Goal: Task Accomplishment & Management: Complete application form

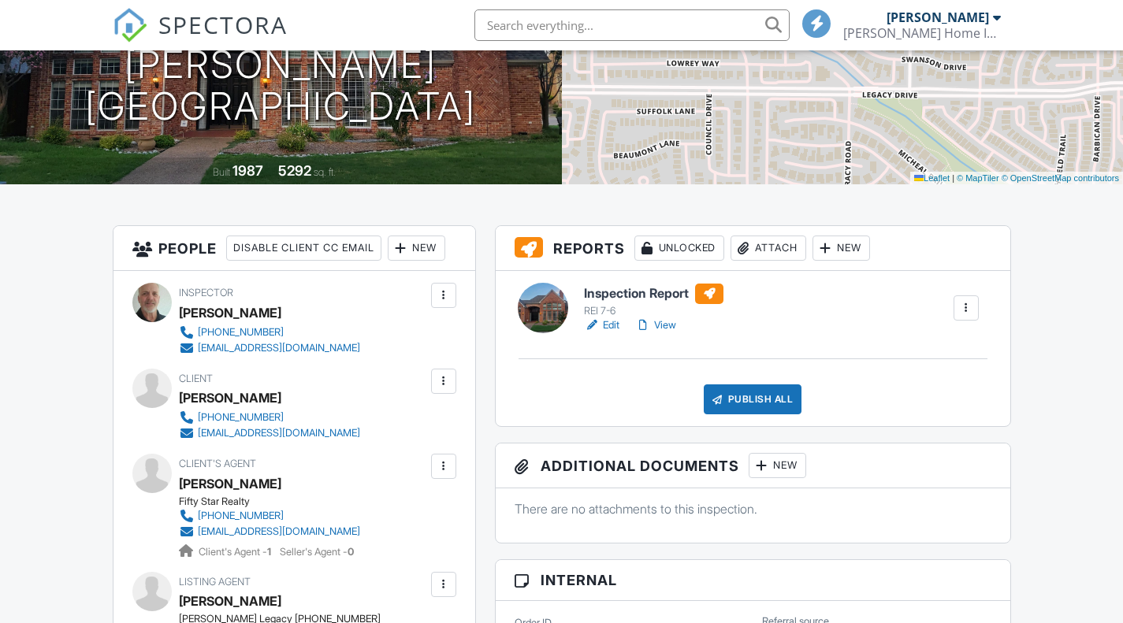
click at [668, 323] on link "View" at bounding box center [655, 326] width 41 height 16
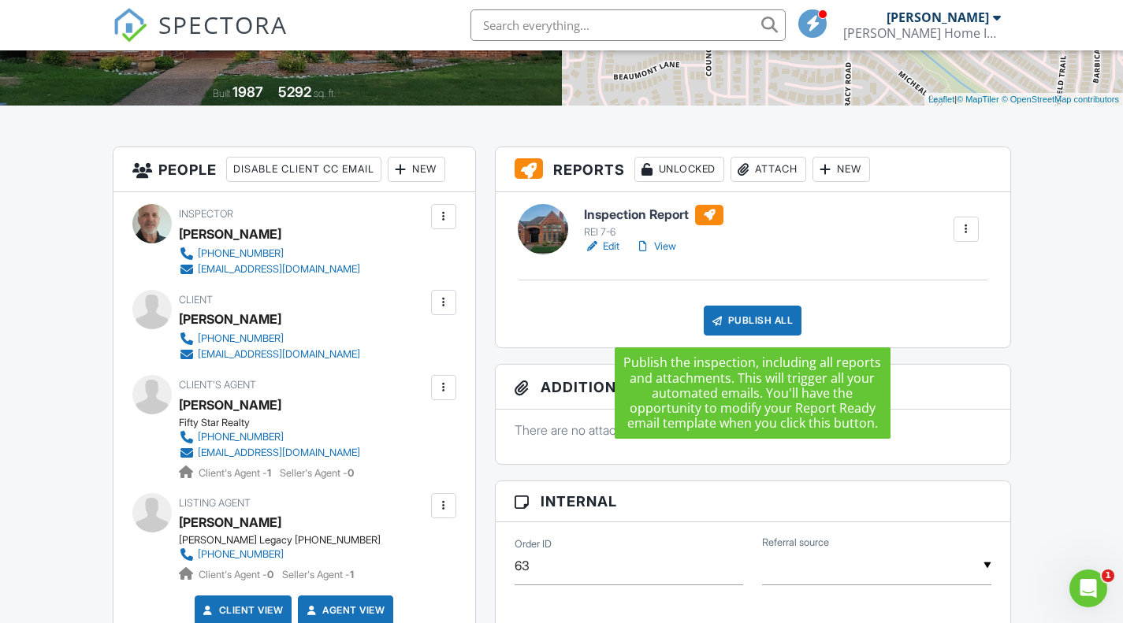
click at [757, 321] on div "Publish All" at bounding box center [753, 321] width 98 height 30
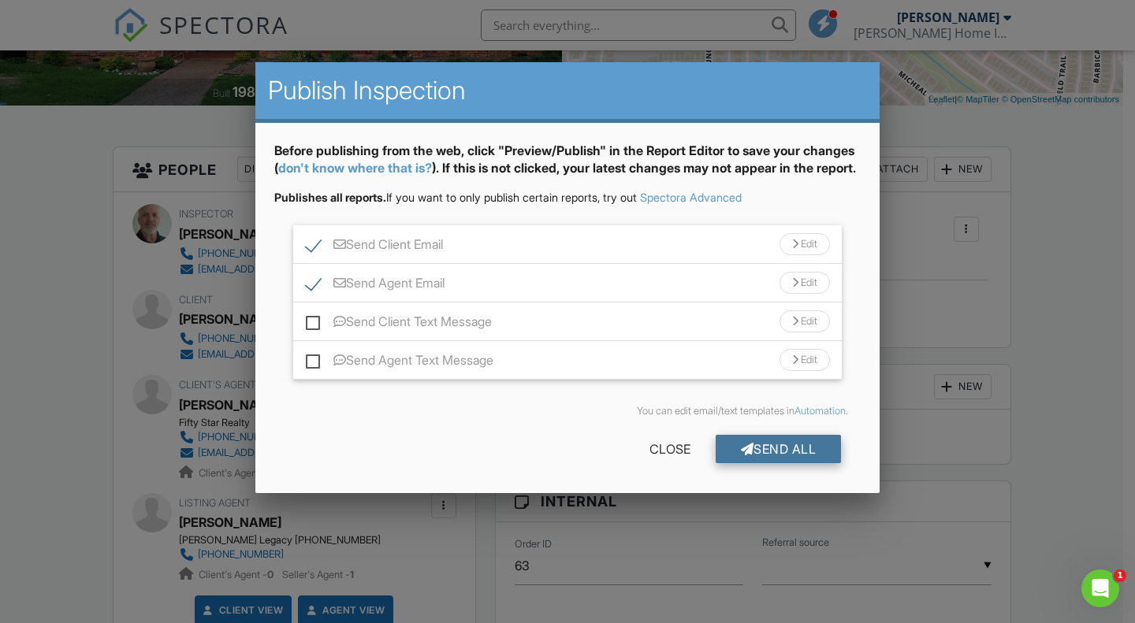
click at [765, 463] on div "Send All" at bounding box center [779, 449] width 126 height 28
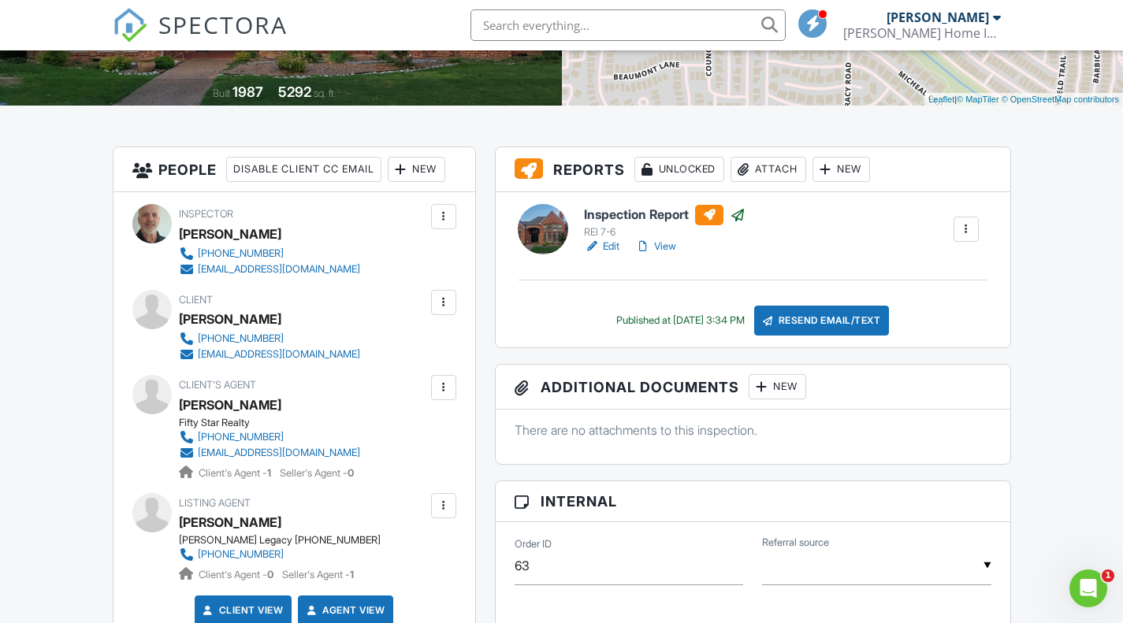
click at [666, 247] on link "View" at bounding box center [655, 247] width 41 height 16
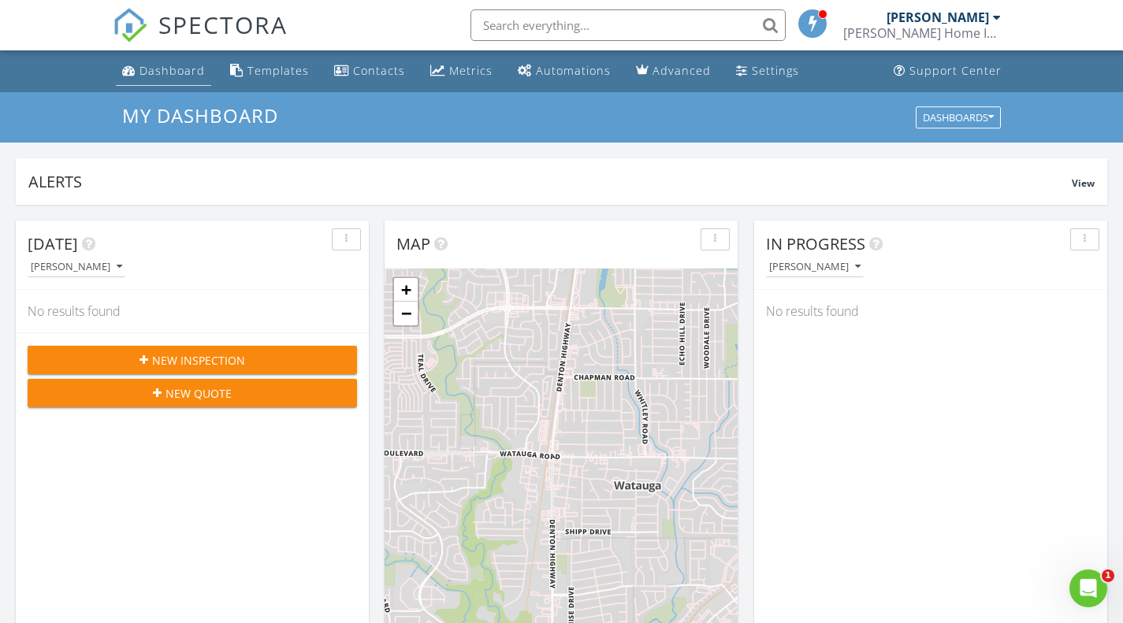
click at [182, 76] on div "Dashboard" at bounding box center [171, 70] width 65 height 15
click at [760, 72] on div "Settings" at bounding box center [775, 70] width 47 height 15
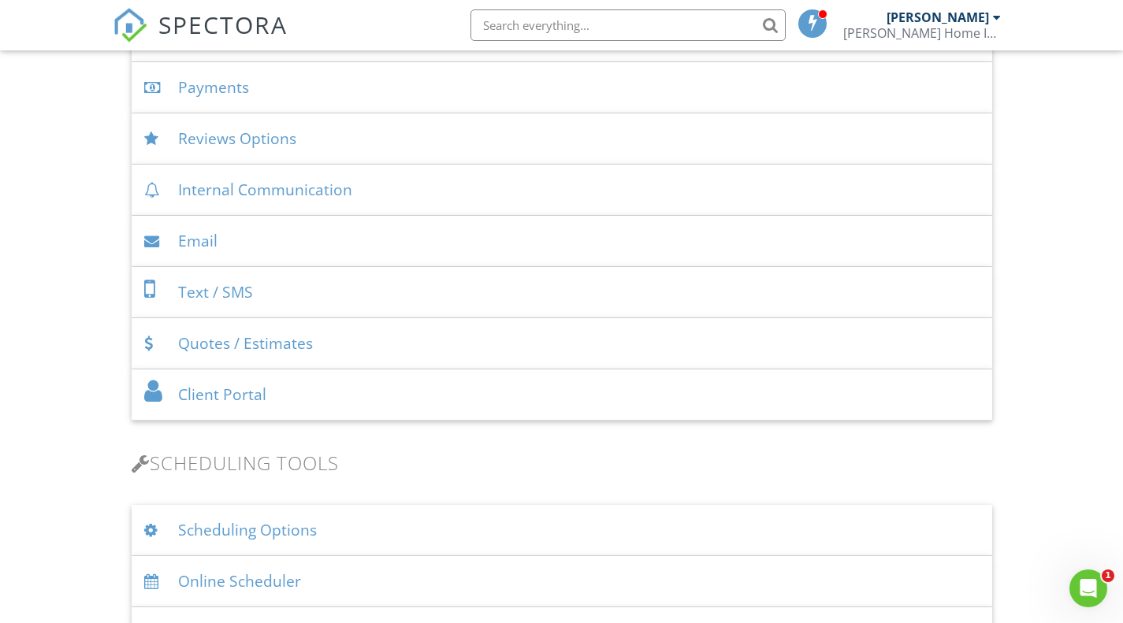
scroll to position [473, 0]
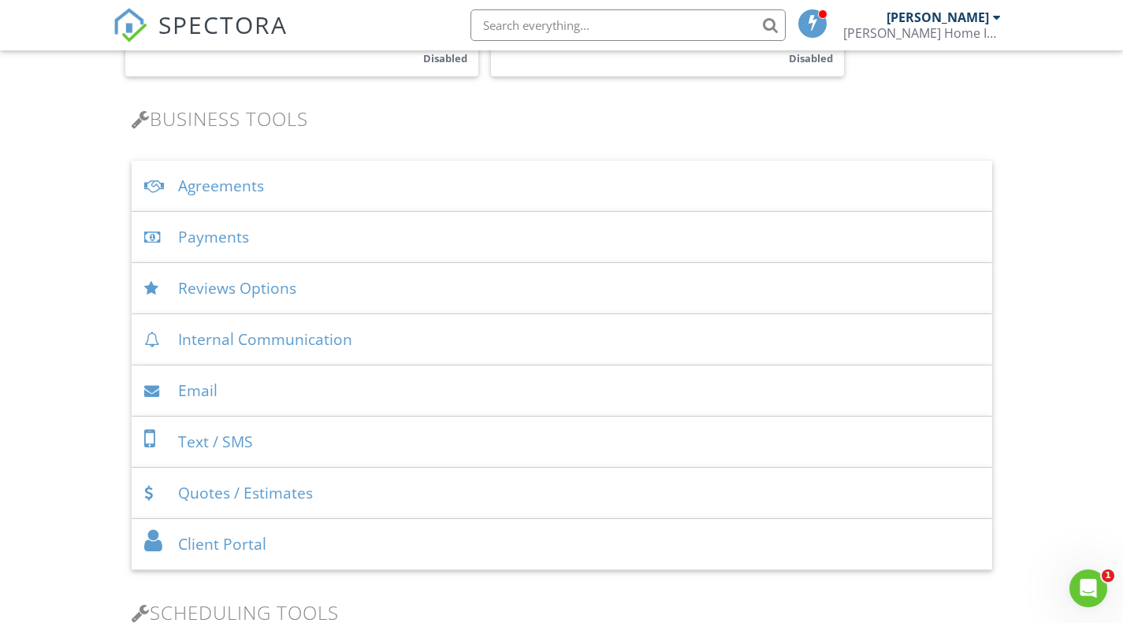
click at [227, 236] on div "Payments" at bounding box center [562, 237] width 860 height 51
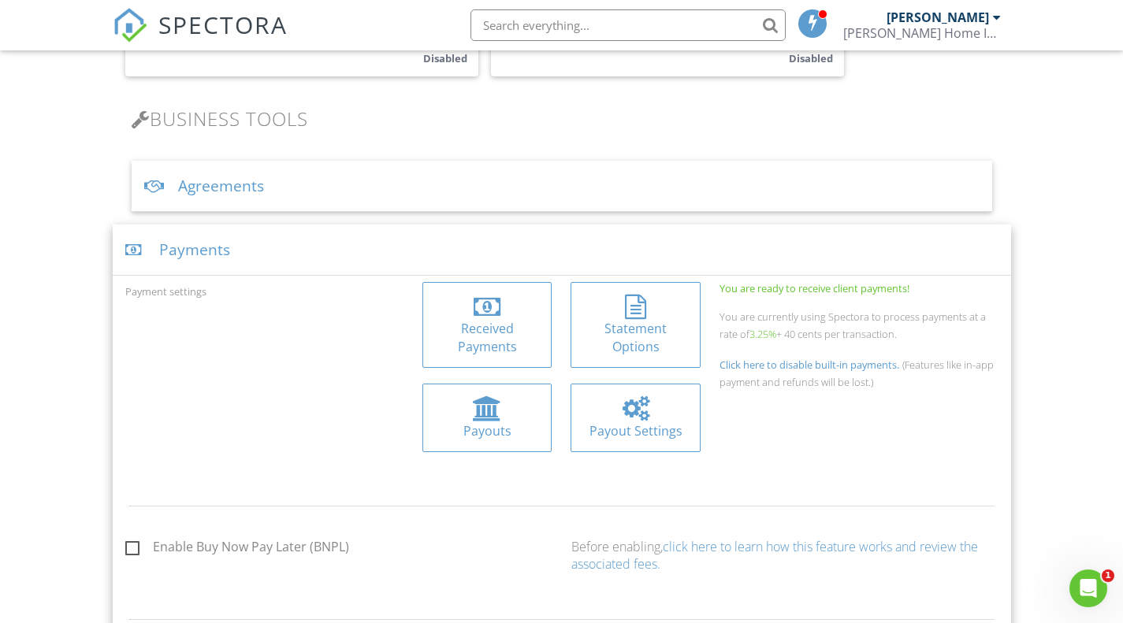
click at [487, 321] on div "Received Payments" at bounding box center [487, 337] width 105 height 35
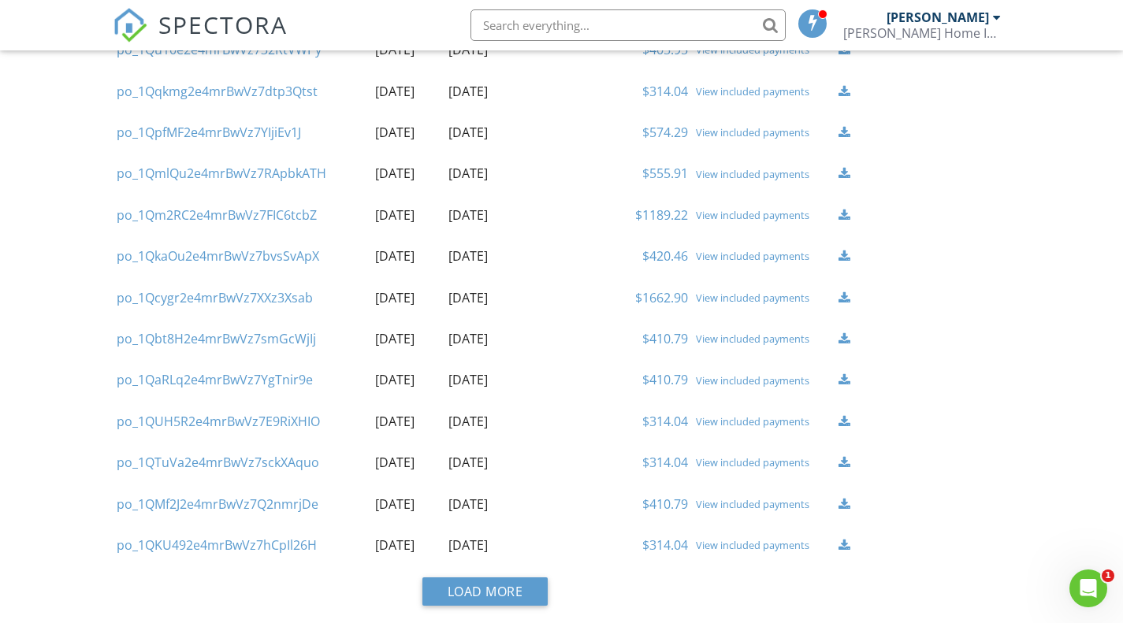
scroll to position [1745, 0]
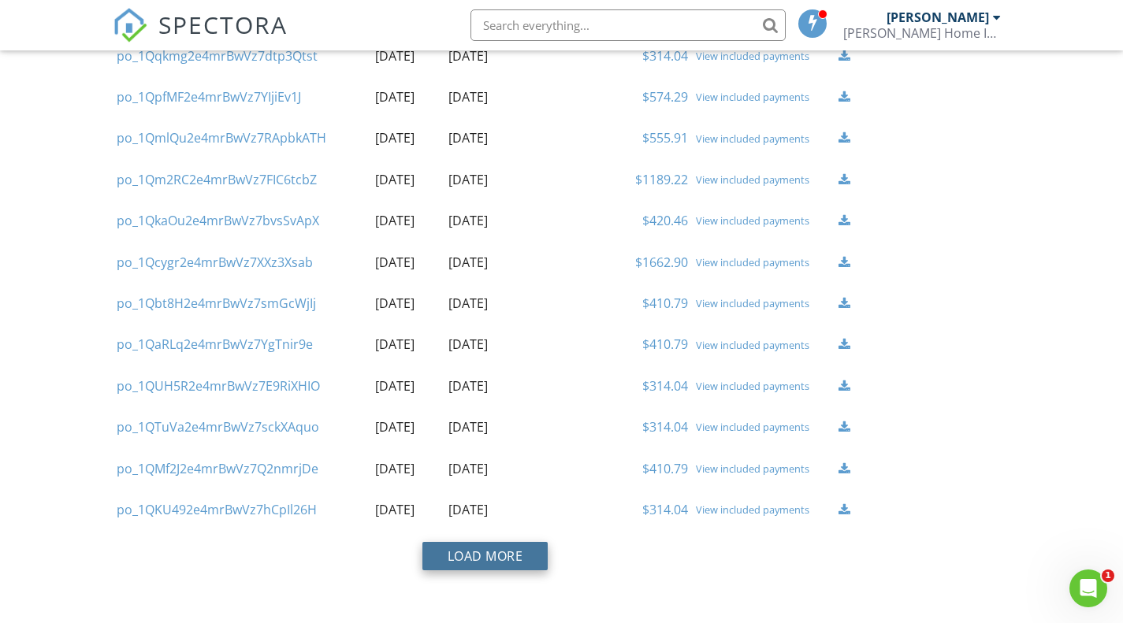
click at [483, 555] on button "Load More" at bounding box center [485, 556] width 126 height 28
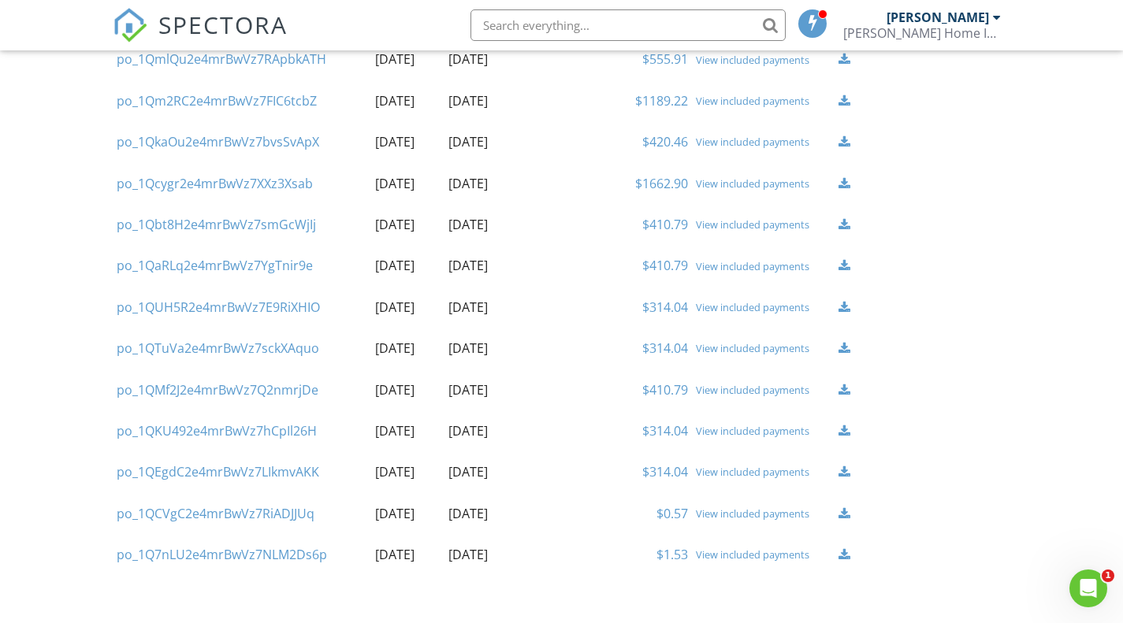
scroll to position [1830, 0]
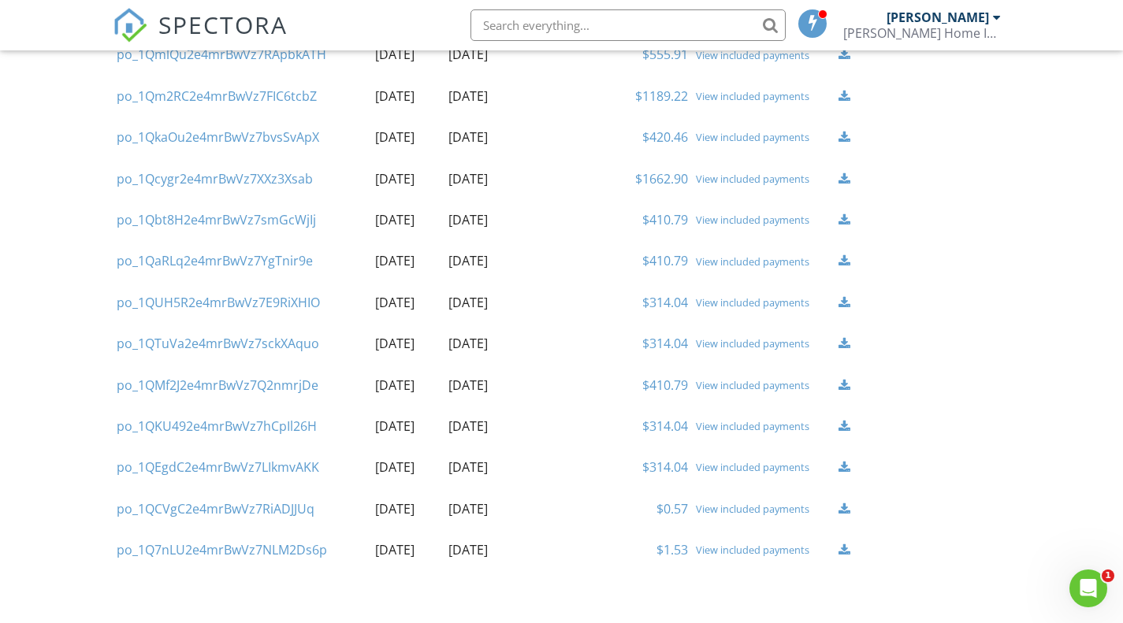
click at [849, 550] on div at bounding box center [844, 550] width 12 height 13
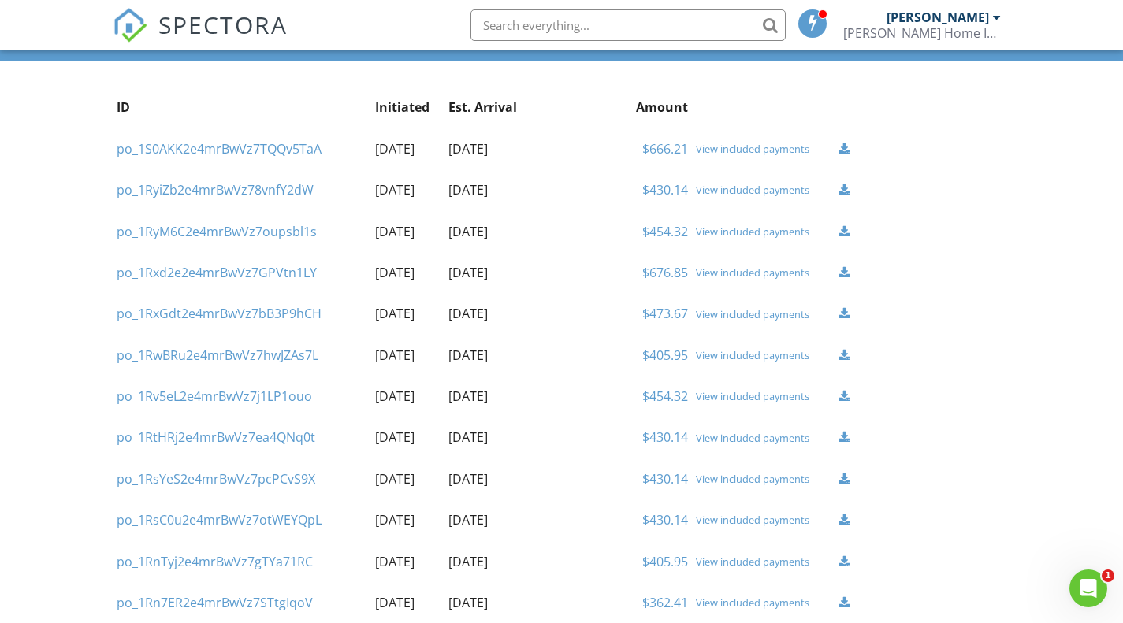
scroll to position [0, 0]
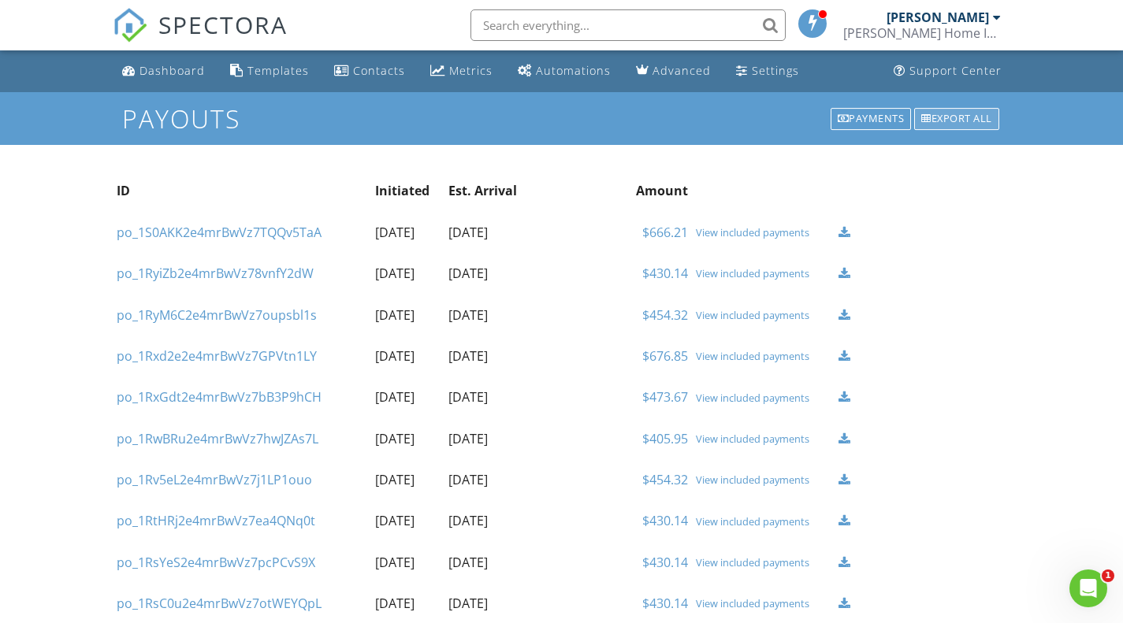
click at [944, 117] on div "Export all" at bounding box center [956, 119] width 85 height 22
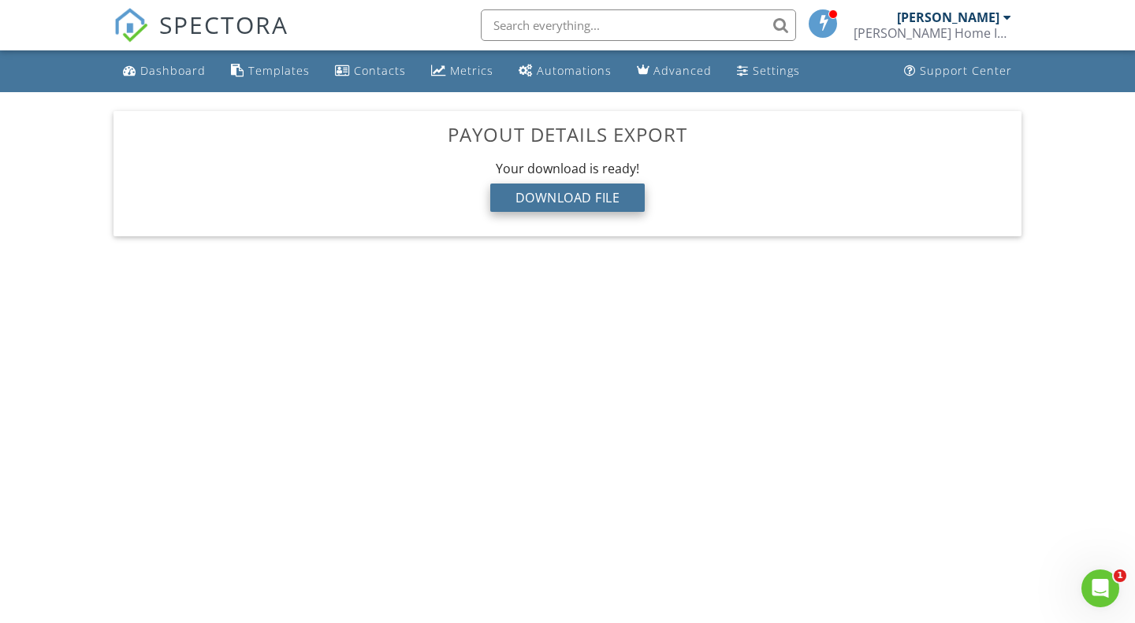
click at [563, 197] on div "Download File" at bounding box center [567, 198] width 155 height 28
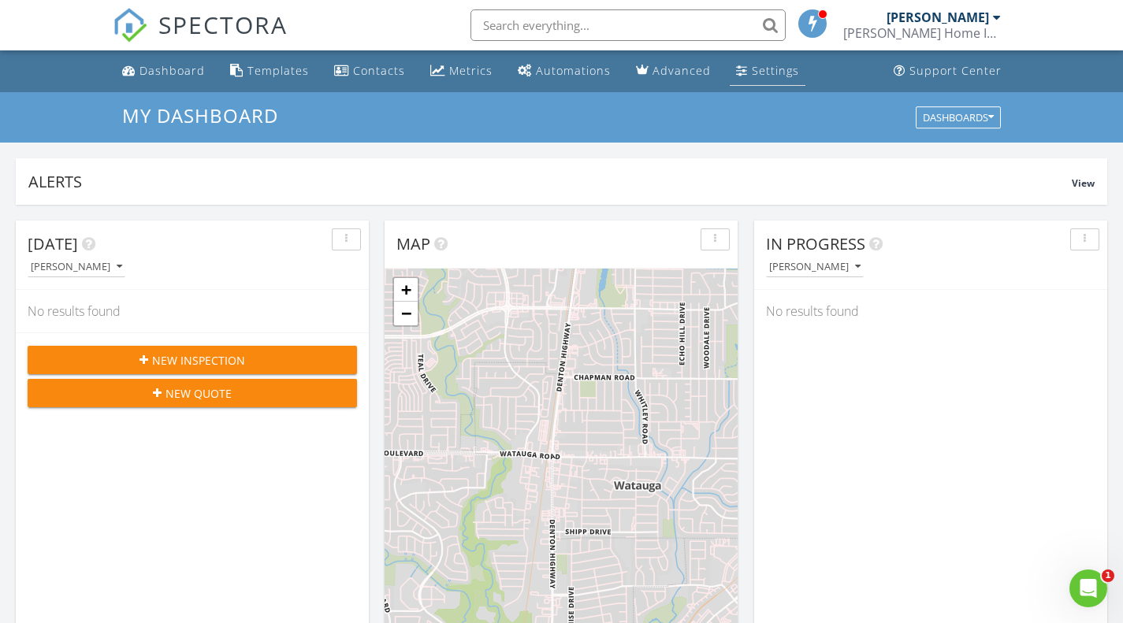
click at [770, 76] on div "Settings" at bounding box center [775, 70] width 47 height 15
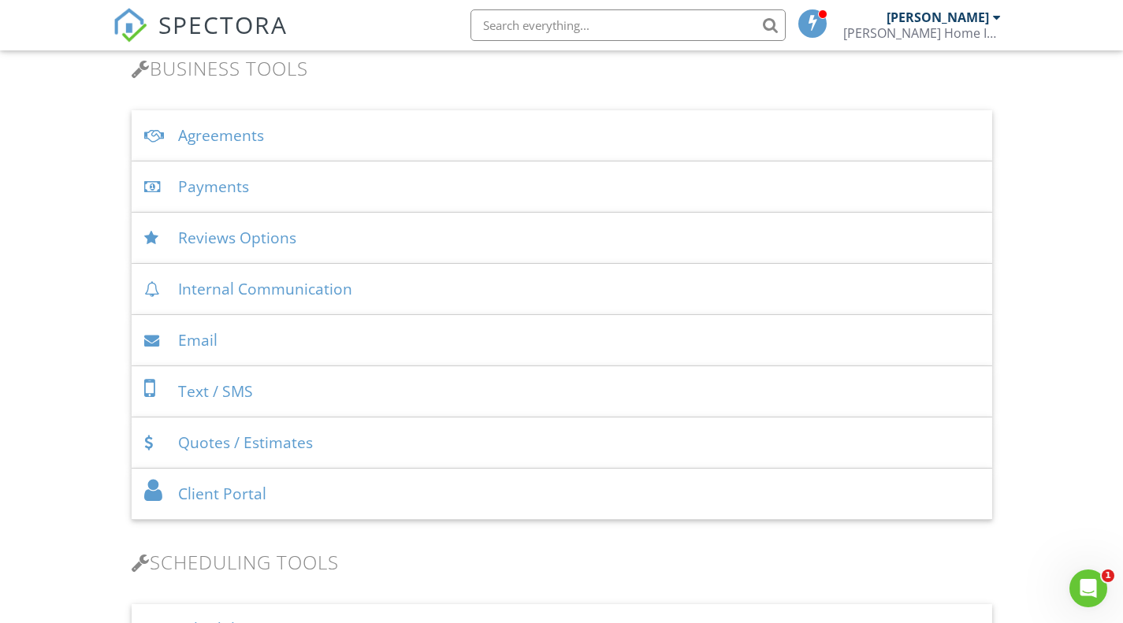
scroll to position [473, 0]
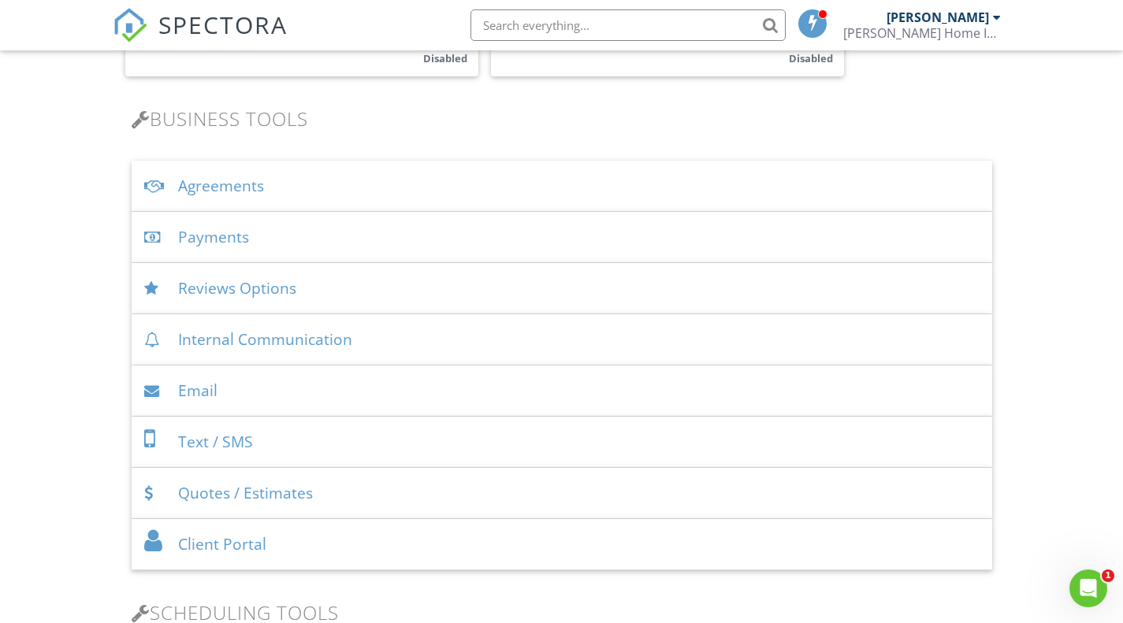
click at [217, 238] on div "Payments" at bounding box center [562, 237] width 860 height 51
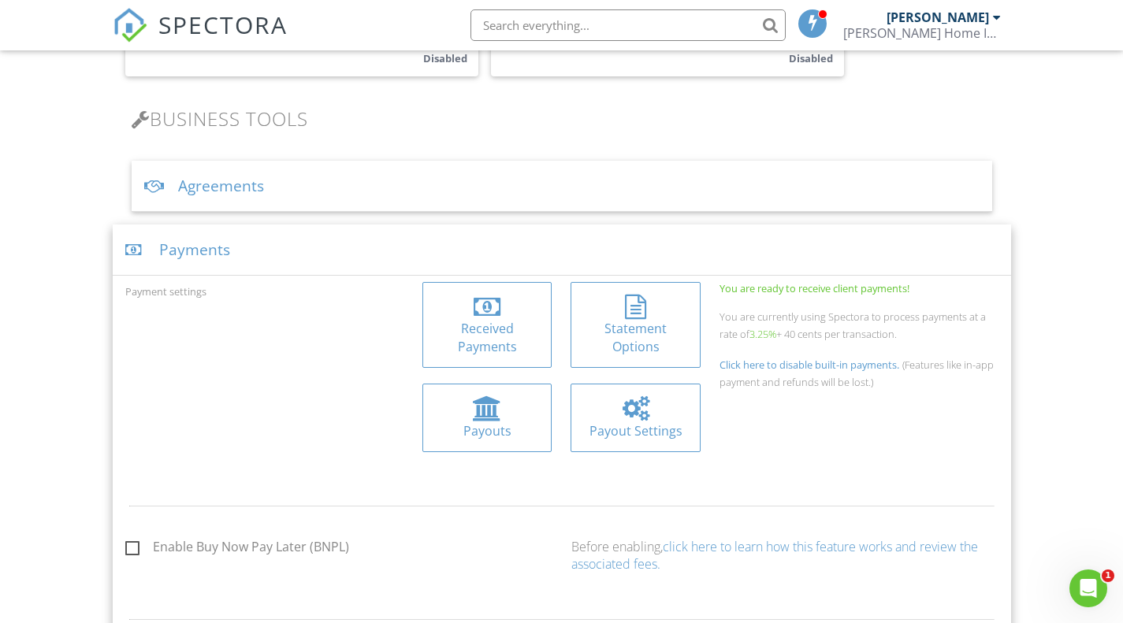
click at [489, 310] on div at bounding box center [487, 307] width 27 height 25
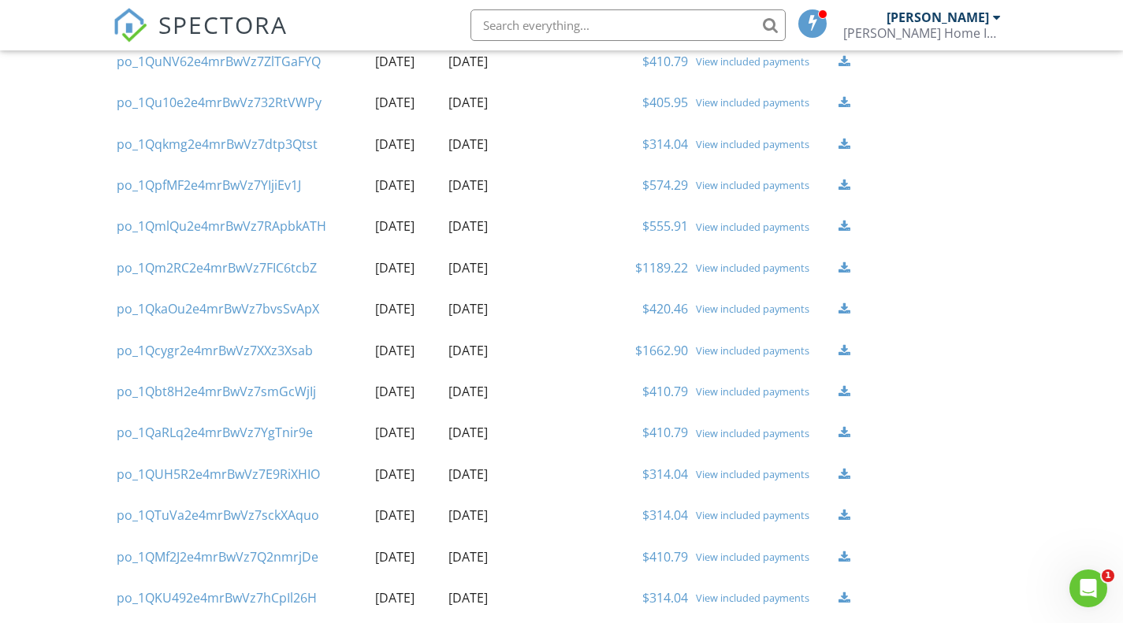
scroll to position [1745, 0]
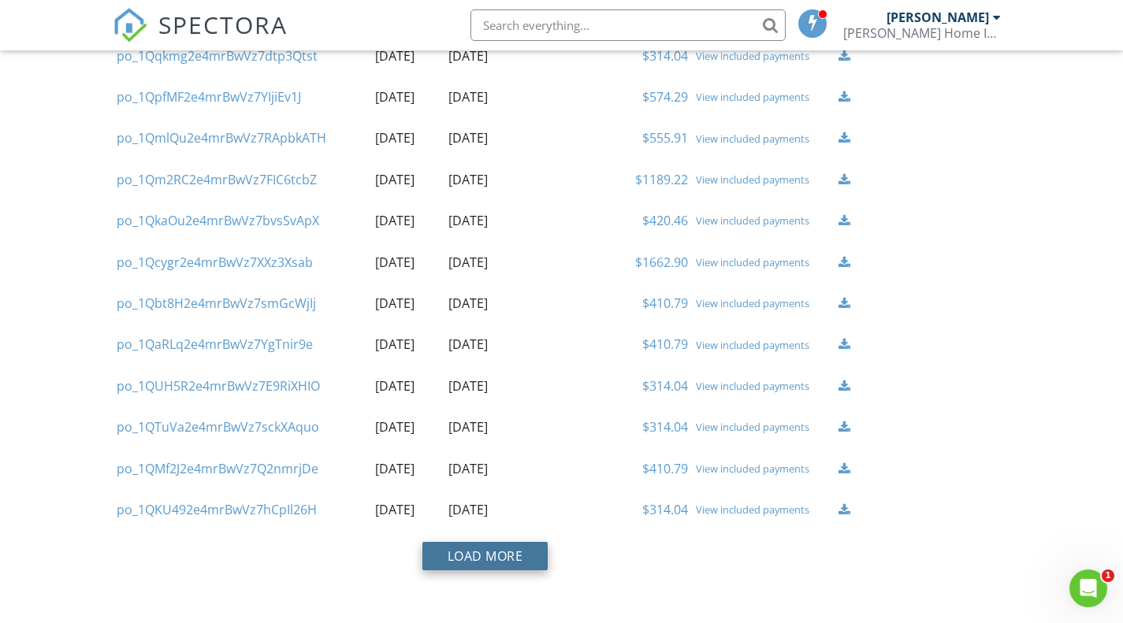
click at [490, 559] on button "Load More" at bounding box center [485, 556] width 126 height 28
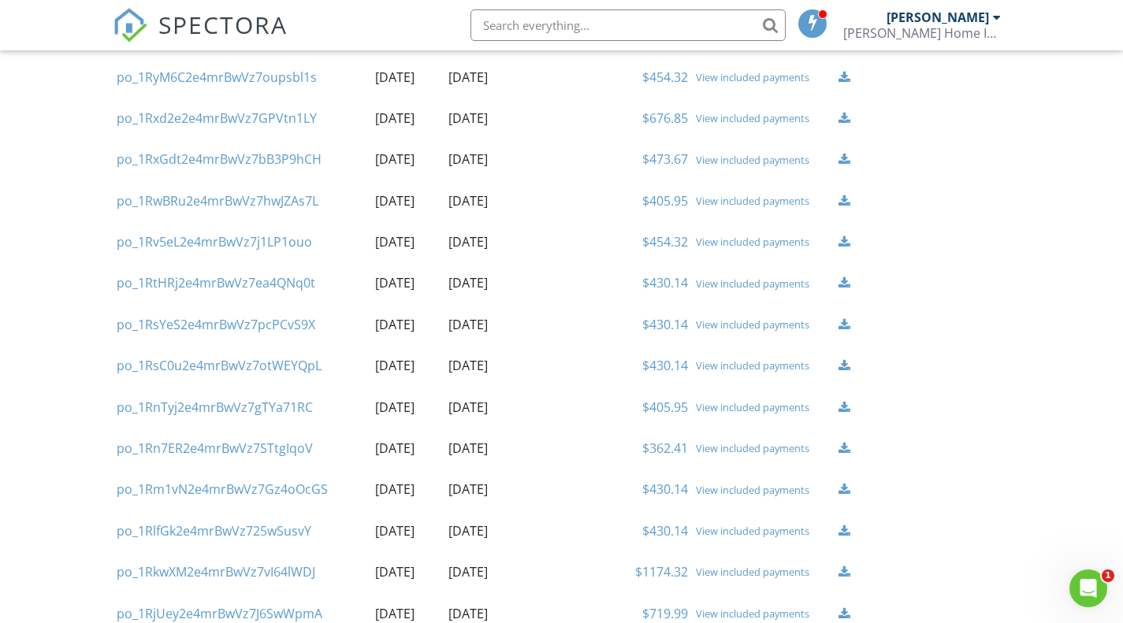
scroll to position [79, 0]
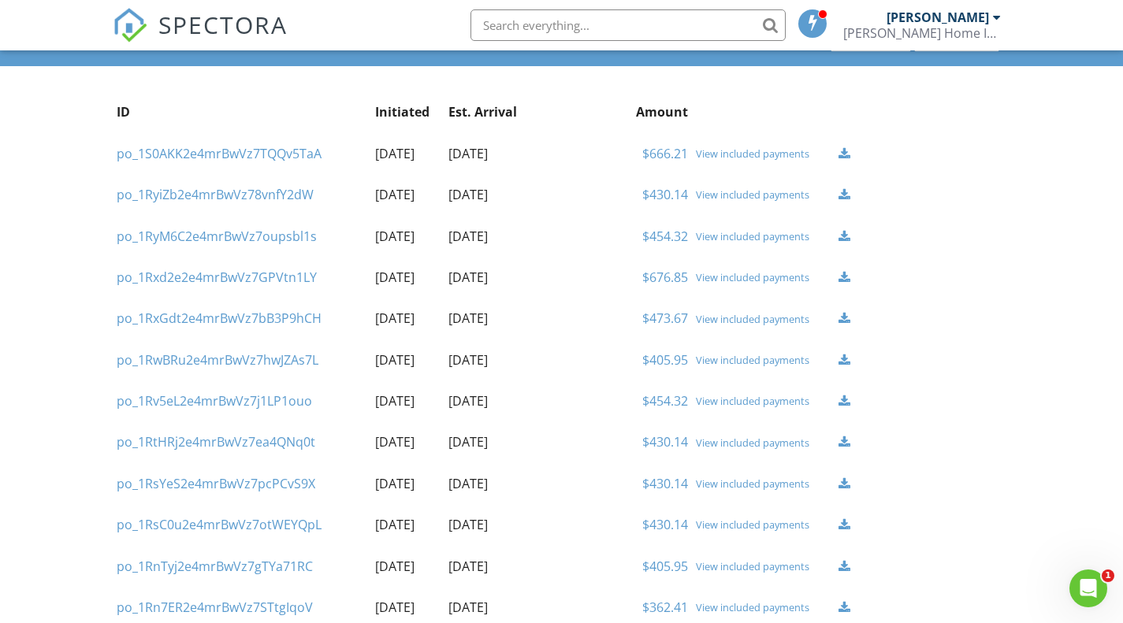
click at [723, 152] on div "View included payments" at bounding box center [763, 153] width 135 height 13
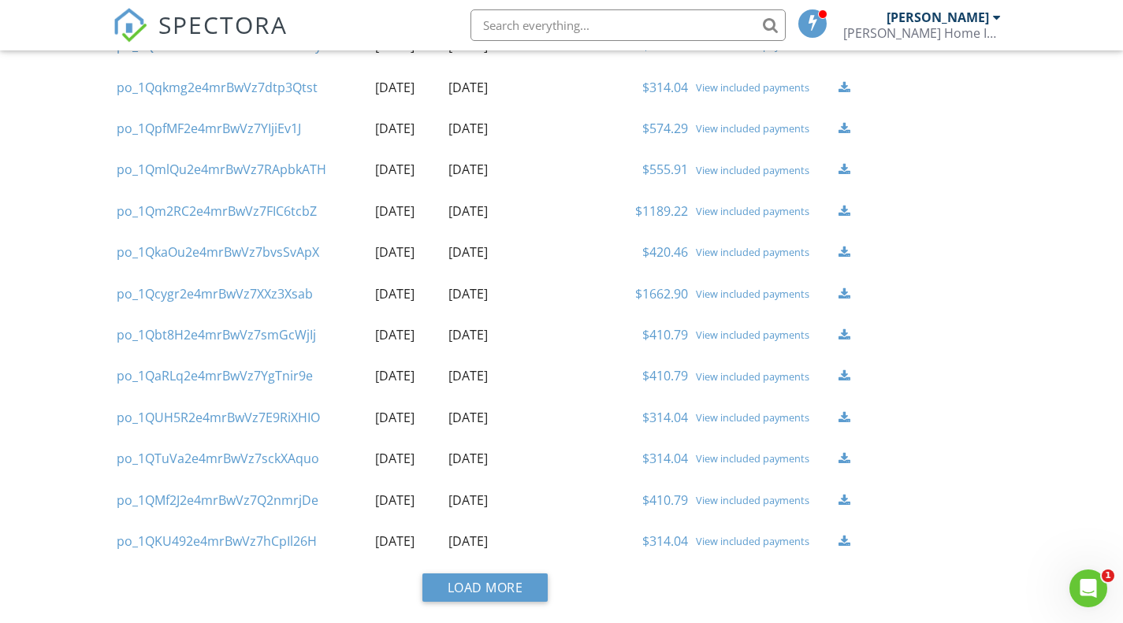
scroll to position [1745, 0]
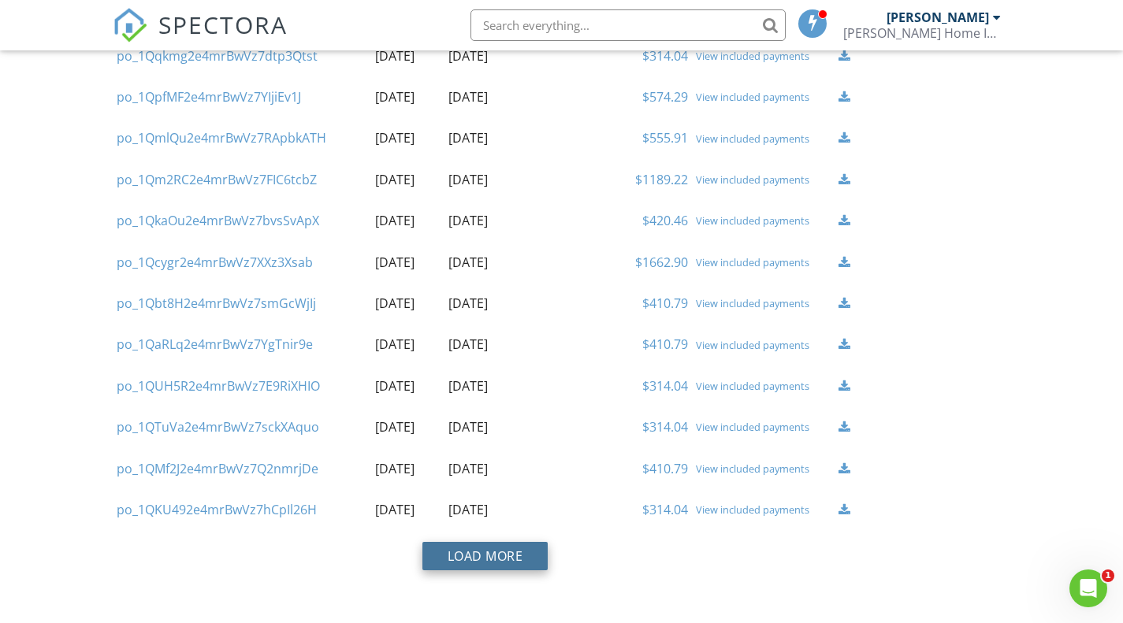
click at [489, 556] on button "Load More" at bounding box center [485, 556] width 126 height 28
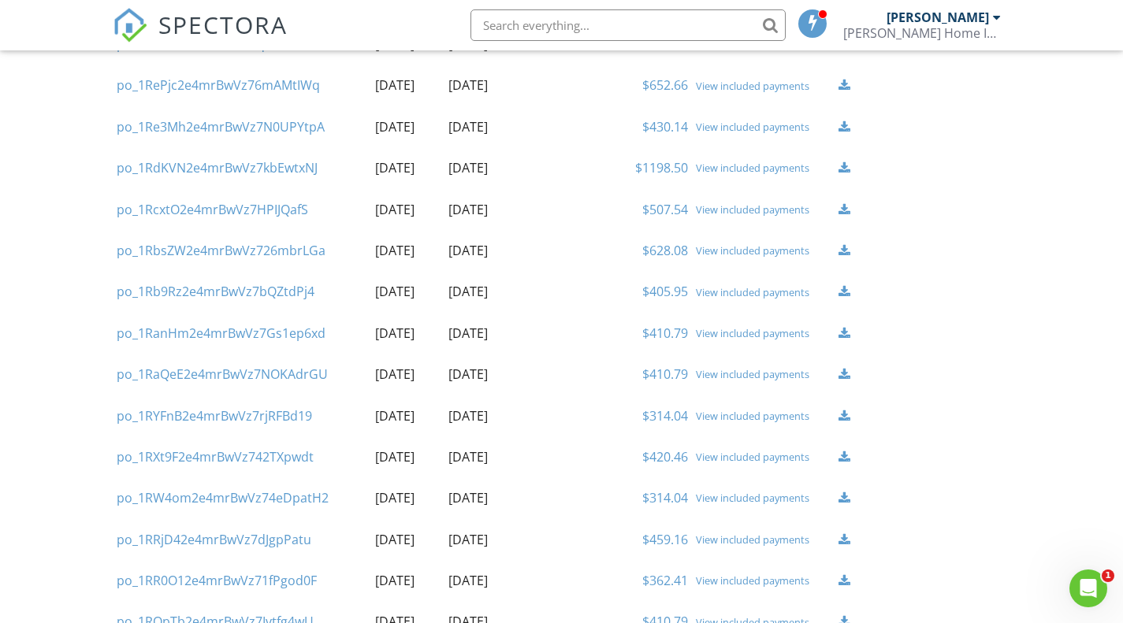
scroll to position [805, 0]
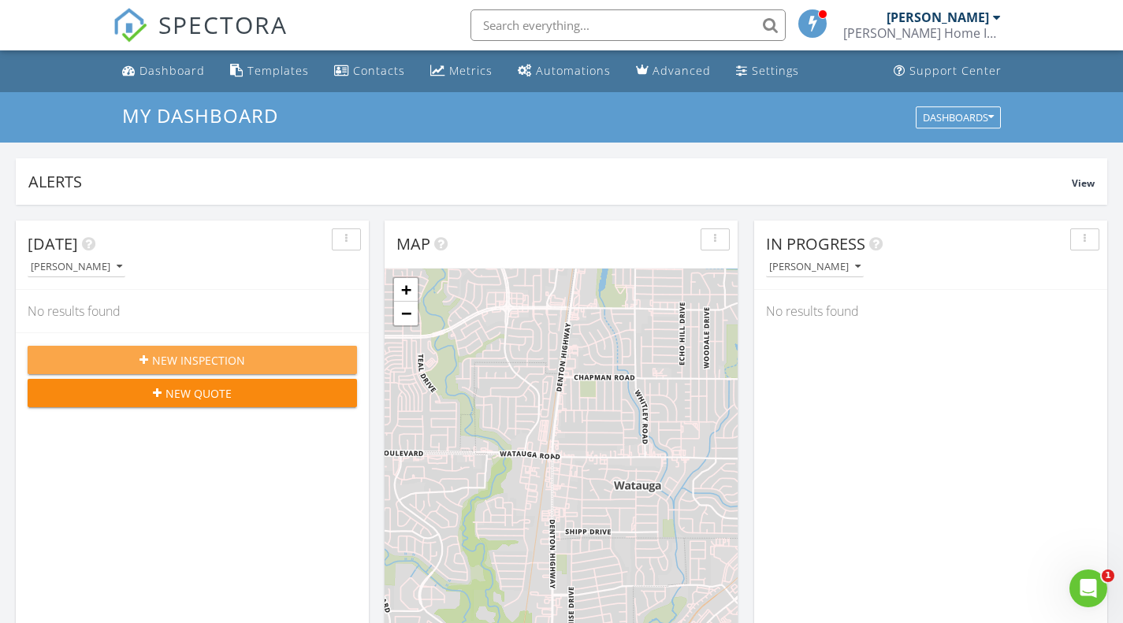
click at [166, 359] on span "New Inspection" at bounding box center [198, 360] width 93 height 17
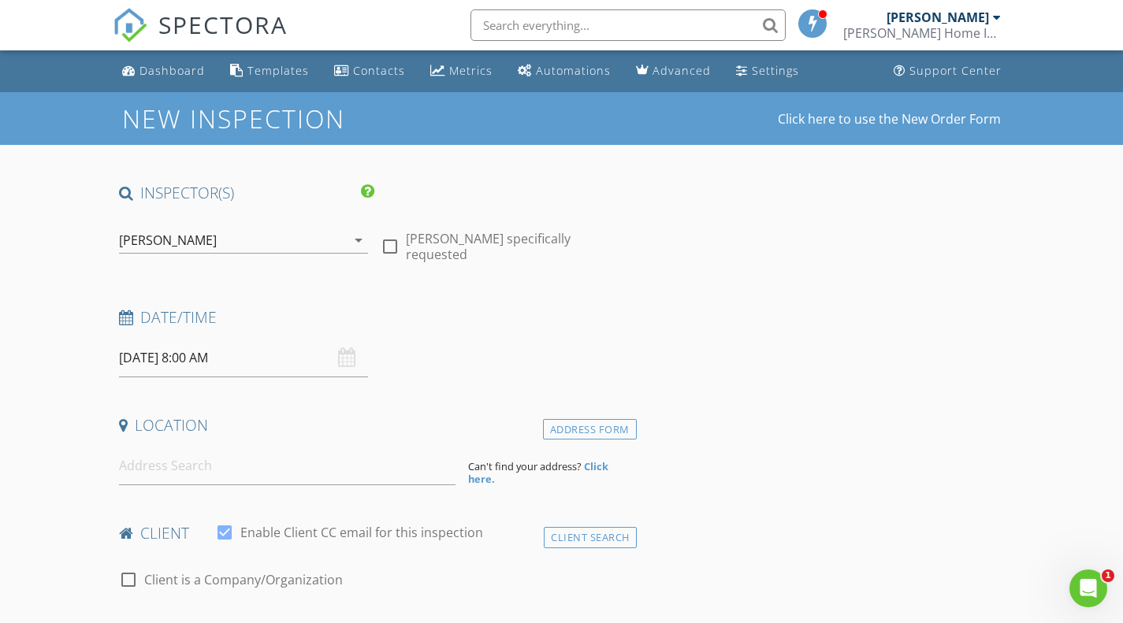
click at [217, 361] on input "08/28/2025 8:00 AM" at bounding box center [244, 358] width 250 height 39
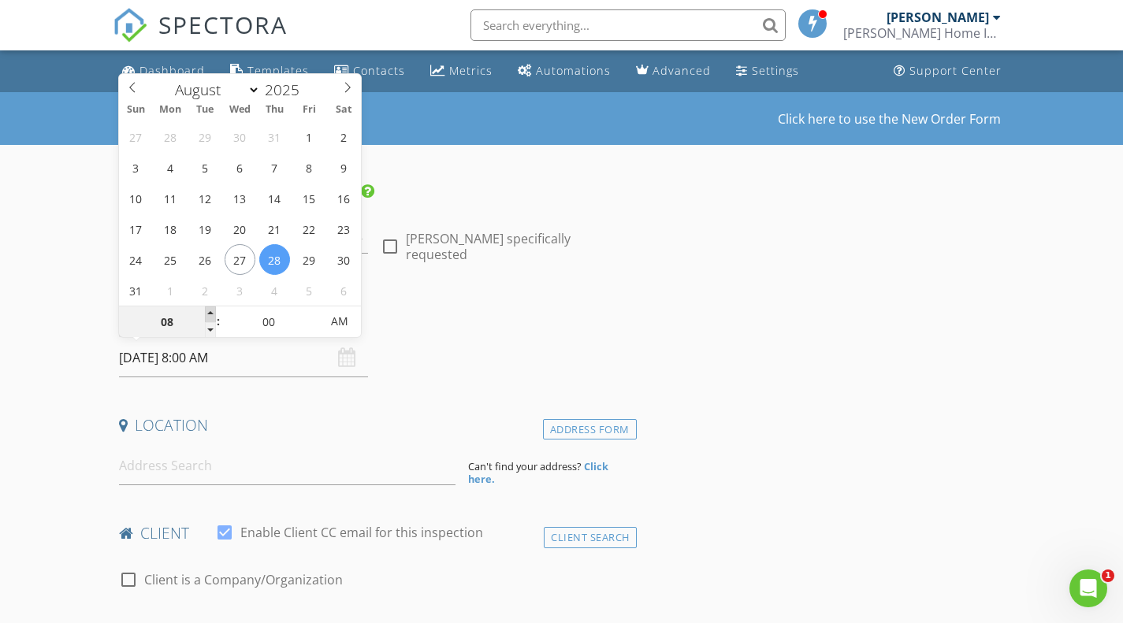
type input "09"
type input "08/28/2025 9:00 AM"
click at [209, 311] on span at bounding box center [210, 315] width 11 height 16
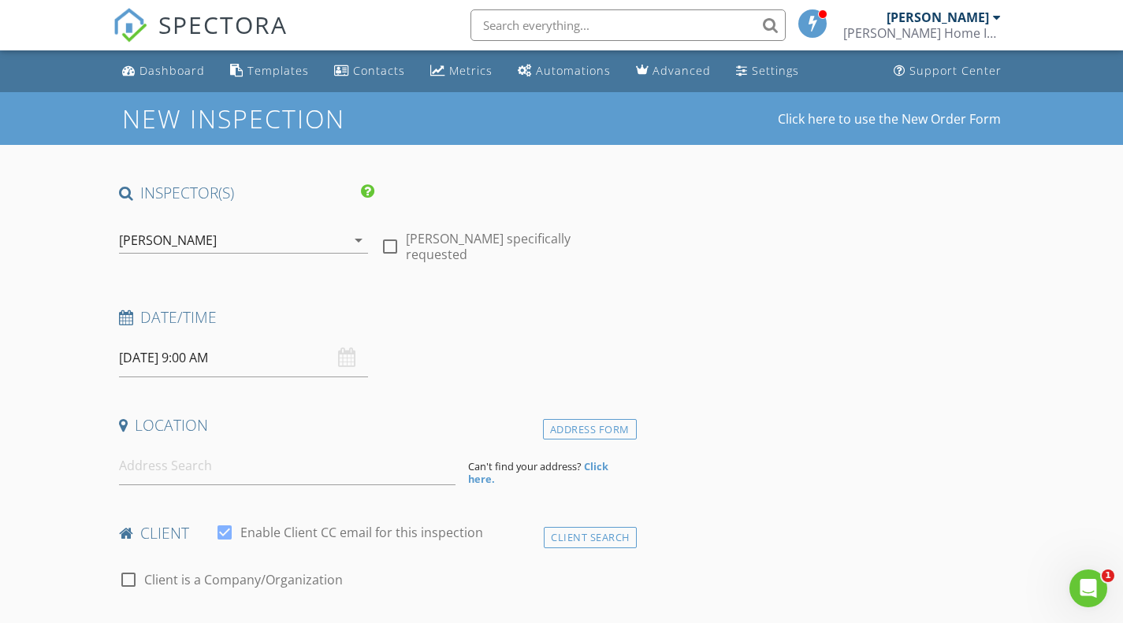
click at [310, 427] on h4 "Location" at bounding box center [374, 425] width 511 height 20
click at [262, 471] on input at bounding box center [287, 466] width 336 height 39
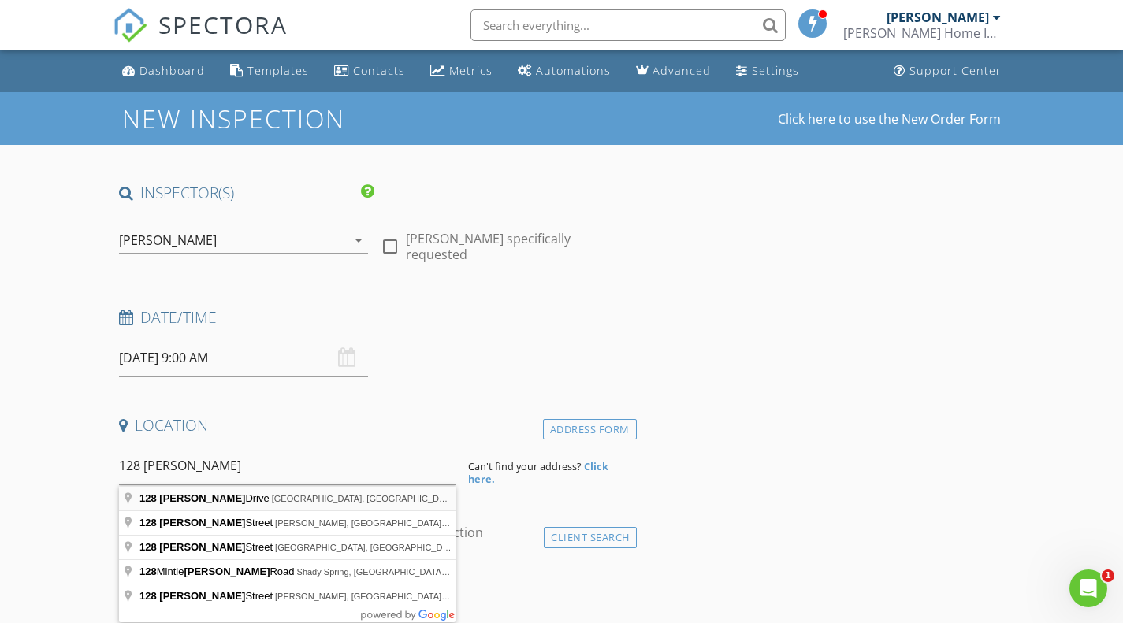
type input "128 Kincaid Drive, Sanger, TX, USA"
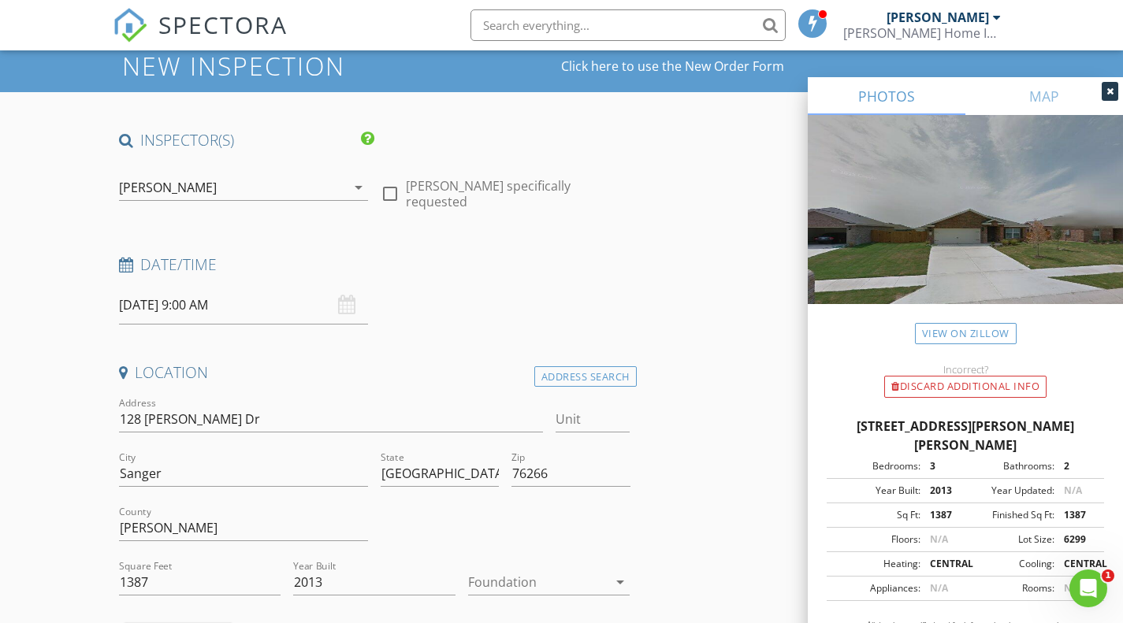
scroll to position [79, 0]
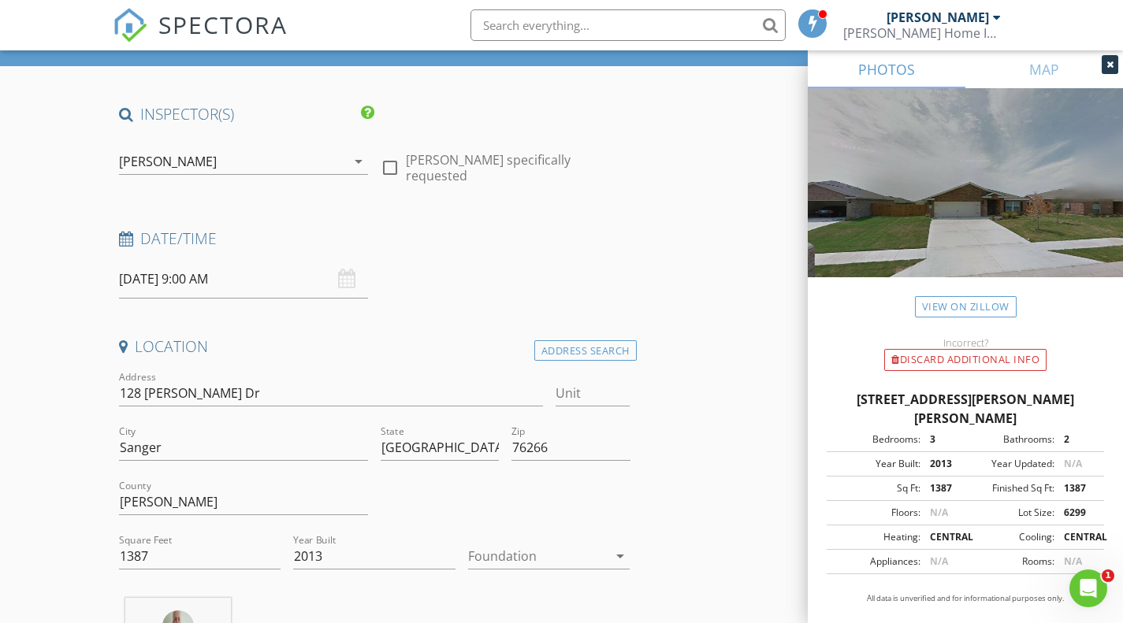
click at [508, 556] on div at bounding box center [538, 556] width 140 height 25
click at [507, 558] on div "Slab" at bounding box center [549, 557] width 137 height 19
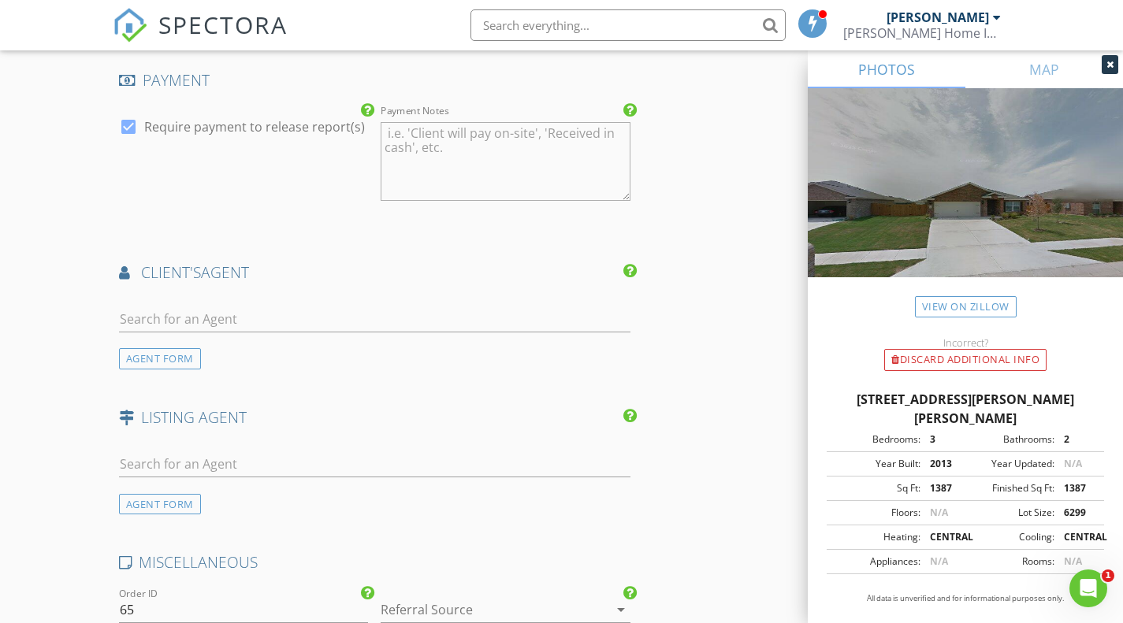
scroll to position [1734, 0]
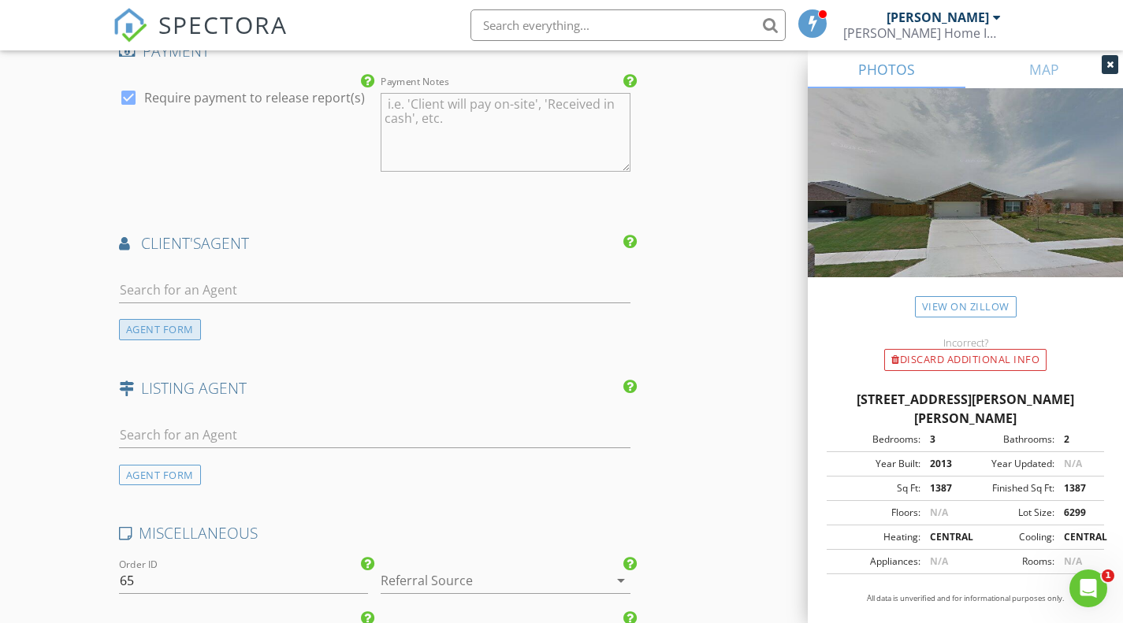
click at [166, 329] on div "AGENT FORM" at bounding box center [160, 329] width 82 height 21
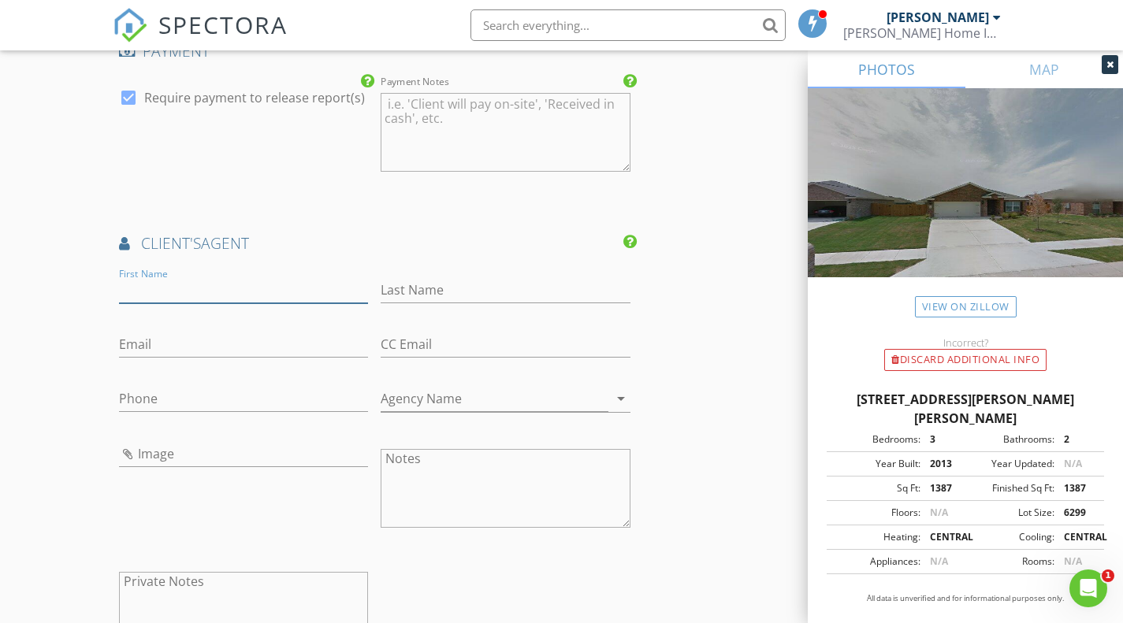
click at [253, 291] on input "First Name" at bounding box center [244, 290] width 250 height 26
type input "Tim"
click at [437, 281] on input "Last Name" at bounding box center [506, 290] width 250 height 26
type input "Thompson"
click at [401, 396] on input "Agency Name" at bounding box center [495, 399] width 228 height 26
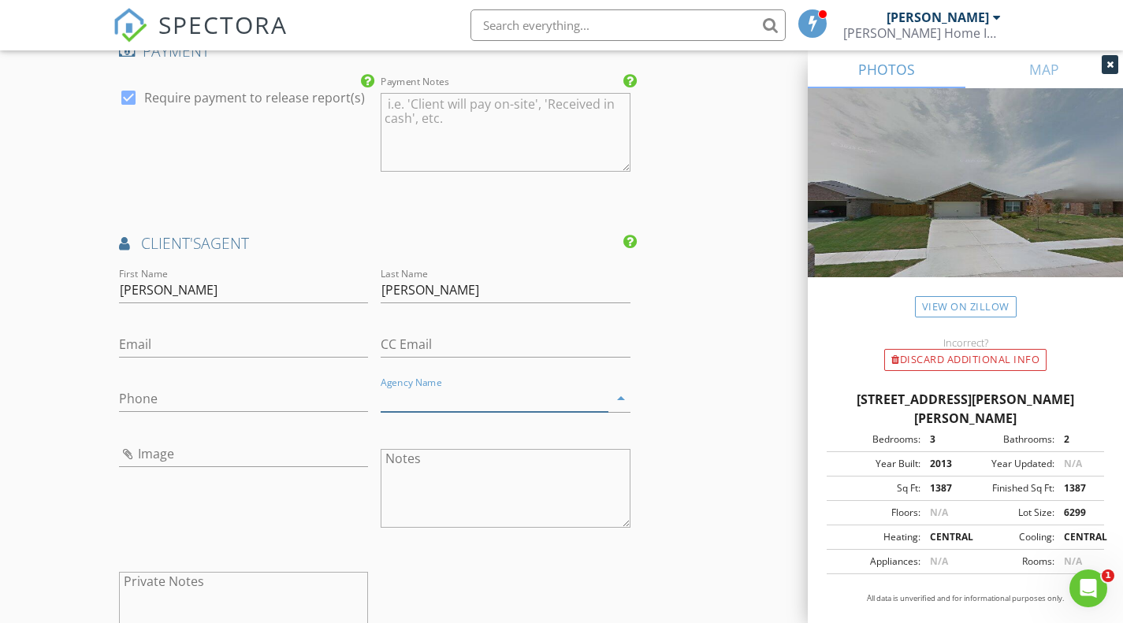
paste input "Texas Signature Realty"
type input "Texas Signature Realty"
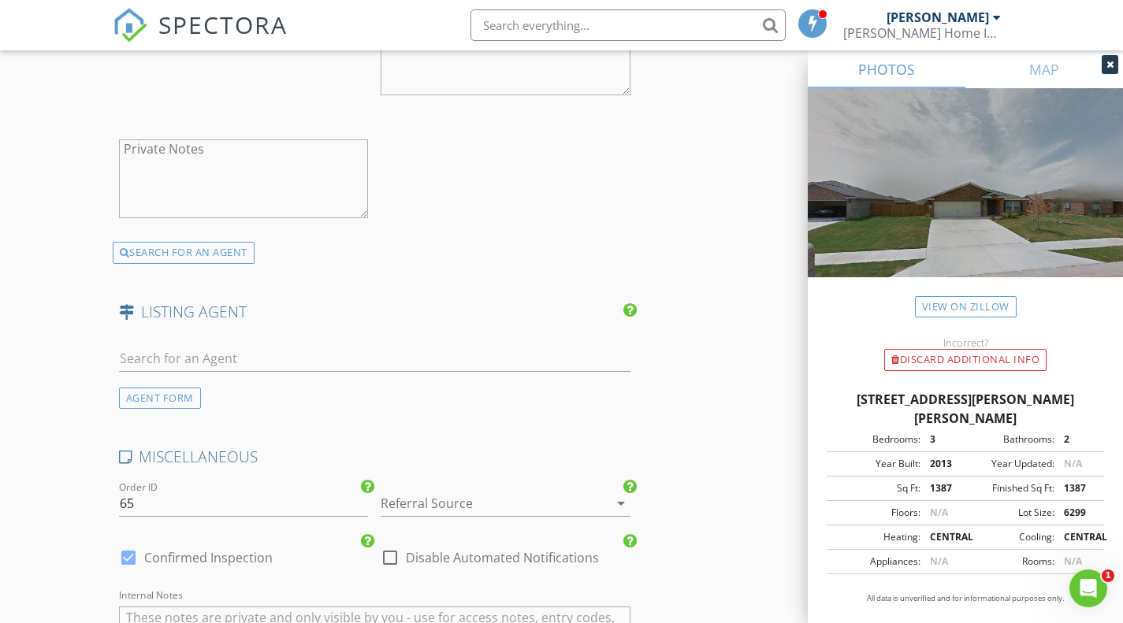
scroll to position [2285, 0]
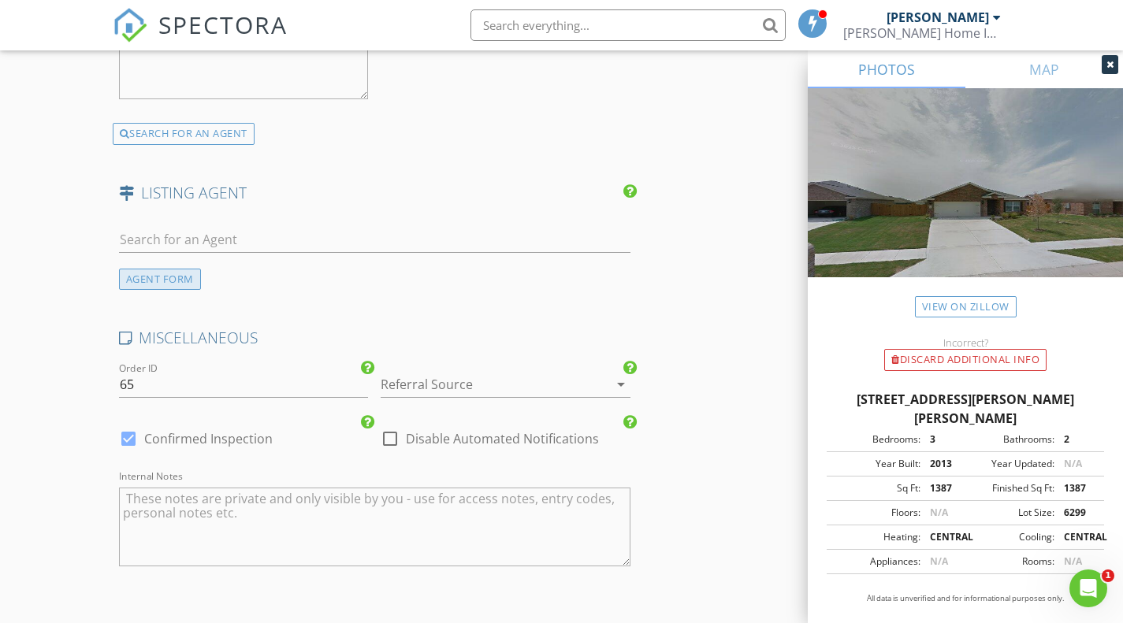
click at [185, 278] on div "AGENT FORM" at bounding box center [160, 279] width 82 height 21
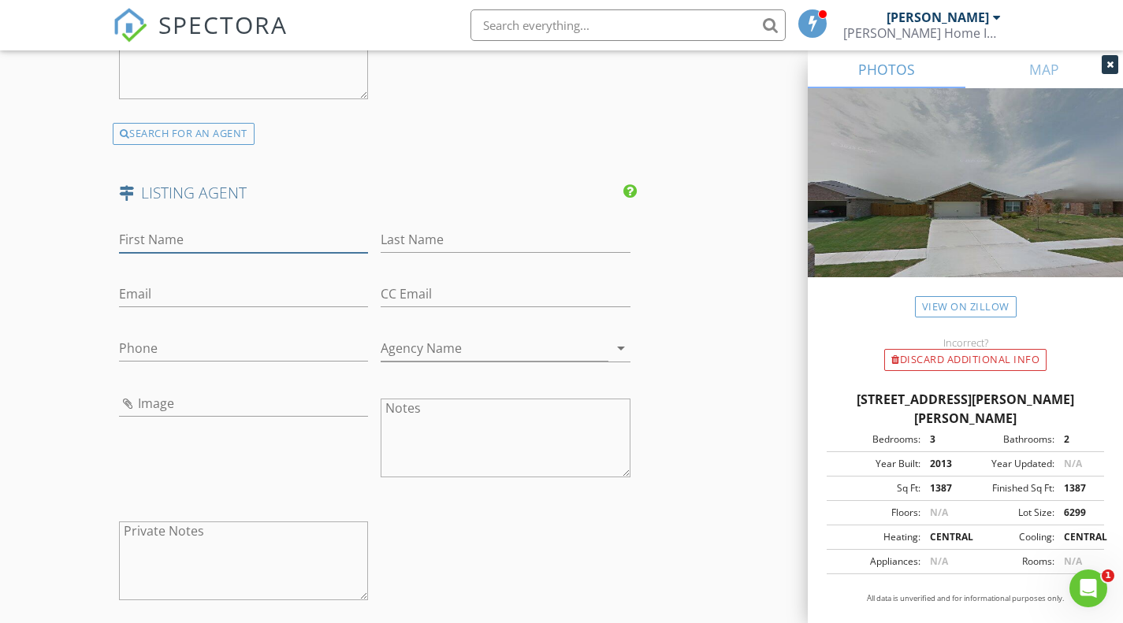
click at [151, 236] on input "First Name" at bounding box center [244, 240] width 250 height 26
paste input "Richard Montgomery 0758778 (888)455-6040"
drag, startPoint x: 152, startPoint y: 239, endPoint x: 225, endPoint y: 238, distance: 72.5
click at [225, 237] on input "Richard Montgomery 0758778 (888)455-6040" at bounding box center [244, 240] width 250 height 26
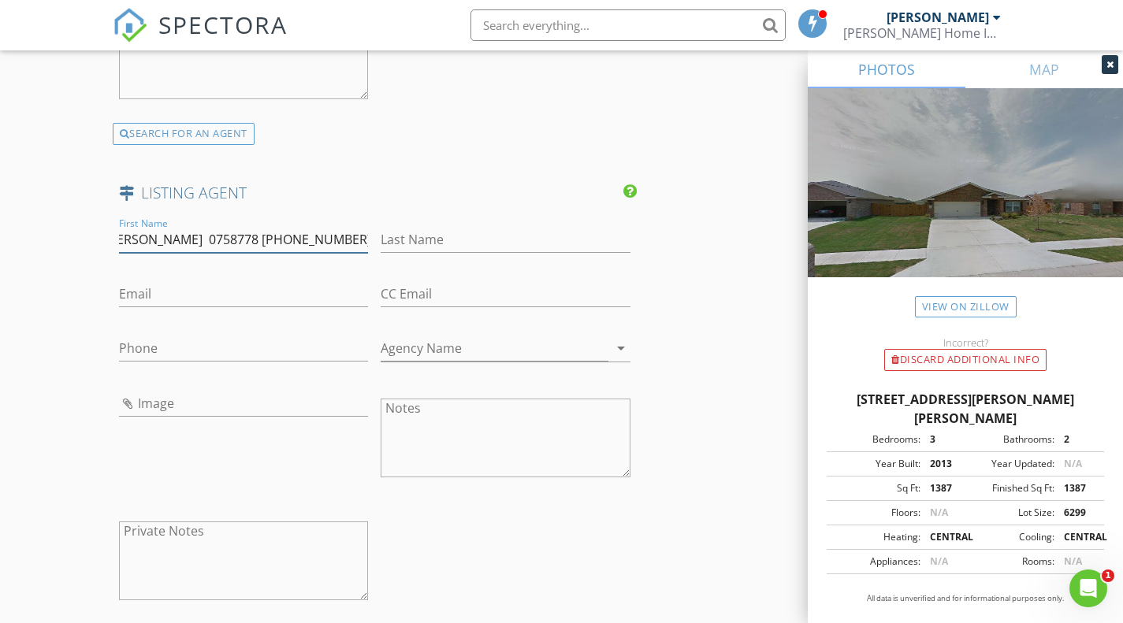
scroll to position [0, 0]
type input "Richard 0758778 (888)455-6040"
click at [394, 240] on input "Last Name" at bounding box center [506, 240] width 250 height 26
paste input "Montgomery"
type input "Montgomery"
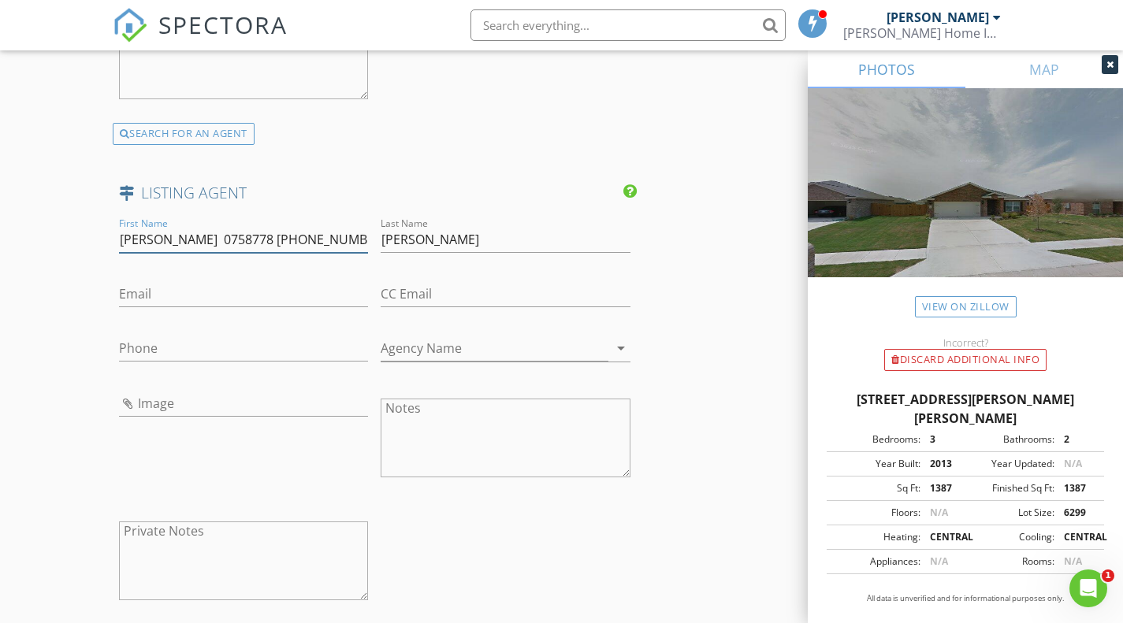
drag, startPoint x: 168, startPoint y: 240, endPoint x: 223, endPoint y: 248, distance: 55.8
click at [219, 239] on input "Richard 0758778 (888)455-6040" at bounding box center [244, 240] width 250 height 26
drag, startPoint x: 166, startPoint y: 238, endPoint x: 333, endPoint y: 250, distance: 167.5
click at [334, 251] on input "Richard (888)455-6040" at bounding box center [244, 240] width 250 height 26
type input "Richard"
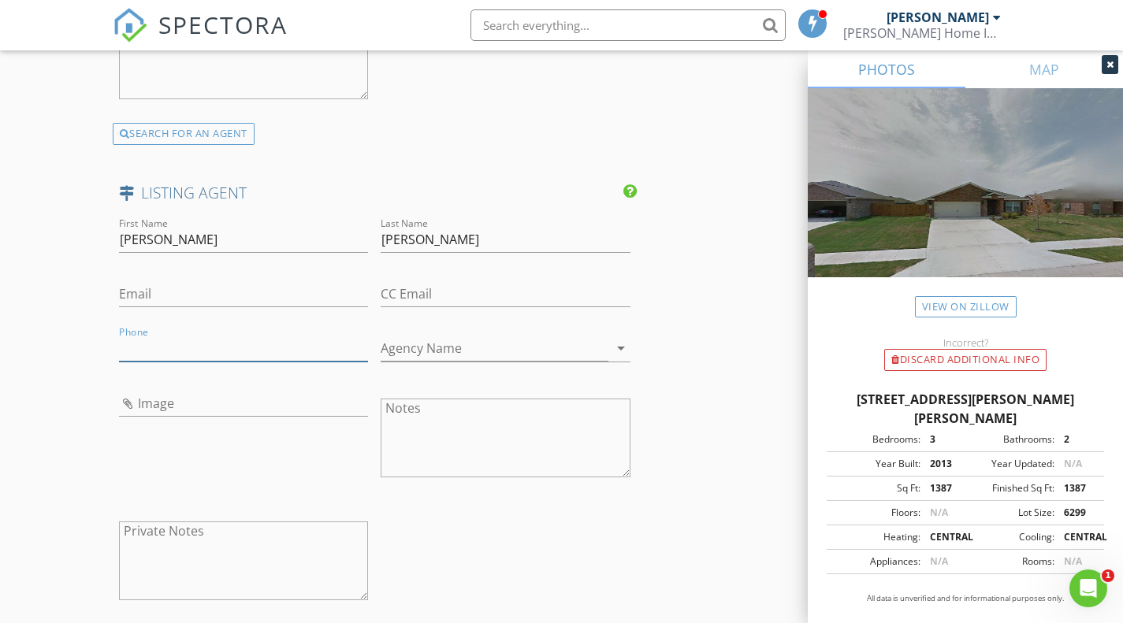
click at [167, 345] on input "Phone" at bounding box center [244, 349] width 250 height 26
paste input "[PHONE_NUMBER]"
type input "[PHONE_NUMBER]"
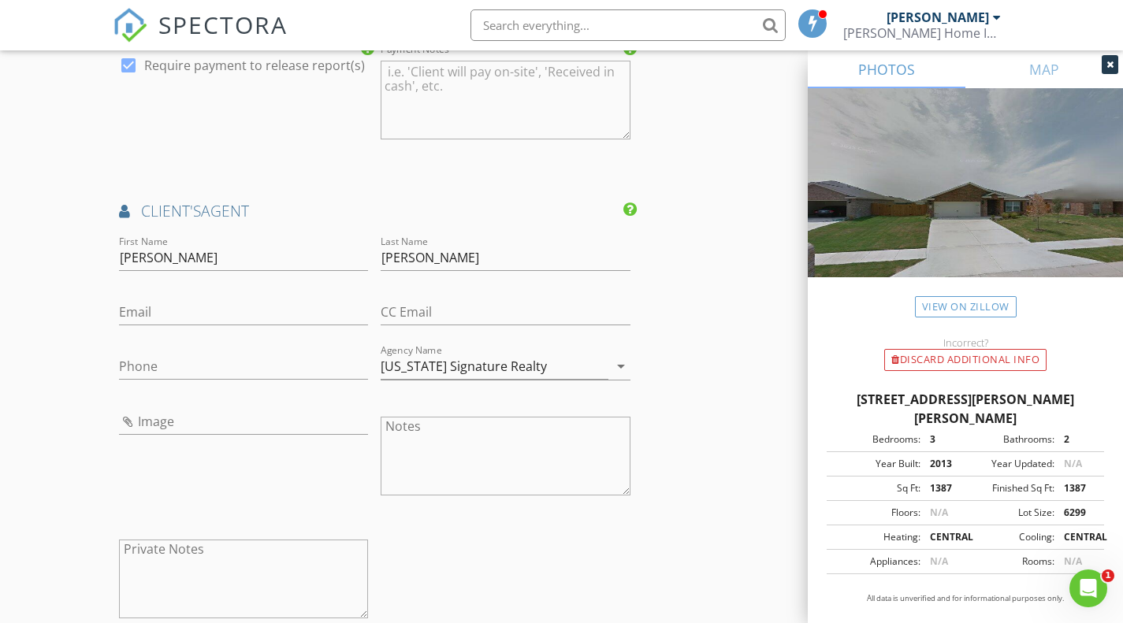
scroll to position [1789, 0]
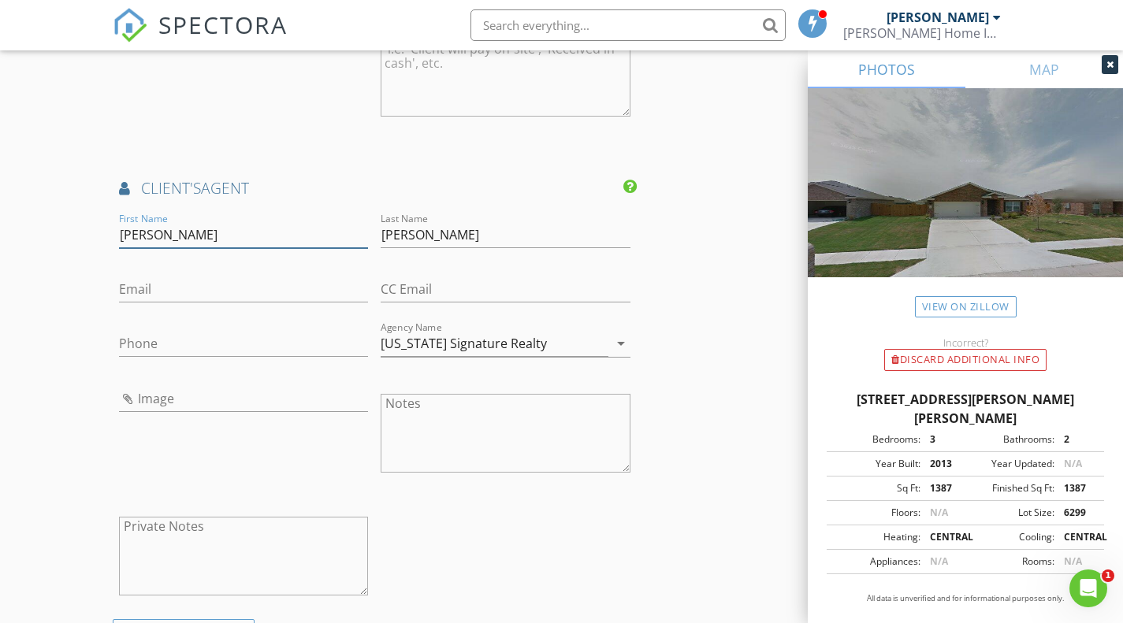
drag, startPoint x: 181, startPoint y: 232, endPoint x: 24, endPoint y: 240, distance: 157.1
click at [24, 240] on div "New Inspection Click here to use the New Order Form INSPECTOR(S) check_box Davi…" at bounding box center [561, 15] width 1123 height 3424
drag, startPoint x: 465, startPoint y: 230, endPoint x: 237, endPoint y: 231, distance: 227.7
click at [237, 231] on div "First Name Last Name Thompson Email CC Email Phone Agency Name Texas Signature …" at bounding box center [375, 415] width 524 height 410
drag, startPoint x: 464, startPoint y: 239, endPoint x: 305, endPoint y: 233, distance: 159.3
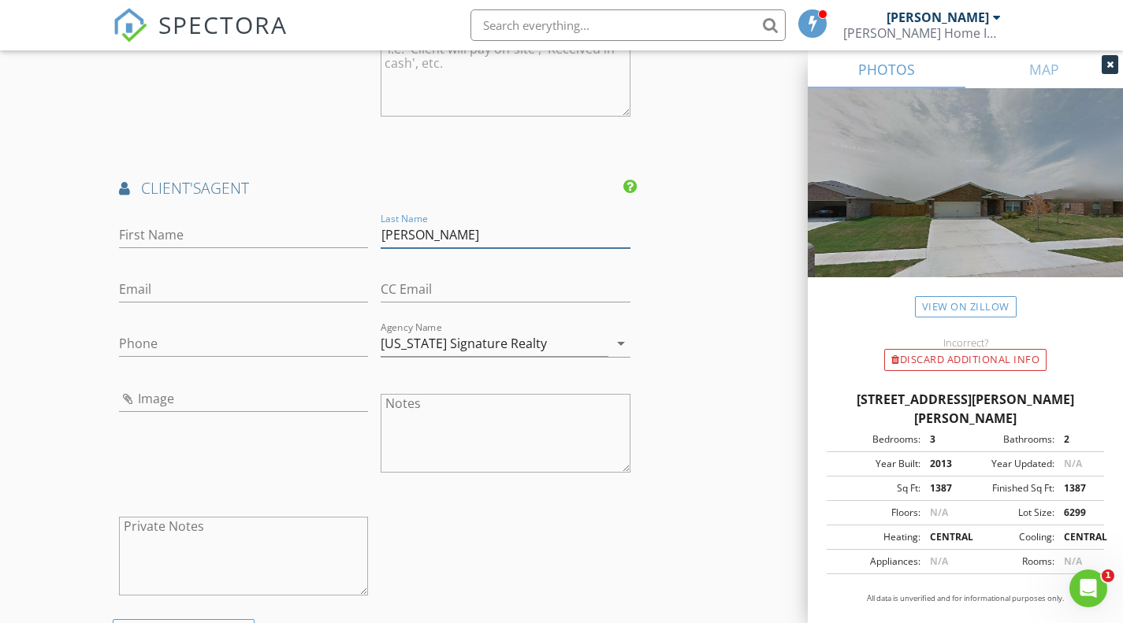
click at [305, 233] on div "First Name Last Name Thompson Email CC Email Phone Agency Name Texas Signature …" at bounding box center [375, 415] width 524 height 410
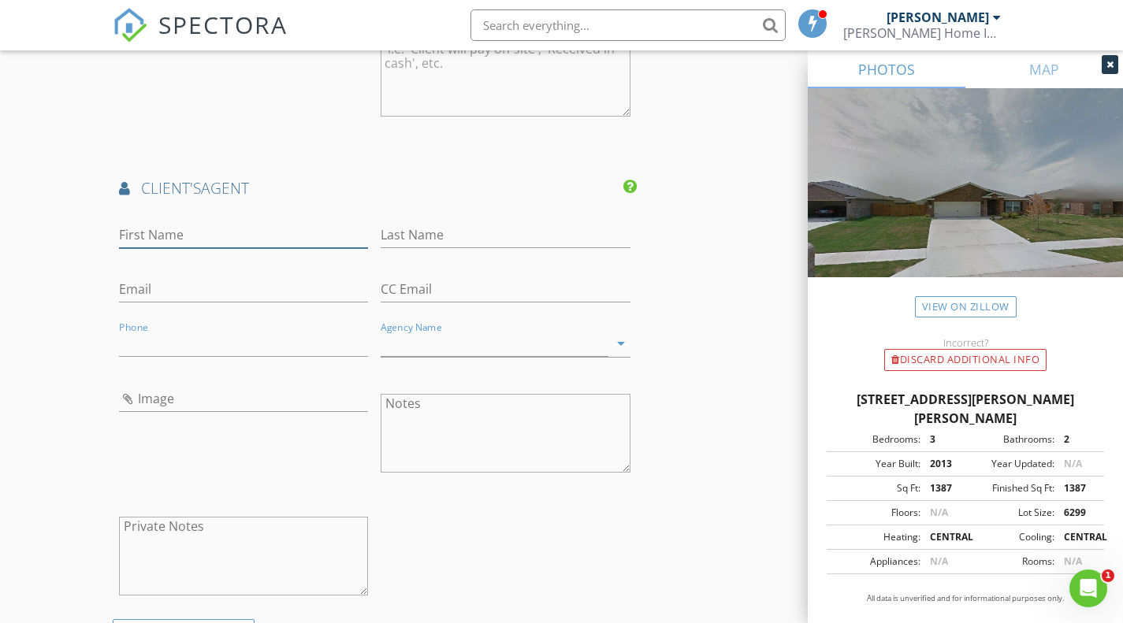
click at [197, 227] on input "First Name" at bounding box center [244, 235] width 250 height 26
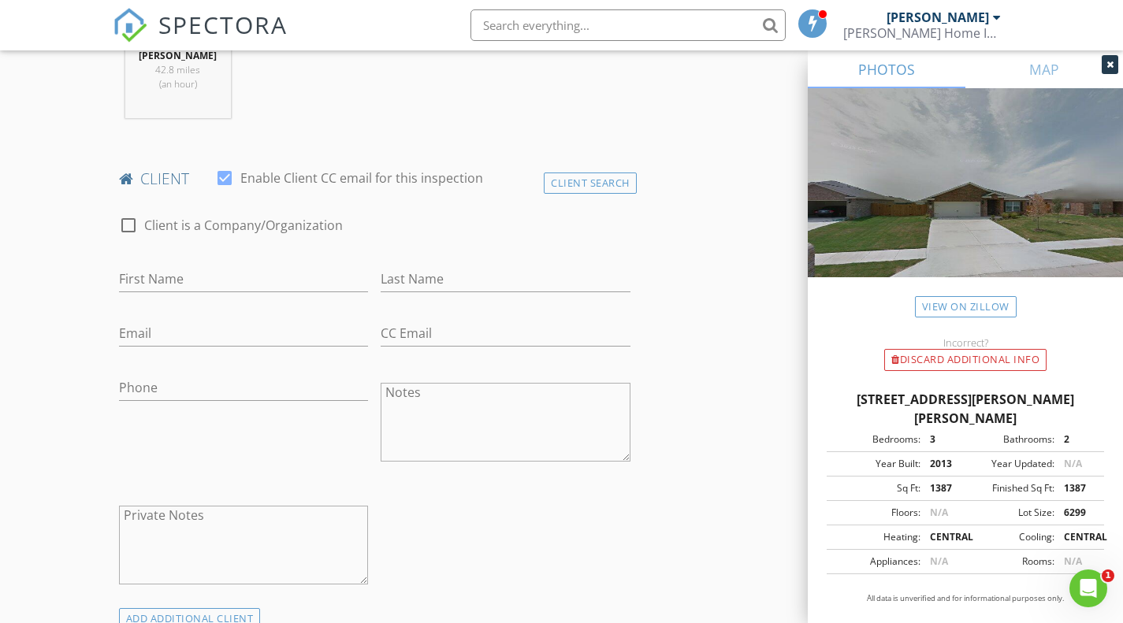
scroll to position [709, 0]
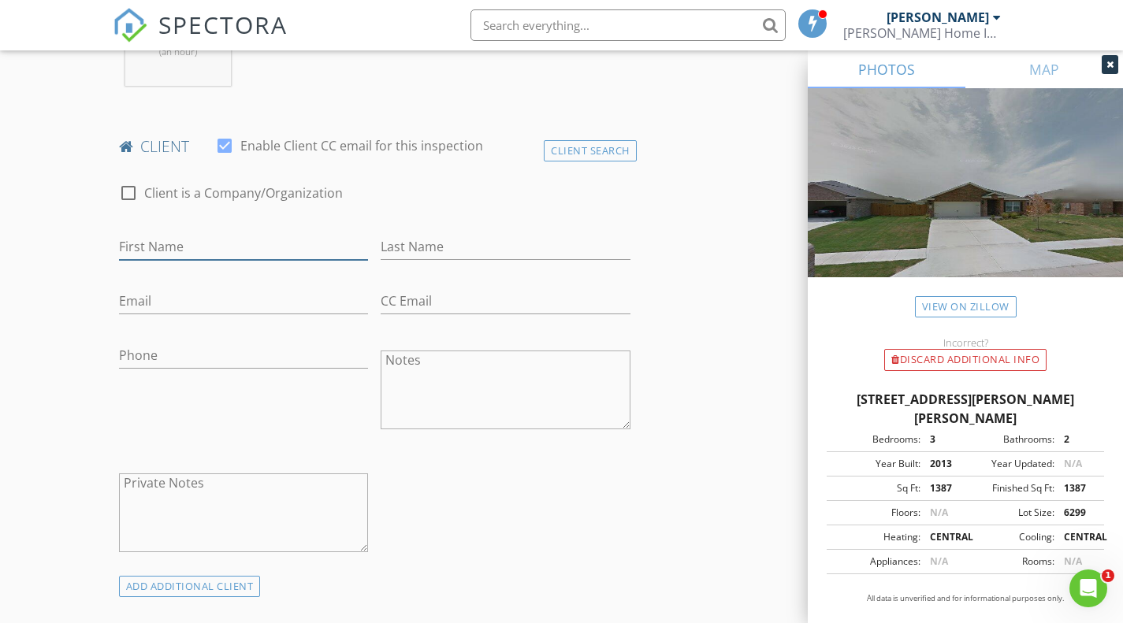
click at [231, 247] on input "First Name" at bounding box center [244, 247] width 250 height 26
click at [128, 242] on input "First Name" at bounding box center [244, 247] width 250 height 26
type input "Mike"
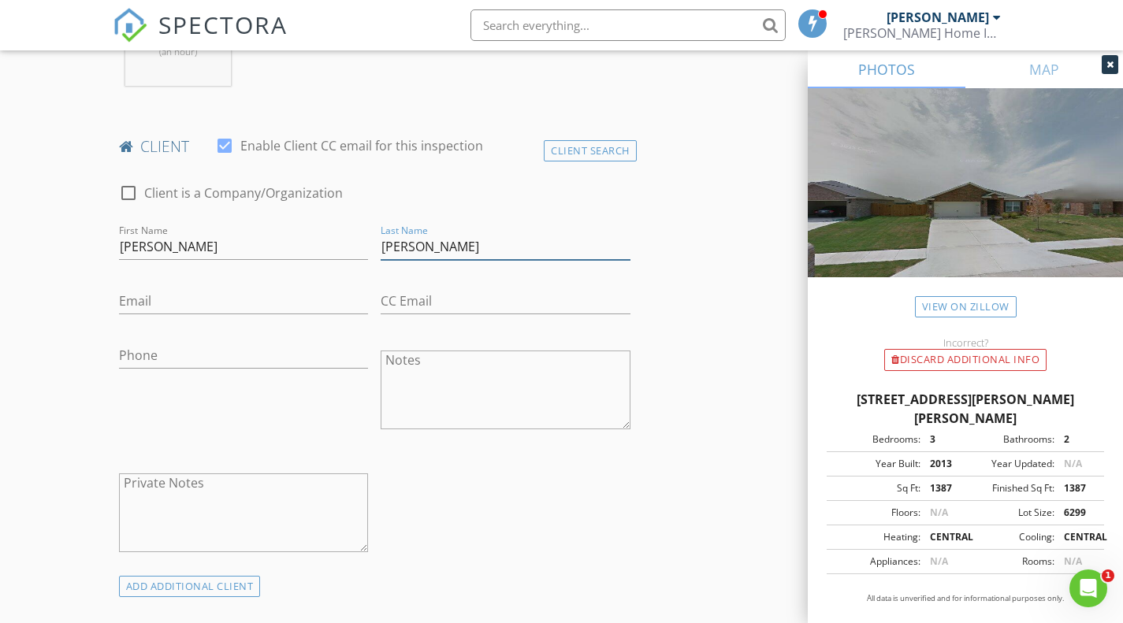
type input "Burchfield"
click at [178, 298] on input "Email" at bounding box center [244, 301] width 250 height 26
type input "gmburchfield"
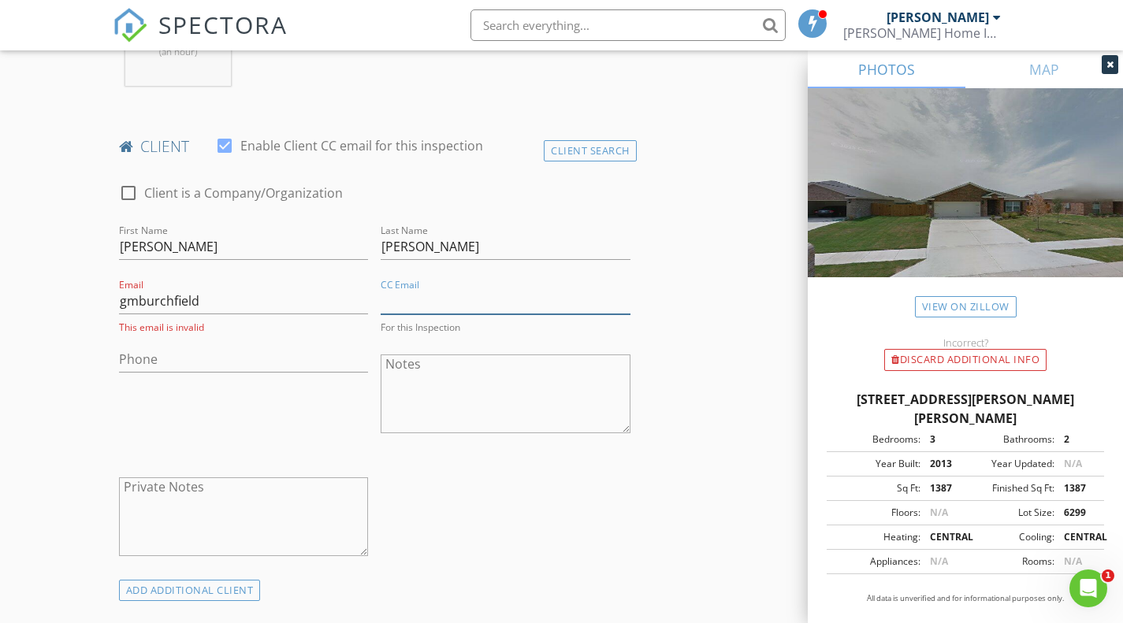
click at [403, 302] on input "CC Email" at bounding box center [506, 301] width 250 height 26
click at [180, 355] on input "Phone" at bounding box center [244, 360] width 250 height 26
click at [247, 358] on input "[PHONE_NUMBER]" at bounding box center [244, 360] width 250 height 26
type input "[PHONE_NUMBER]"
click at [222, 299] on input "gmburchfield" at bounding box center [244, 301] width 250 height 26
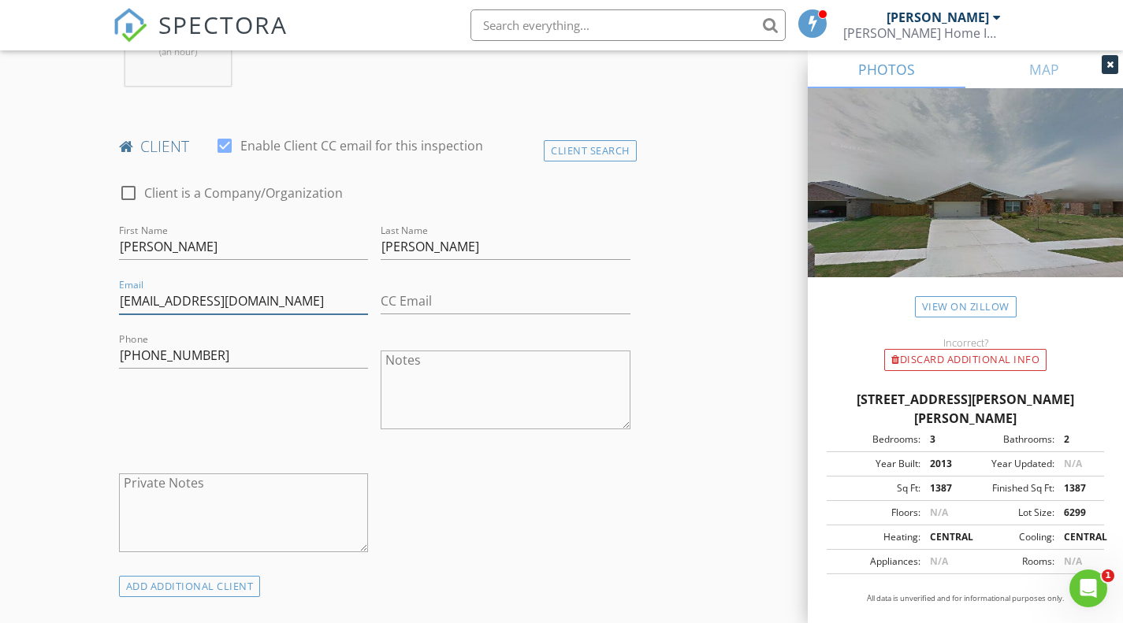
type input "[EMAIL_ADDRESS][DOMAIN_NAME]"
click at [262, 353] on input "[PHONE_NUMBER]" at bounding box center [244, 356] width 250 height 26
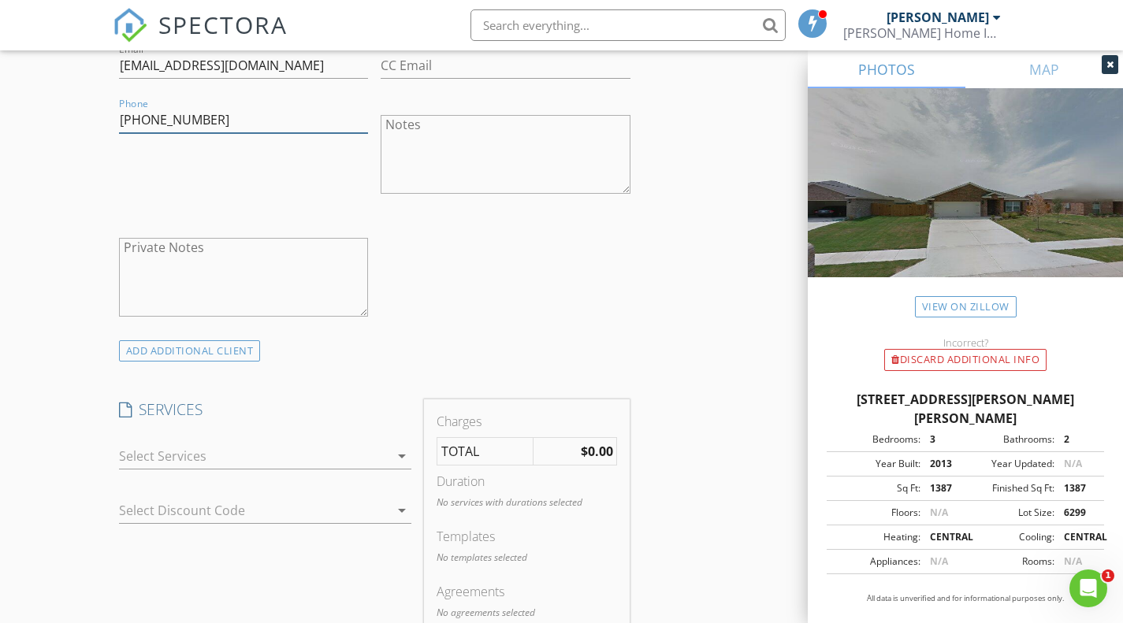
scroll to position [1024, 0]
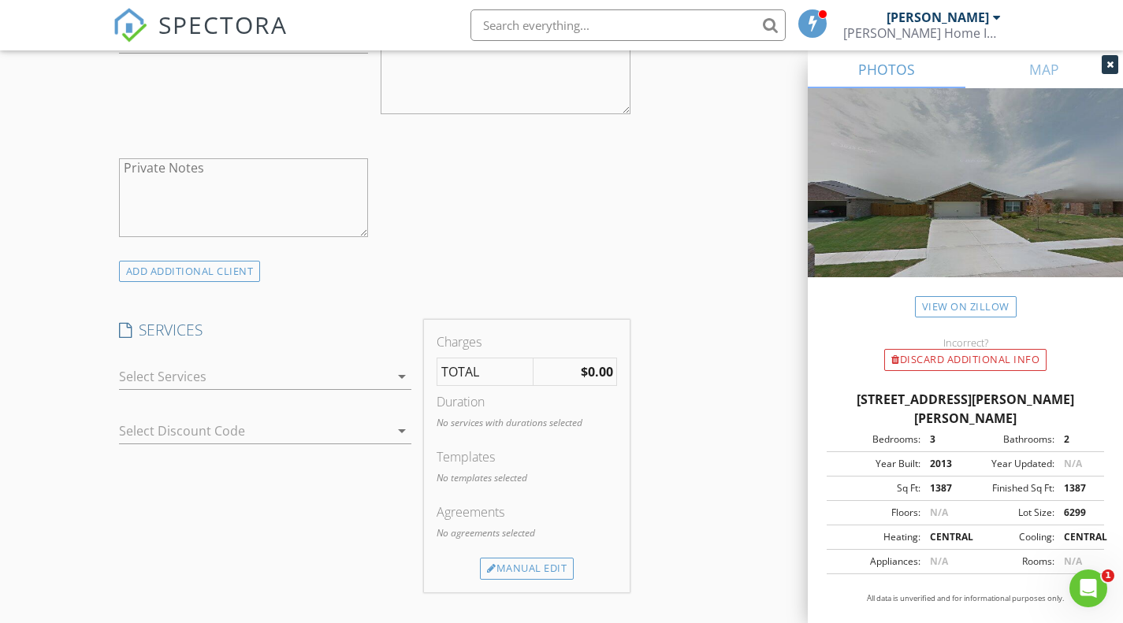
click at [278, 379] on div at bounding box center [254, 376] width 271 height 25
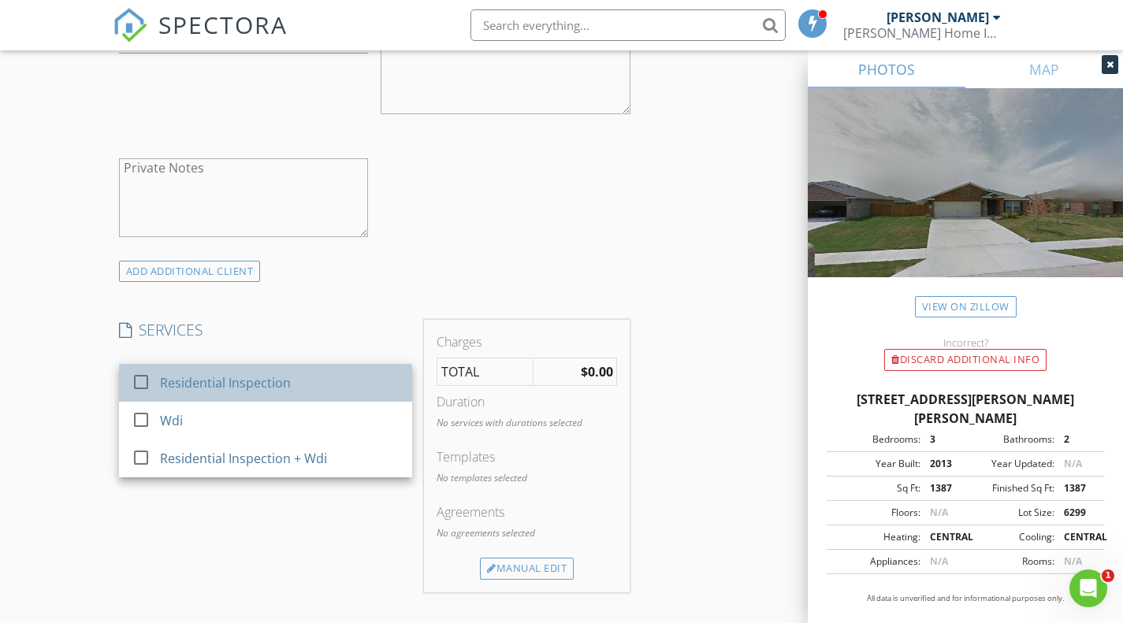
click at [212, 381] on div "Residential Inspection" at bounding box center [225, 383] width 131 height 19
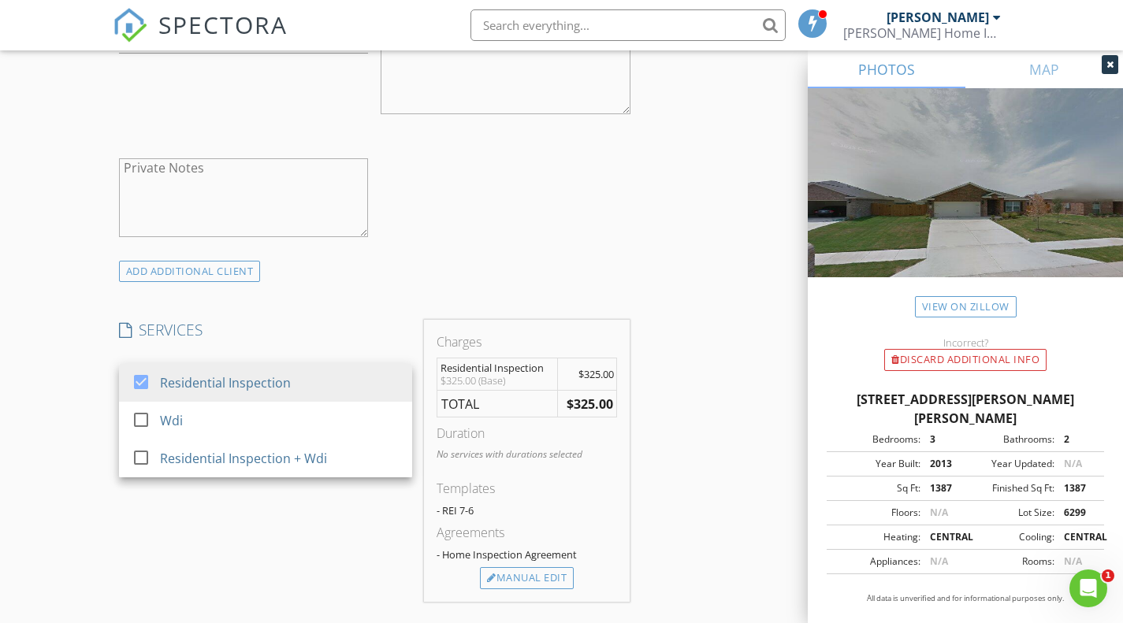
click at [359, 560] on div "SERVICES check_box Residential Inspection check_box_outline_blank Wdi check_box…" at bounding box center [266, 461] width 306 height 282
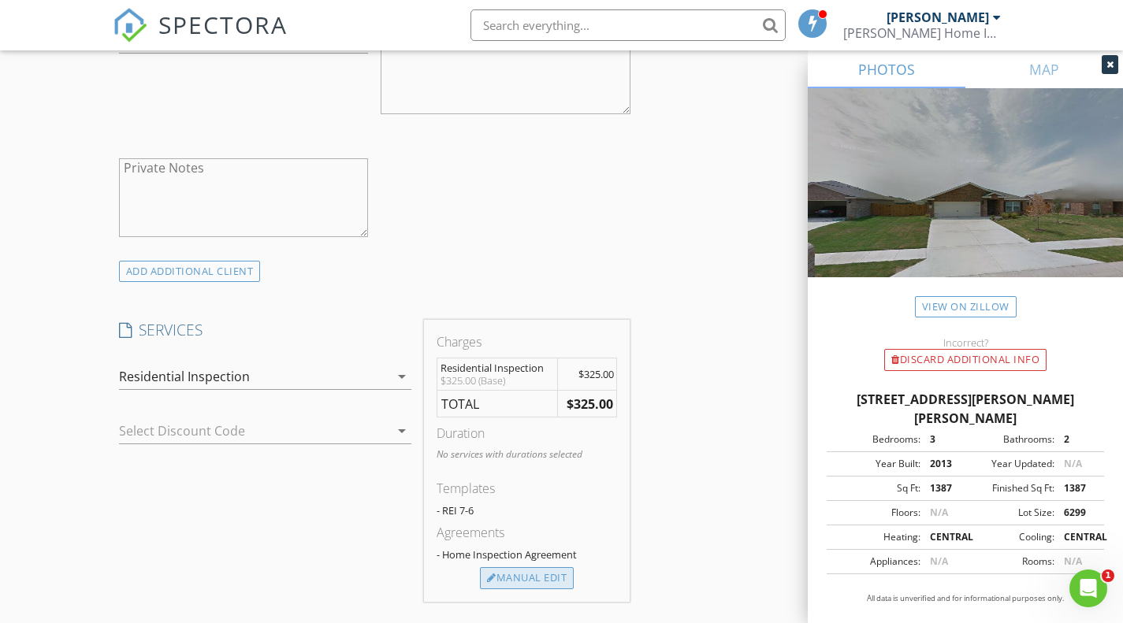
click at [522, 579] on div "Manual Edit" at bounding box center [527, 578] width 94 height 22
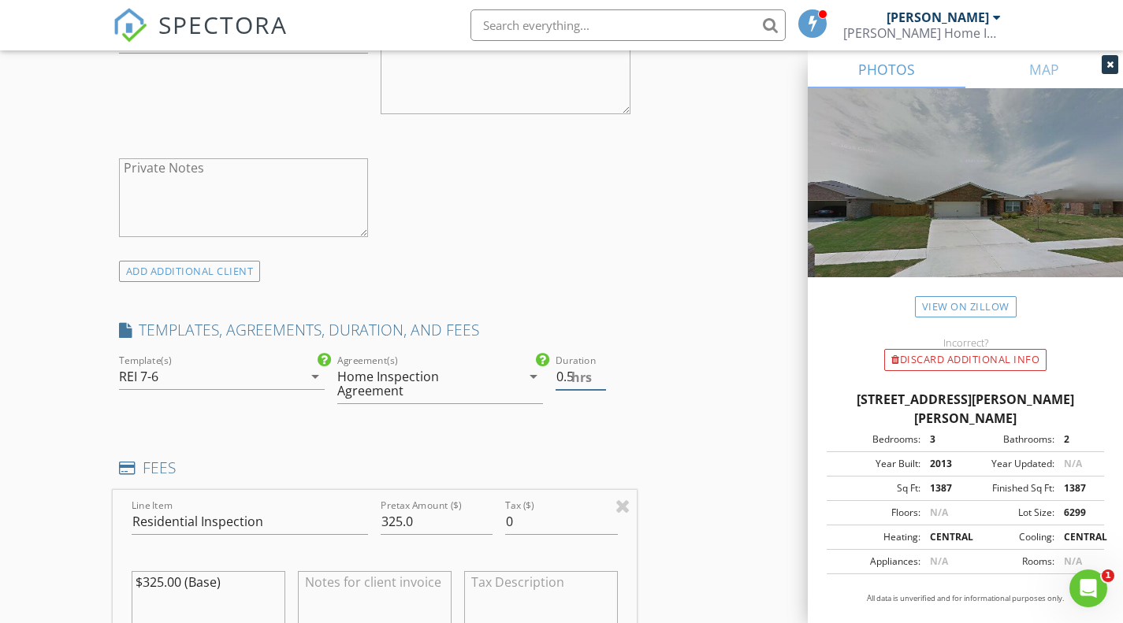
click at [600, 371] on input "0.5" at bounding box center [581, 377] width 51 height 26
click at [600, 371] on input "1" at bounding box center [581, 377] width 51 height 26
click at [600, 371] on input "1.5" at bounding box center [581, 377] width 51 height 26
click at [600, 371] on input "2" at bounding box center [581, 377] width 51 height 26
click at [600, 371] on input "2.5" at bounding box center [581, 377] width 51 height 26
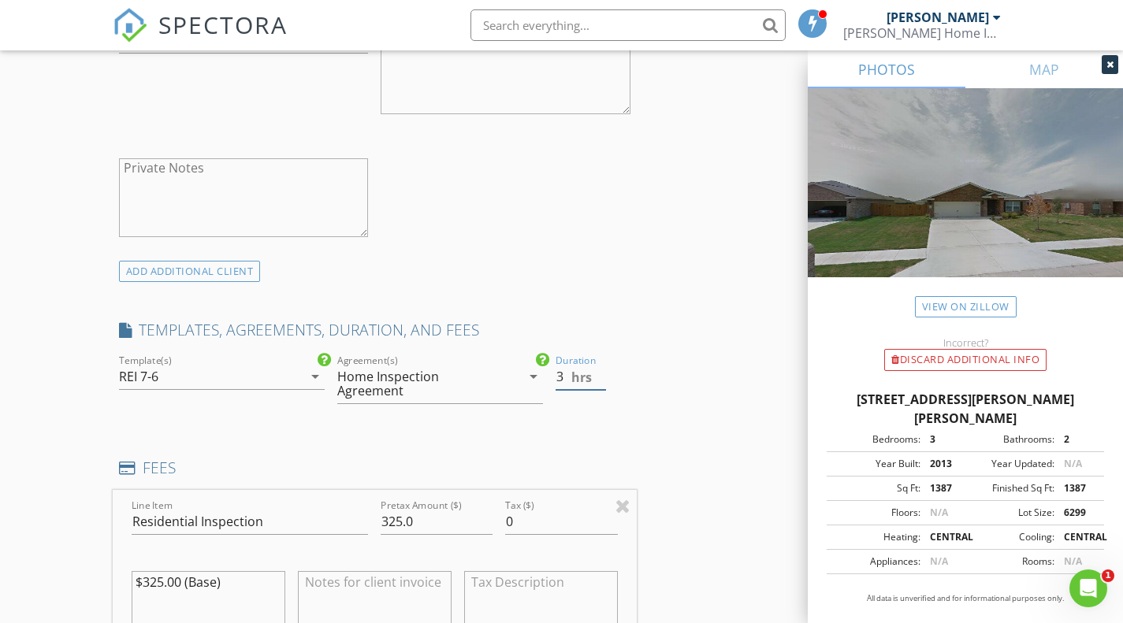
type input "3"
click at [600, 371] on input "3" at bounding box center [581, 377] width 51 height 26
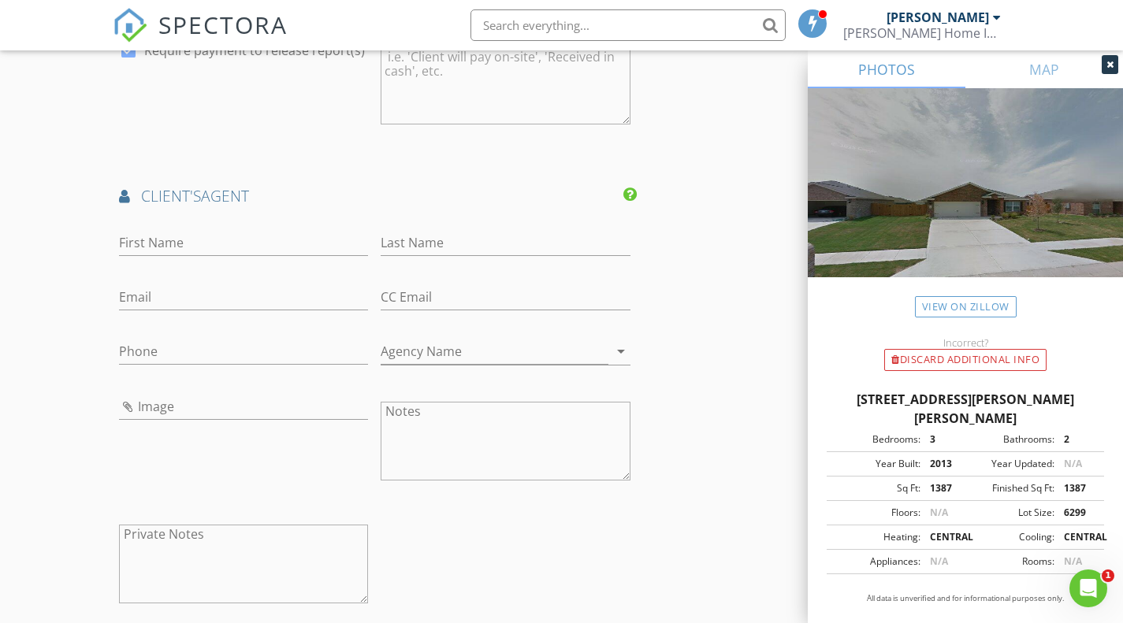
scroll to position [1970, 0]
click at [233, 232] on input "First Name" at bounding box center [244, 241] width 250 height 26
type input "Tim"
click at [414, 247] on input "Last Name" at bounding box center [506, 241] width 250 height 26
type input "Thompson"
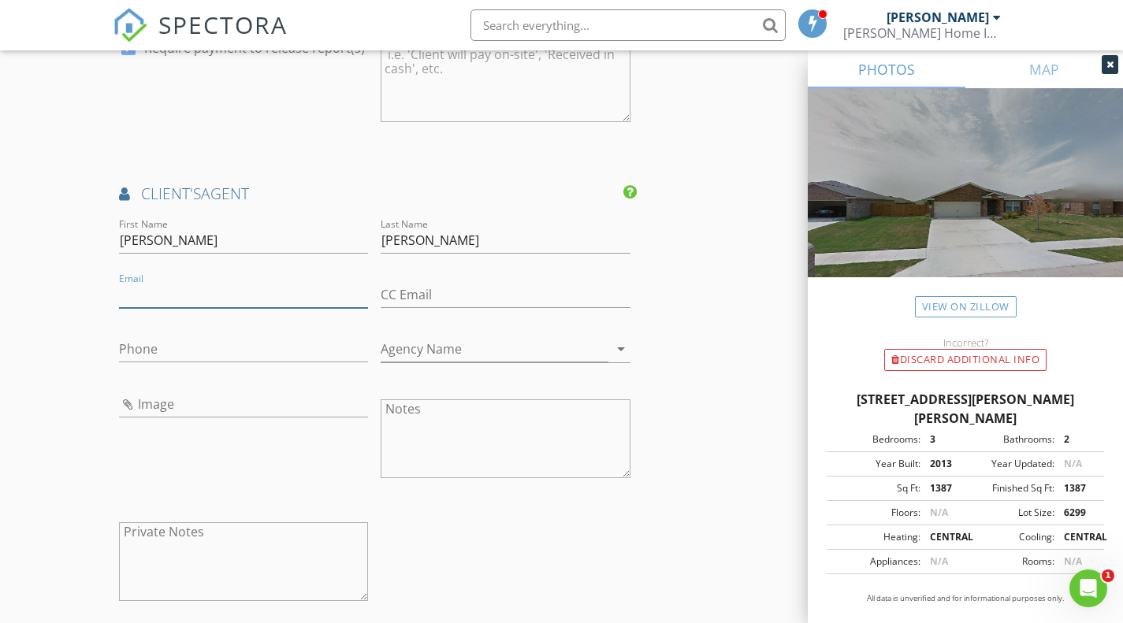
click at [194, 292] on input "Email" at bounding box center [244, 295] width 250 height 26
click at [195, 288] on input "Email" at bounding box center [244, 295] width 250 height 26
click at [522, 582] on div "First Name Tim Last Name Thompson Email This email is invalid CC Email Phone Ag…" at bounding box center [375, 422] width 524 height 414
click at [184, 479] on div "Image" at bounding box center [244, 444] width 262 height 123
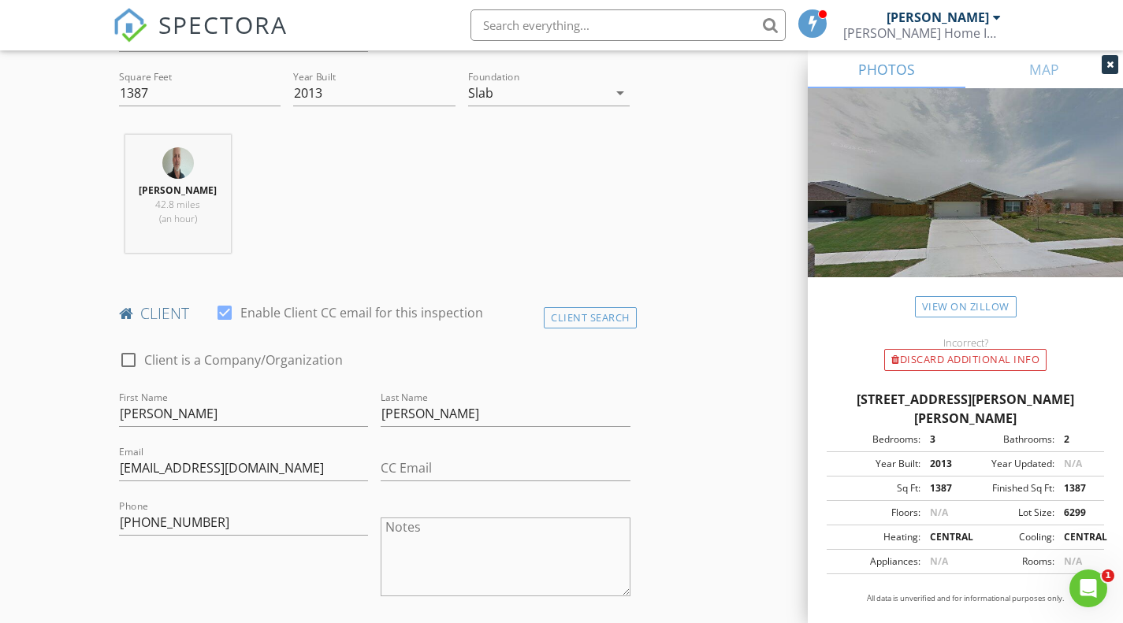
scroll to position [630, 0]
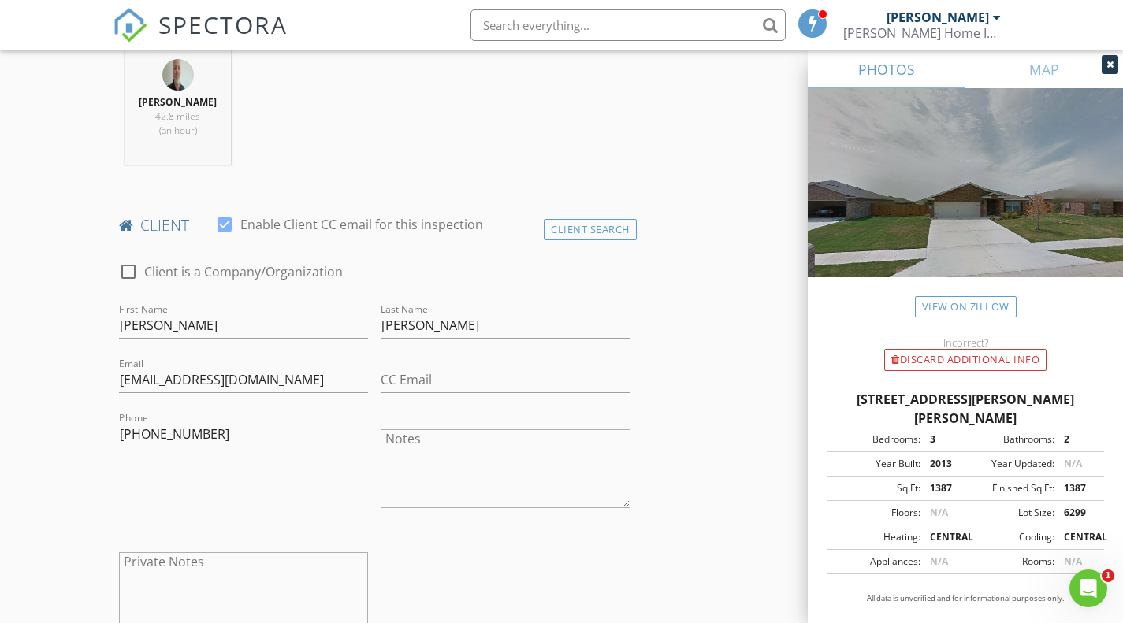
drag, startPoint x: 401, startPoint y: 603, endPoint x: 230, endPoint y: 509, distance: 195.0
click at [230, 509] on div "Phone 214-802-3047" at bounding box center [244, 470] width 262 height 123
click at [213, 485] on div "Phone 214-802-3047" at bounding box center [244, 470] width 262 height 123
click at [191, 474] on div "Phone 214-802-3047" at bounding box center [244, 470] width 262 height 123
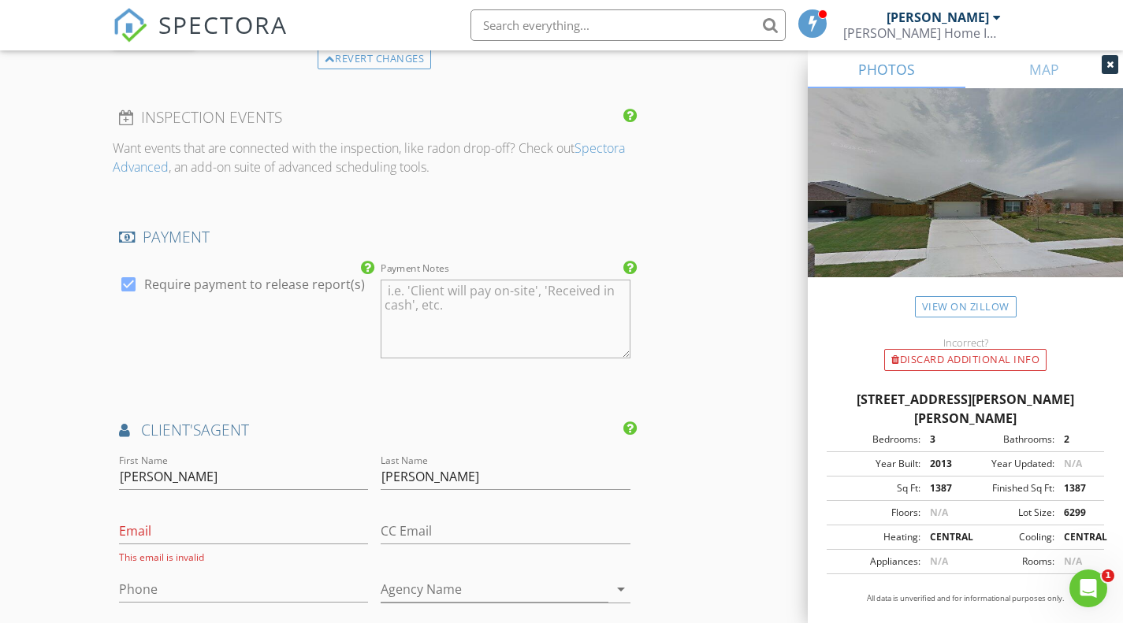
scroll to position [1891, 0]
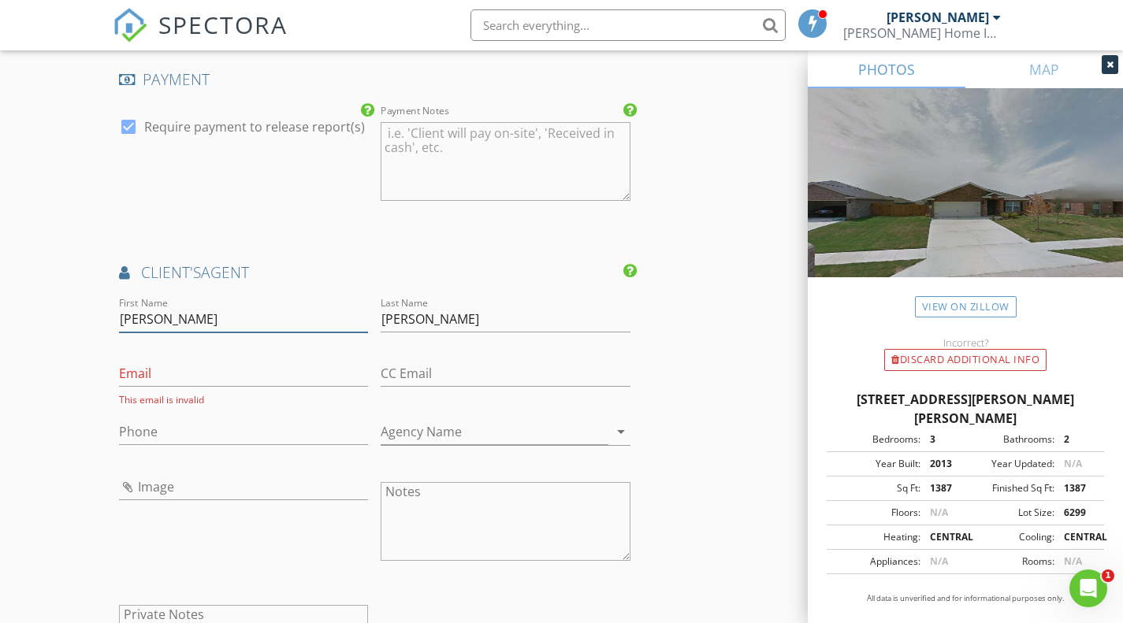
click at [203, 319] on input "Tim" at bounding box center [244, 320] width 250 height 26
click at [214, 379] on input "Email" at bounding box center [244, 374] width 250 height 26
click at [228, 221] on div "check_box Require payment to release report(s)" at bounding box center [244, 163] width 262 height 123
click at [157, 376] on input "Email" at bounding box center [244, 374] width 250 height 26
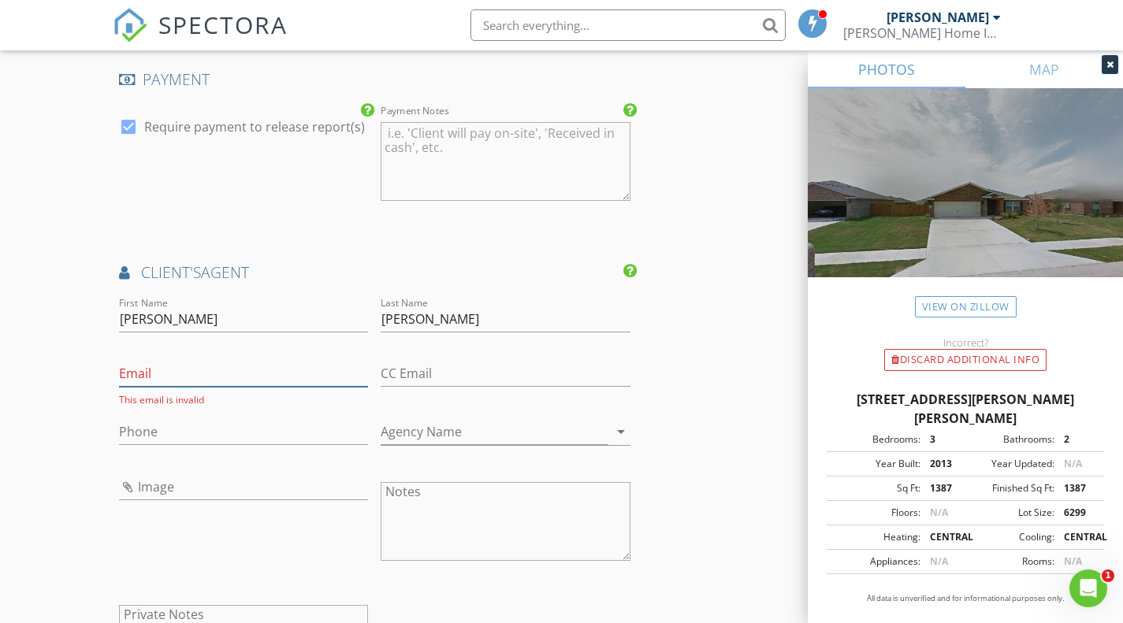
click at [183, 370] on input "Email" at bounding box center [244, 374] width 250 height 26
type input "[EMAIL_ADDRESS][DOMAIN_NAME]"
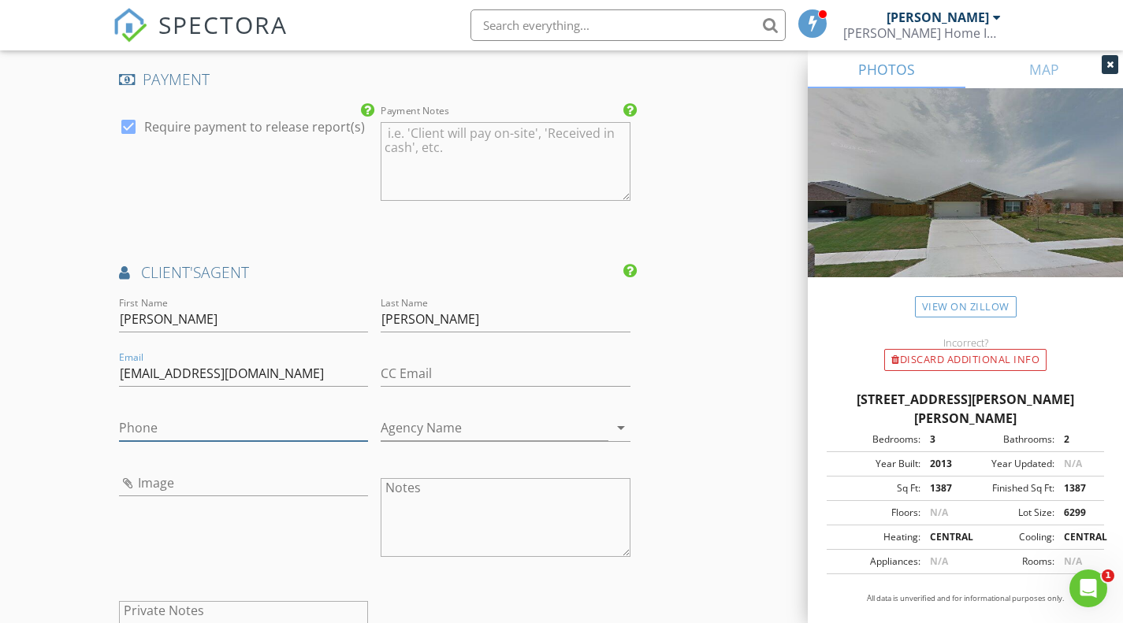
click at [321, 438] on input "Phone" at bounding box center [244, 428] width 250 height 26
click at [519, 533] on textarea "Notes" at bounding box center [506, 517] width 250 height 79
click at [188, 426] on input "Phone" at bounding box center [244, 428] width 250 height 26
drag, startPoint x: 147, startPoint y: 428, endPoint x: 357, endPoint y: 452, distance: 210.9
click at [357, 452] on div "Phone 214-476-97857" at bounding box center [244, 436] width 250 height 42
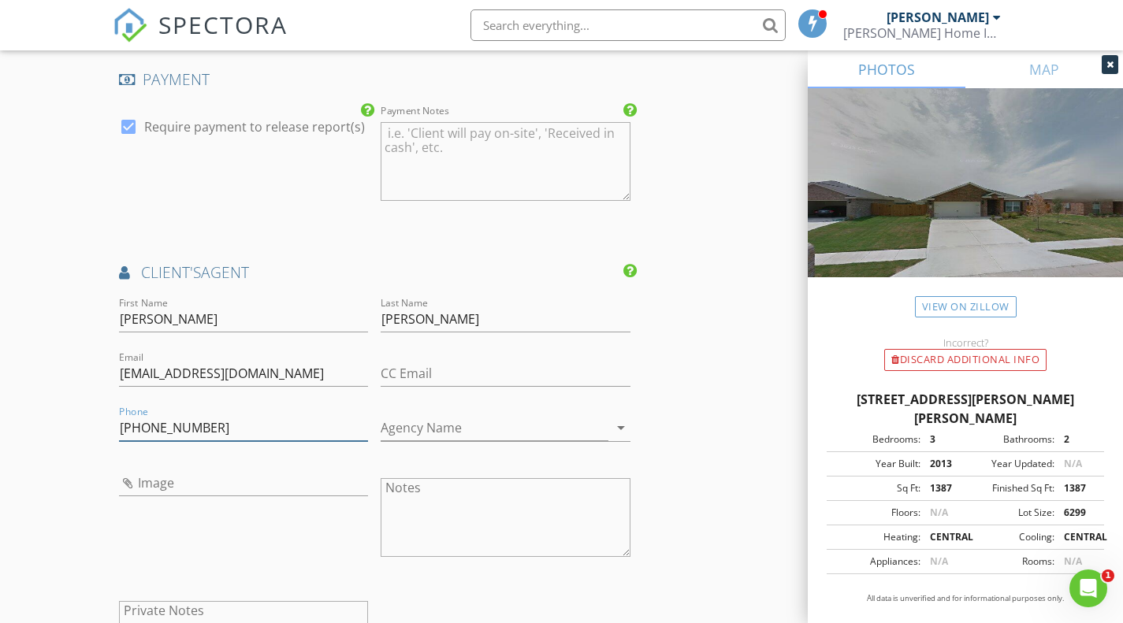
type input "[PHONE_NUMBER]"
click at [490, 429] on input "Agency Name" at bounding box center [495, 428] width 228 height 26
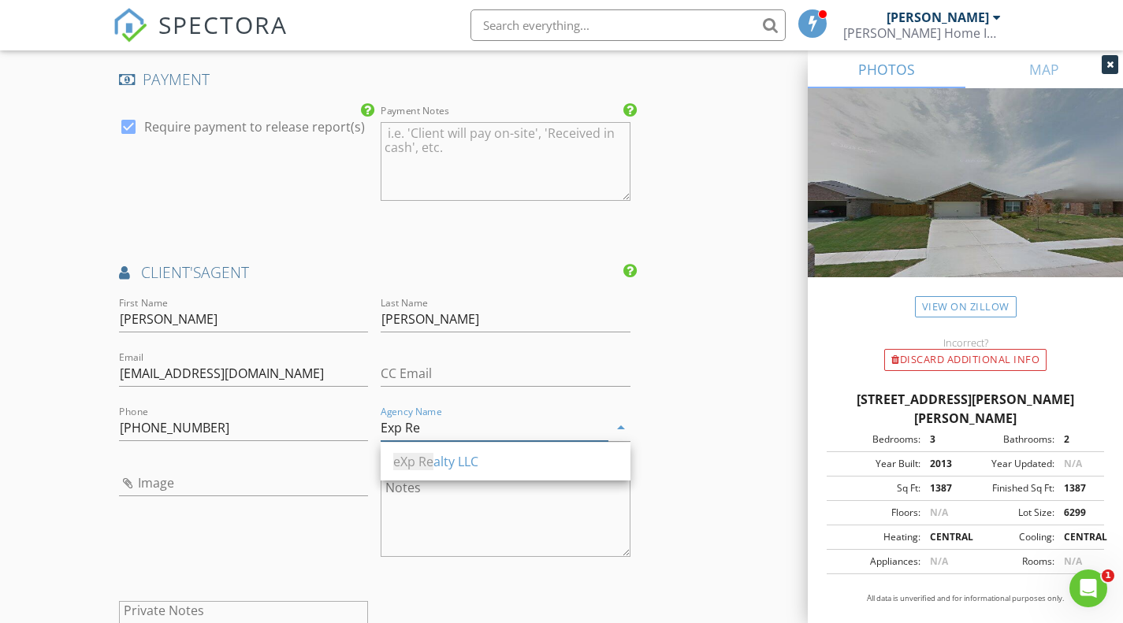
click at [436, 455] on div "eXp Re alty LLC" at bounding box center [505, 461] width 225 height 19
click at [483, 428] on input "eXp Realty" at bounding box center [495, 428] width 228 height 26
type input "eXp Realty"
click at [267, 474] on input "Image" at bounding box center [244, 483] width 250 height 26
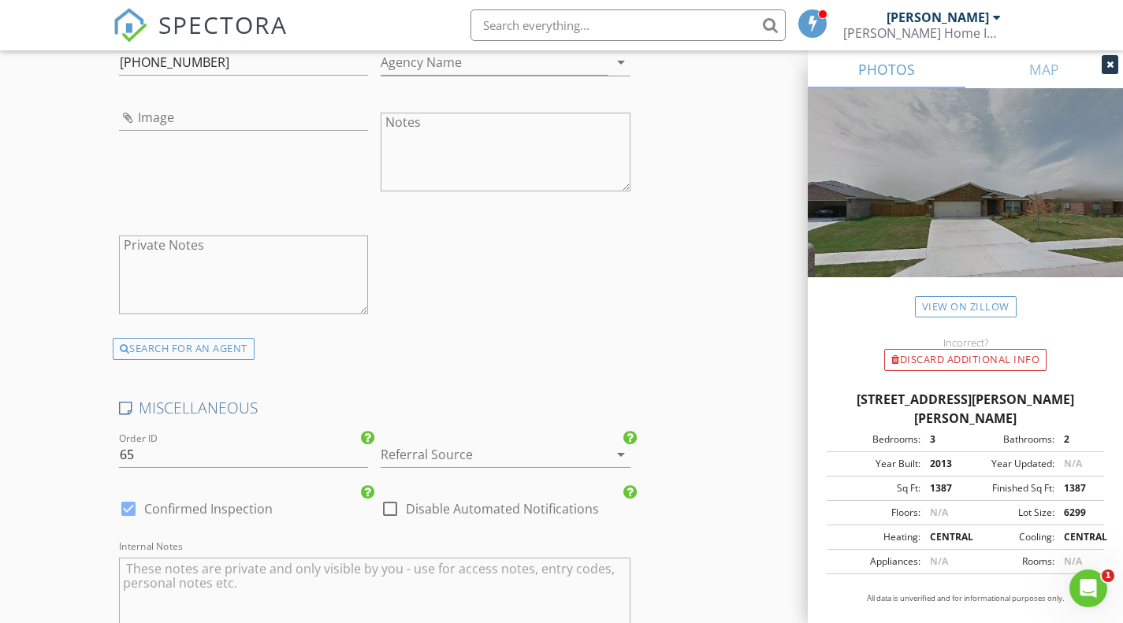
scroll to position [2364, 0]
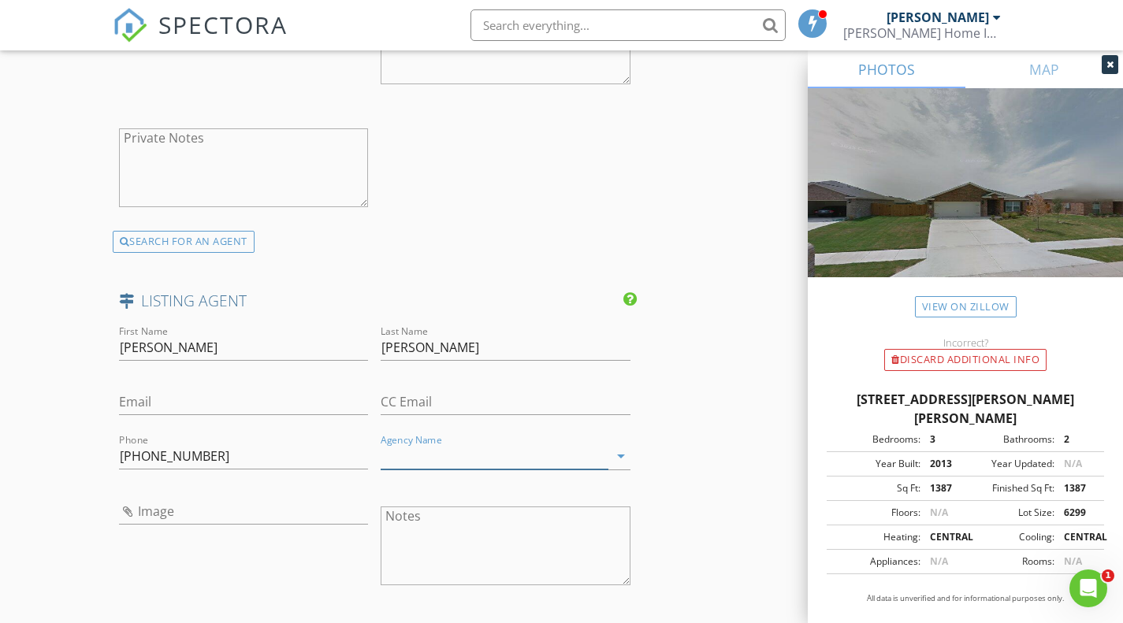
click at [410, 451] on input "Agency Name" at bounding box center [495, 457] width 228 height 26
paste input "Fathom Realty, LLC 888-455-6040"
drag, startPoint x: 497, startPoint y: 452, endPoint x: 558, endPoint y: 452, distance: 60.7
click at [558, 452] on input "Fathom Realty, LLC 888-455-6040" at bounding box center [495, 457] width 228 height 26
click at [600, 444] on input "Fathom Realty, LLC 888-455-6040" at bounding box center [495, 457] width 228 height 26
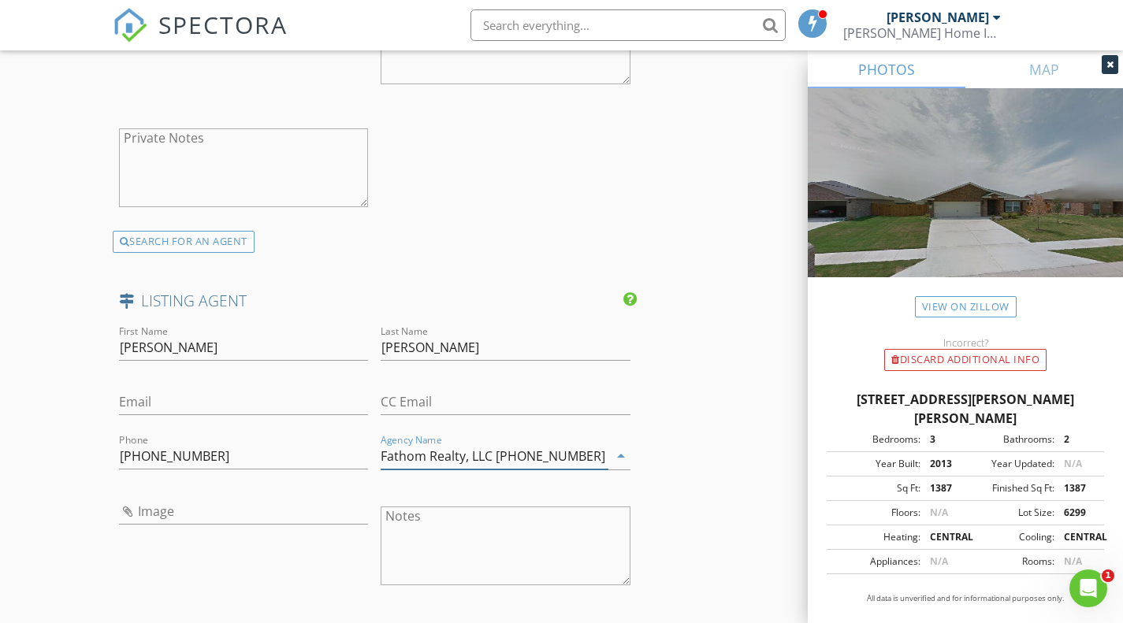
drag, startPoint x: 498, startPoint y: 455, endPoint x: 572, endPoint y: 452, distance: 74.2
click at [572, 452] on input "Fathom Realty, LLC 888-455-6040" at bounding box center [495, 457] width 228 height 26
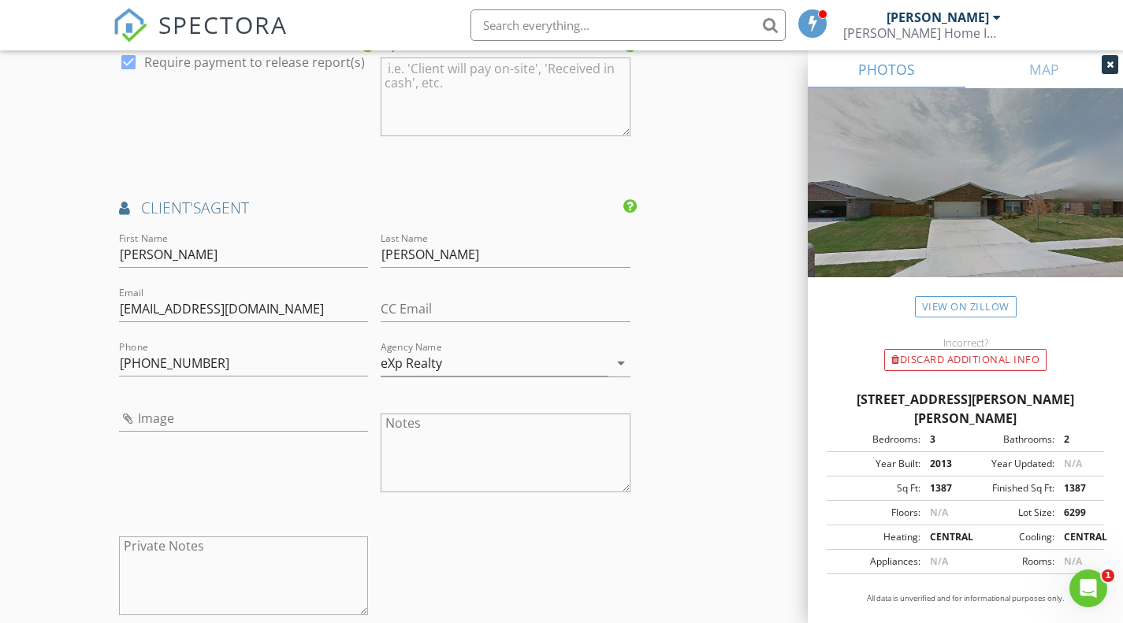
scroll to position [1891, 0]
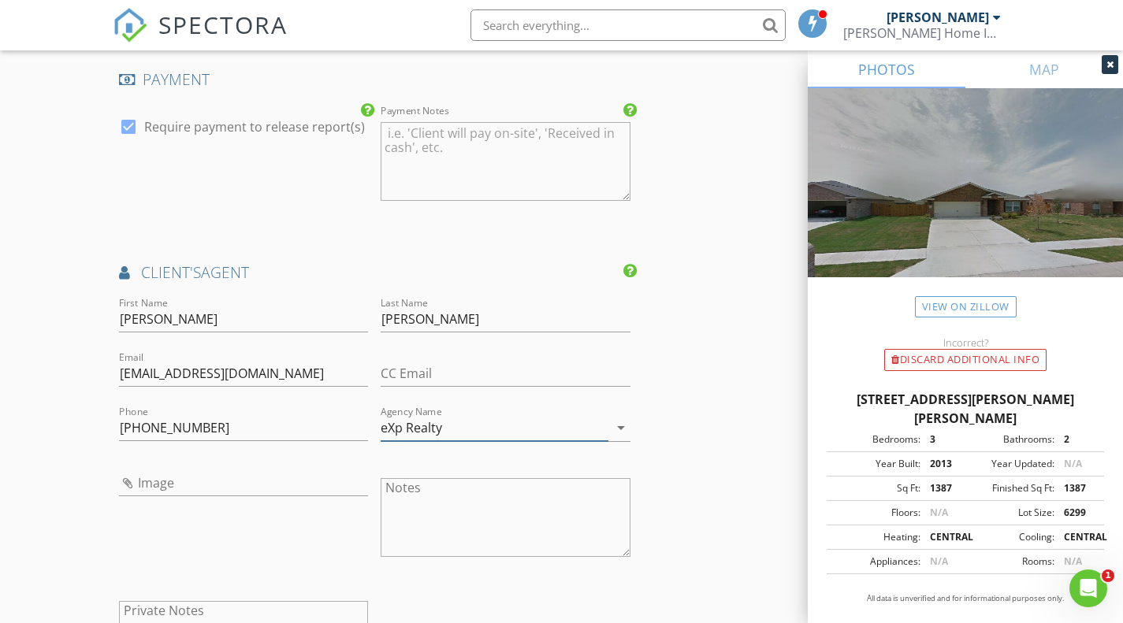
click at [448, 428] on input "eXp Realty" at bounding box center [495, 428] width 228 height 26
type input "Fathom Realty, LLC"
click at [448, 428] on input "eXp Realty" at bounding box center [495, 428] width 228 height 26
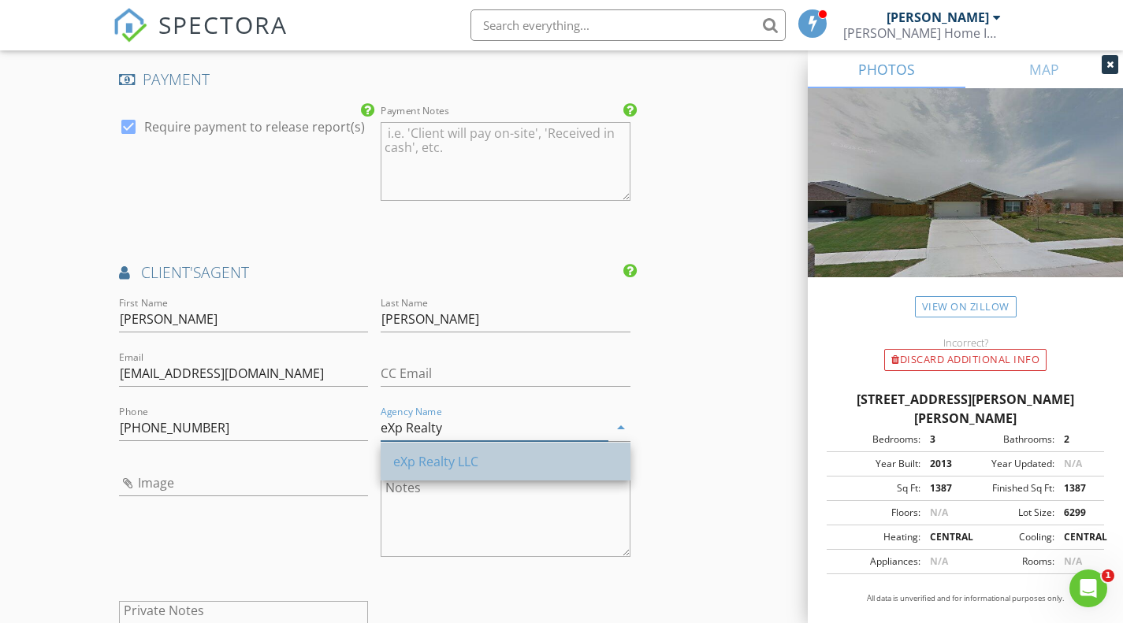
click at [448, 464] on div "eXp Realty LLC" at bounding box center [505, 461] width 225 height 19
type input "eXp Realty LLC"
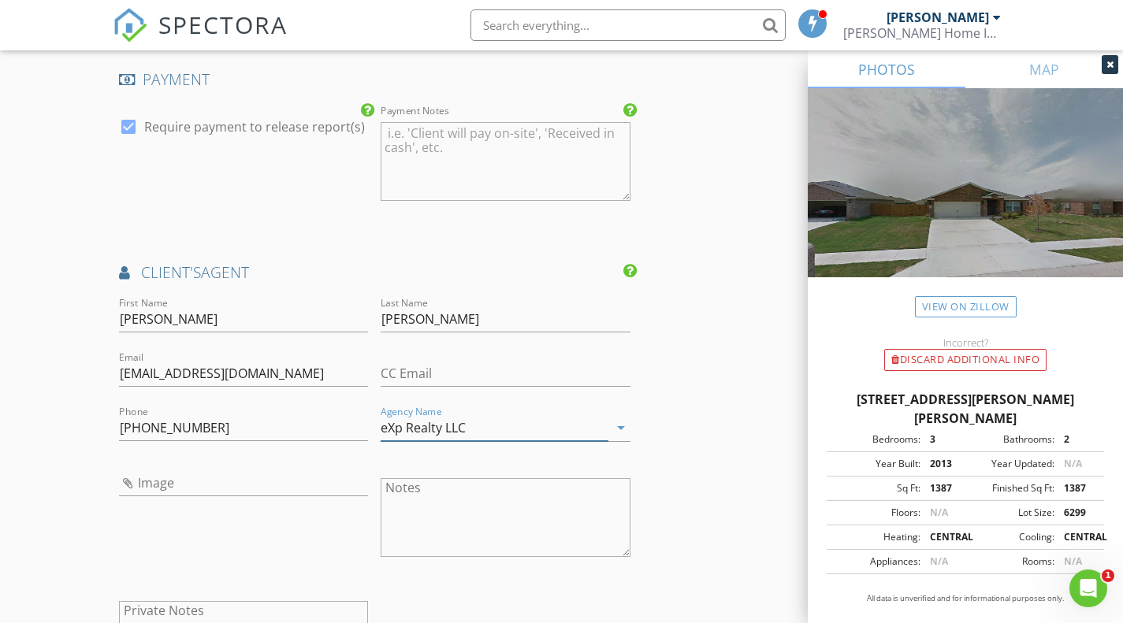
drag, startPoint x: 492, startPoint y: 425, endPoint x: 480, endPoint y: 428, distance: 12.2
click at [492, 425] on input "eXp Realty LLC" at bounding box center [495, 428] width 228 height 26
click at [547, 426] on input "eXp Realty LLC" at bounding box center [495, 428] width 228 height 26
click at [339, 406] on div "Phone 214-769-7857" at bounding box center [244, 431] width 250 height 51
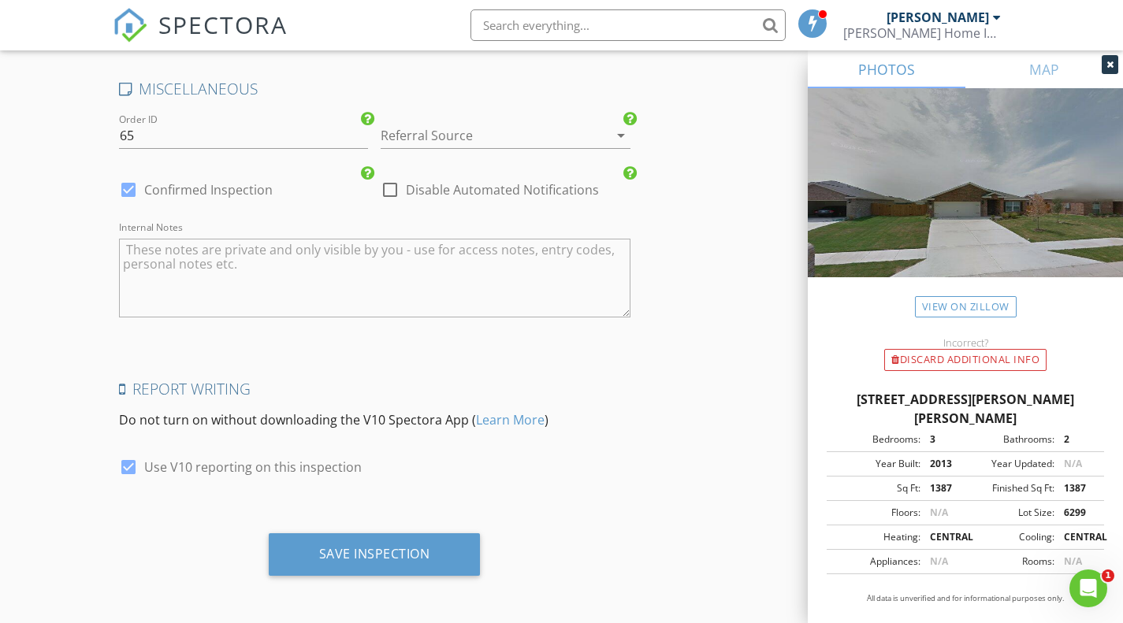
scroll to position [3079, 0]
click at [129, 249] on textarea "Internal Notes" at bounding box center [374, 276] width 511 height 79
click at [125, 247] on textarea "Internal Notes" at bounding box center [374, 276] width 511 height 79
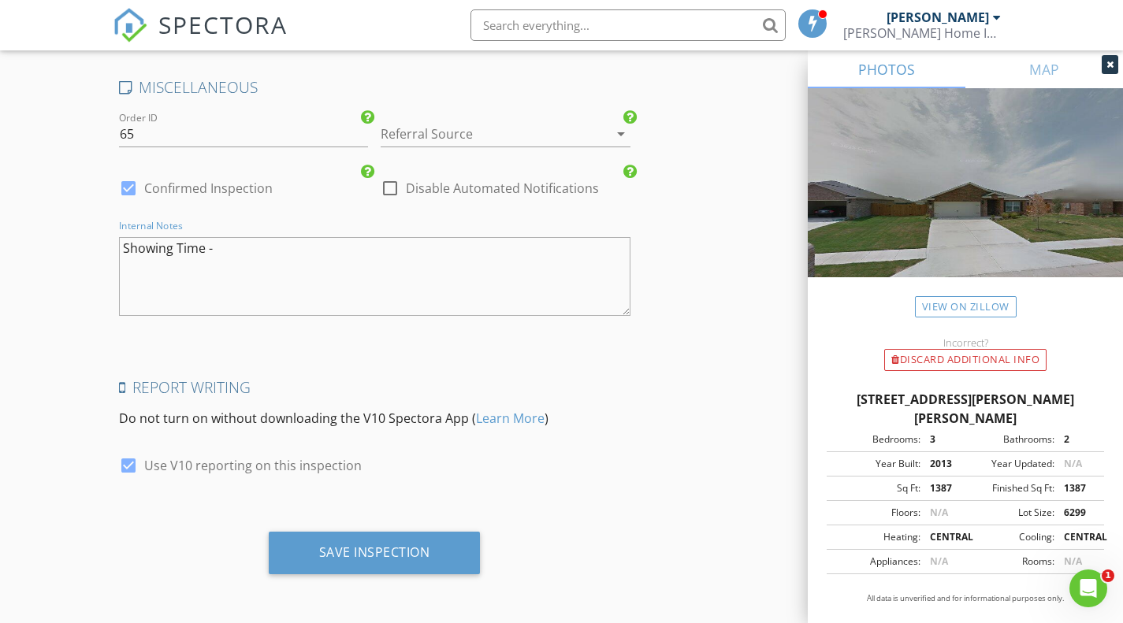
paste textarea "Combination 1301 Front Door"
click at [306, 249] on textarea "Showing Time - Combination 1301 Front Door" at bounding box center [374, 276] width 511 height 79
click at [313, 265] on textarea "Showing Time - Combo 1301 Front Door" at bounding box center [374, 276] width 511 height 79
click at [299, 248] on textarea "Showing Time - Combo 1301 Front Door" at bounding box center [374, 276] width 511 height 79
drag, startPoint x: 147, startPoint y: 260, endPoint x: 232, endPoint y: 268, distance: 86.3
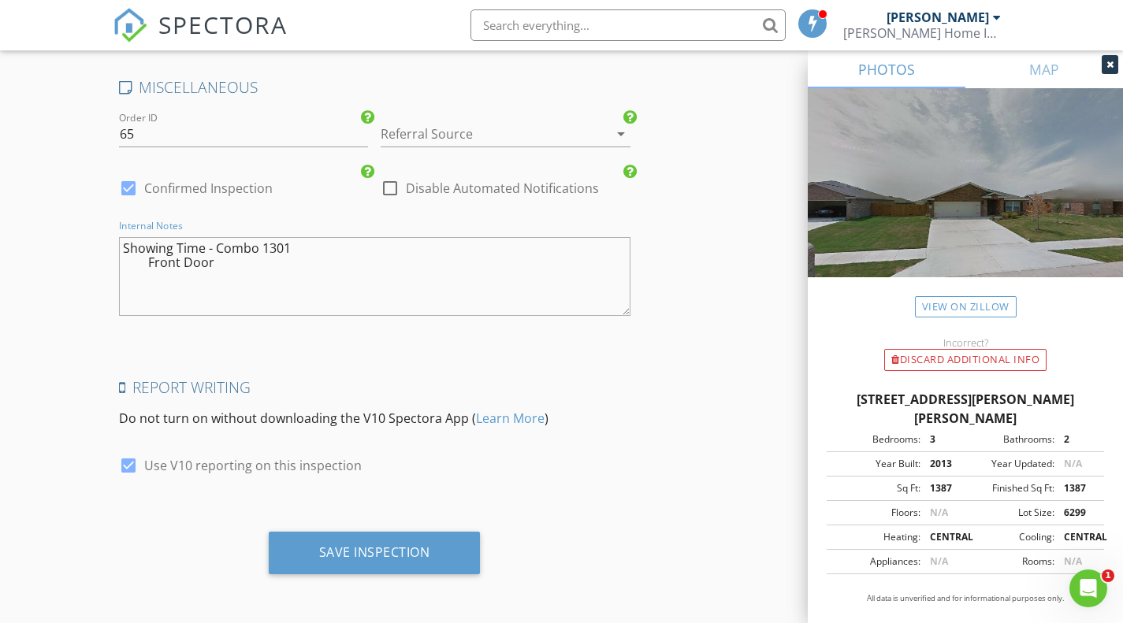
click at [232, 268] on textarea "Showing Time - Combo 1301 Front Door" at bounding box center [374, 276] width 511 height 79
click at [258, 247] on textarea "Showing Time - Combo 1301" at bounding box center [374, 276] width 511 height 79
click at [275, 278] on textarea "Showing Time - Combo 1301" at bounding box center [374, 276] width 511 height 79
click at [261, 248] on textarea "Showing Time - Combo 1301" at bounding box center [374, 276] width 511 height 79
paste textarea "Front Door"
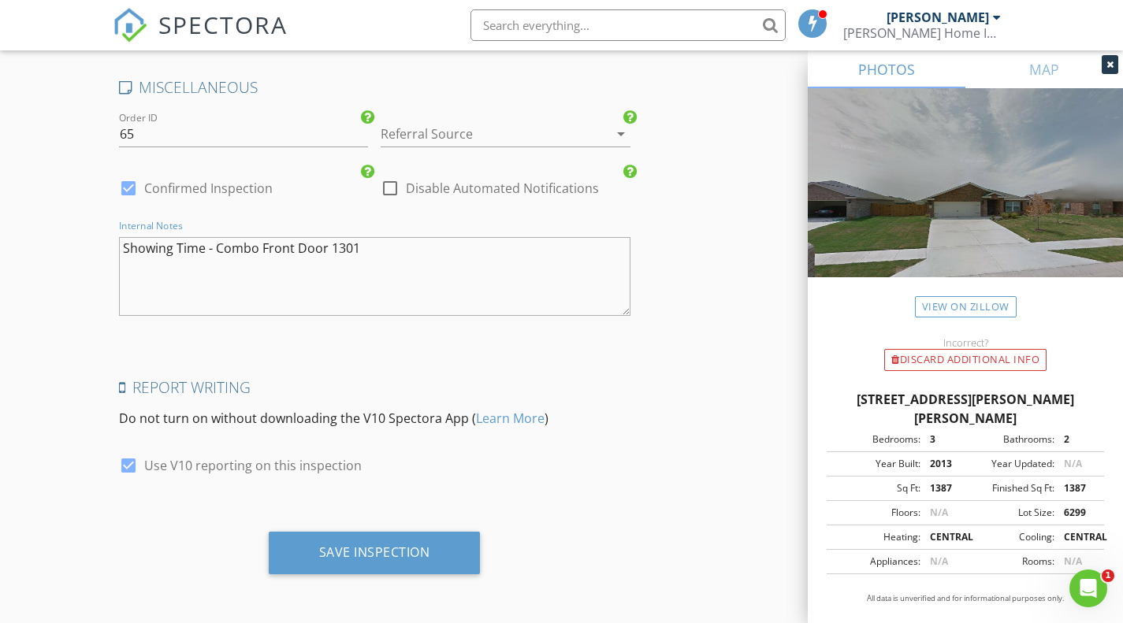
click at [260, 247] on textarea "Showing Time - Combo Front Door 1301" at bounding box center [374, 276] width 511 height 79
click at [387, 253] on textarea "Showing Time - Combo- Front Door 1301" at bounding box center [374, 276] width 511 height 79
click at [177, 292] on textarea "Showing Time - Combo- Front Door 1301 Alarm" at bounding box center [374, 276] width 511 height 79
click at [164, 263] on textarea "Showing Time - Combo- Front Door 1301 Alarm" at bounding box center [374, 276] width 511 height 79
paste textarea "Press DISARM and then 8753 to disarm the alarm. To ARM press ARM AWAY and then …"
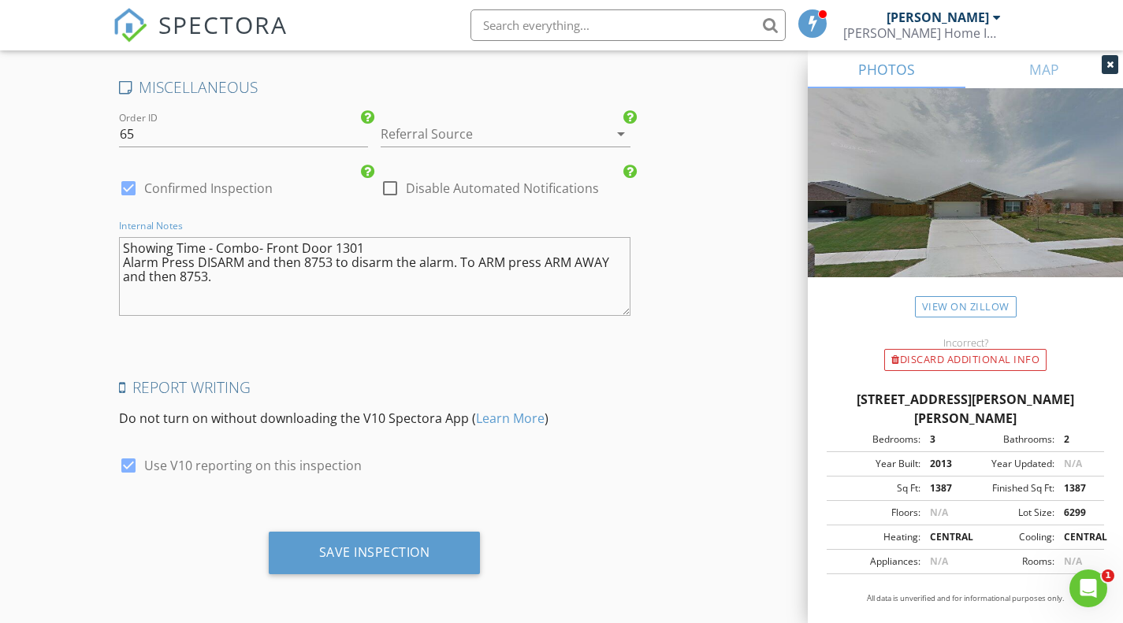
click at [249, 279] on textarea "Showing Time - Combo- Front Door 1301 Alarm Press DISARM and then 8753 to disar…" at bounding box center [374, 276] width 511 height 79
click at [243, 279] on textarea "Showing Time - Combo- Front Door 1301 Alarm Press DISARM and then 8753 to disar…" at bounding box center [374, 276] width 511 height 79
paste textarea "Dog may be in backyard but is super friendly. Please do not let cat outside. If…"
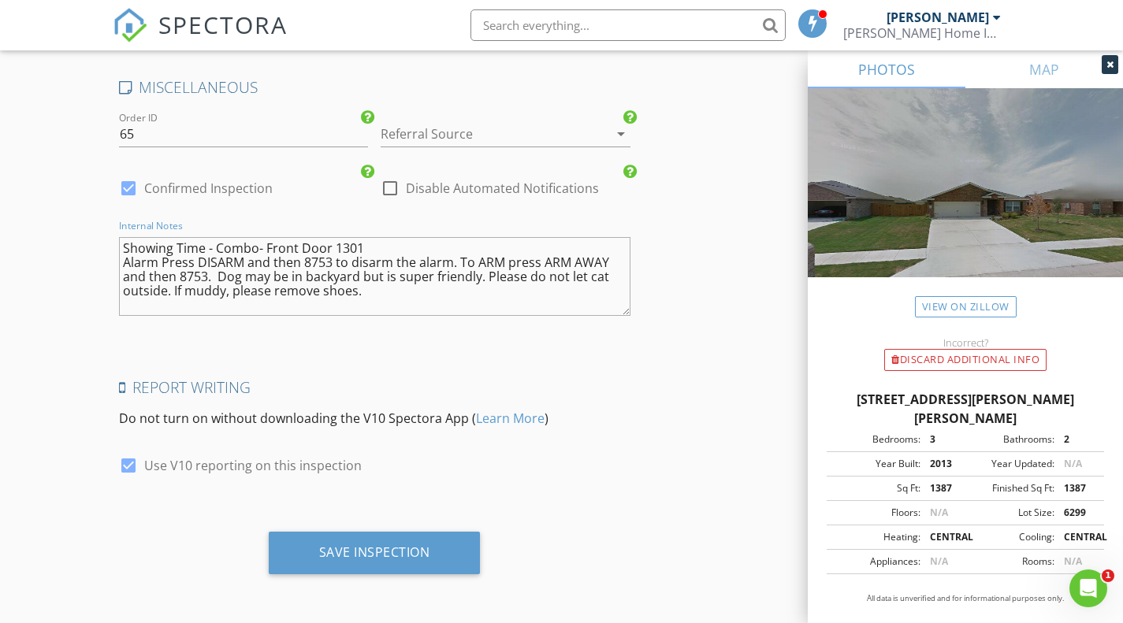
click at [158, 264] on textarea "Showing Time - Combo- Front Door 1301 Alarm Press DISARM and then 8753 to disar…" at bounding box center [374, 276] width 511 height 79
click at [147, 299] on textarea "Showing Time - Combo- Front Door 1301 Alarm: Press DISARM and then 8753 to disa…" at bounding box center [374, 276] width 511 height 79
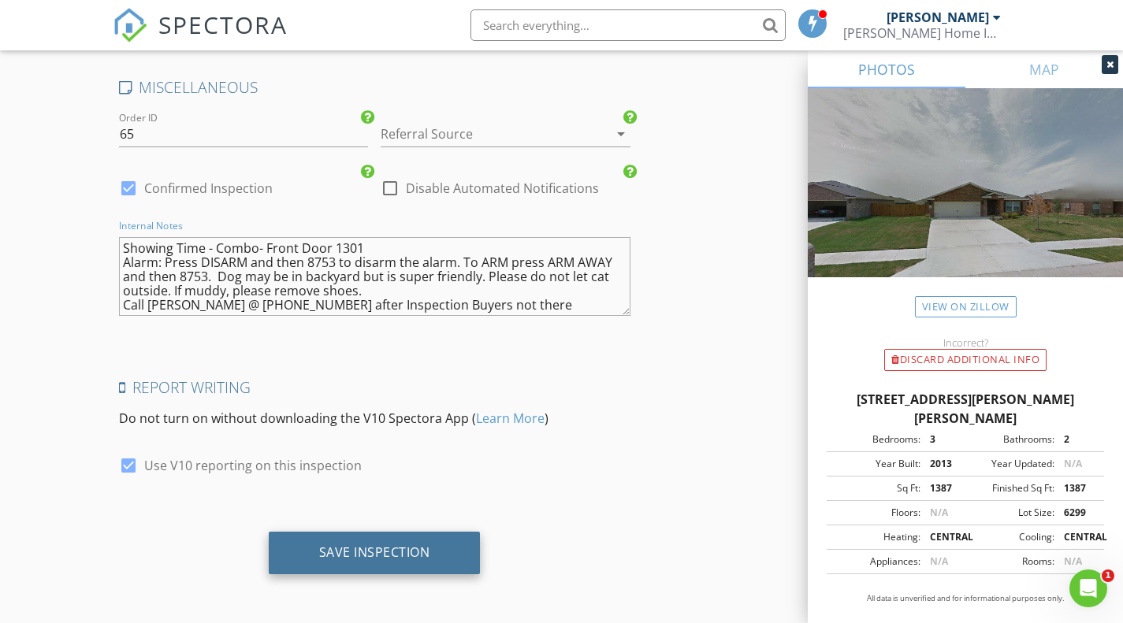
type textarea "Showing Time - Combo- Front Door 1301 Alarm: Press DISARM and then 8753 to disa…"
click at [358, 553] on div "Save Inspection" at bounding box center [374, 553] width 111 height 16
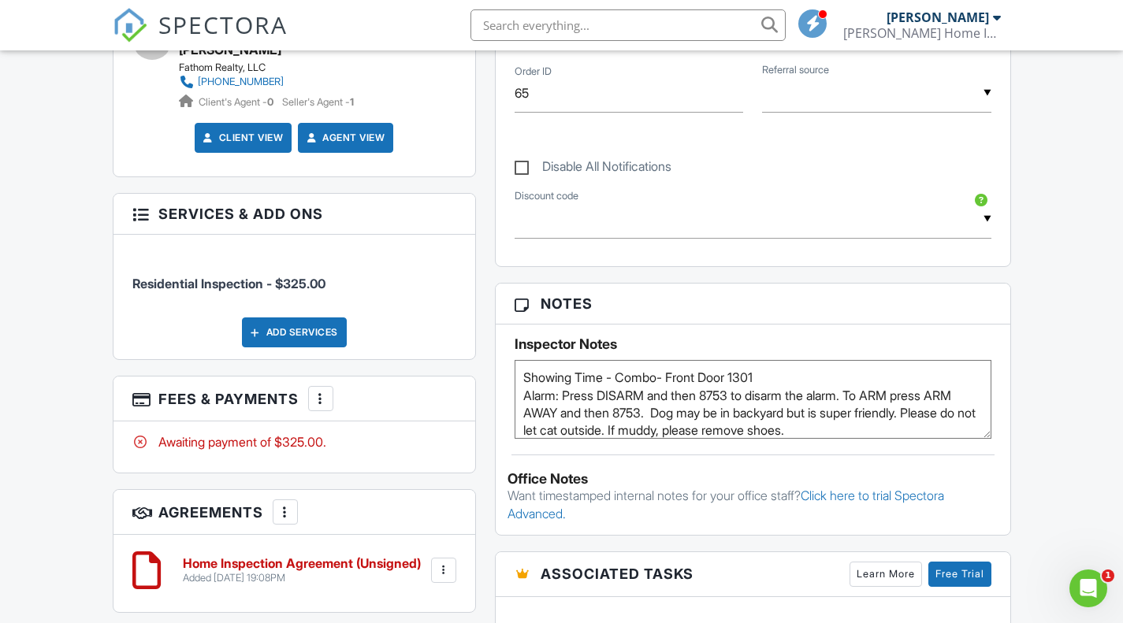
scroll to position [867, 0]
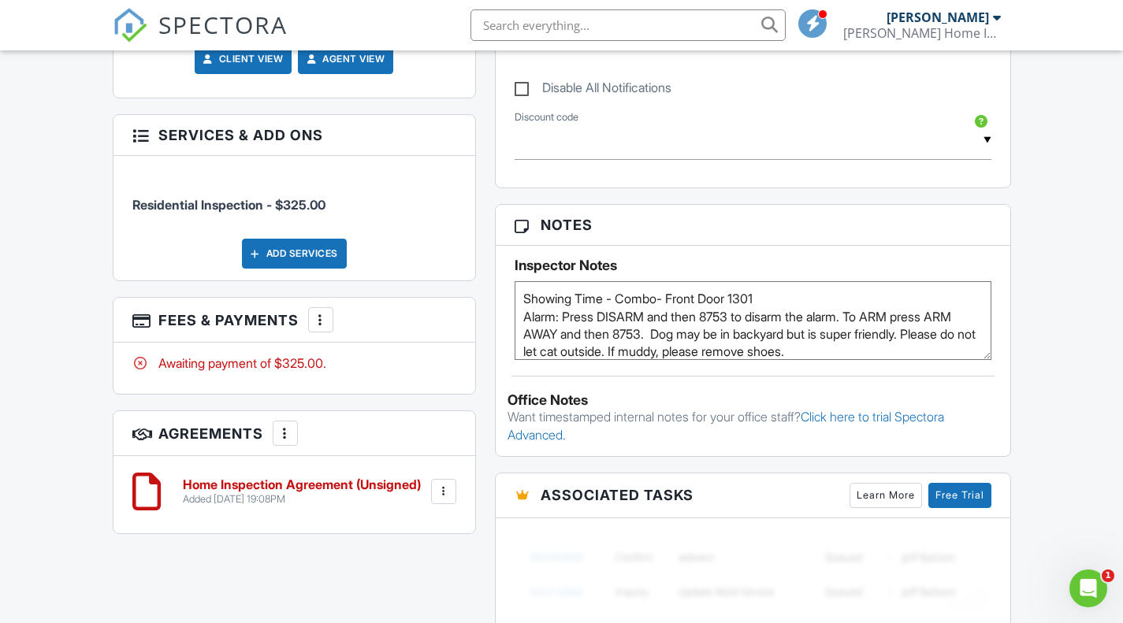
click at [329, 318] on div at bounding box center [321, 320] width 16 height 16
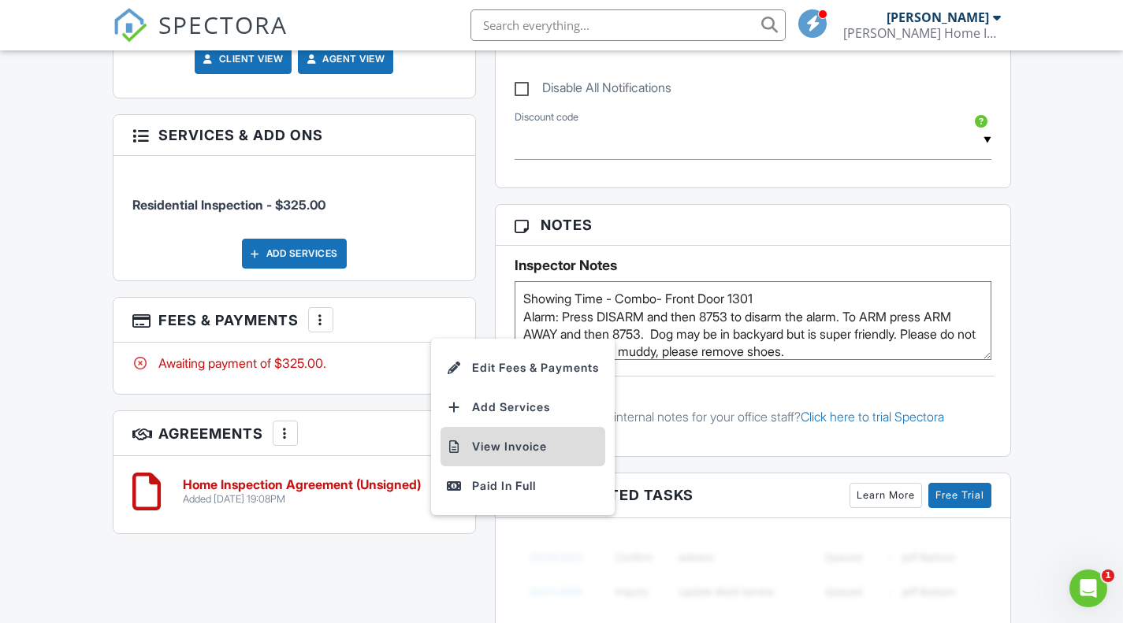
click at [509, 446] on li "View Invoice" at bounding box center [522, 446] width 165 height 39
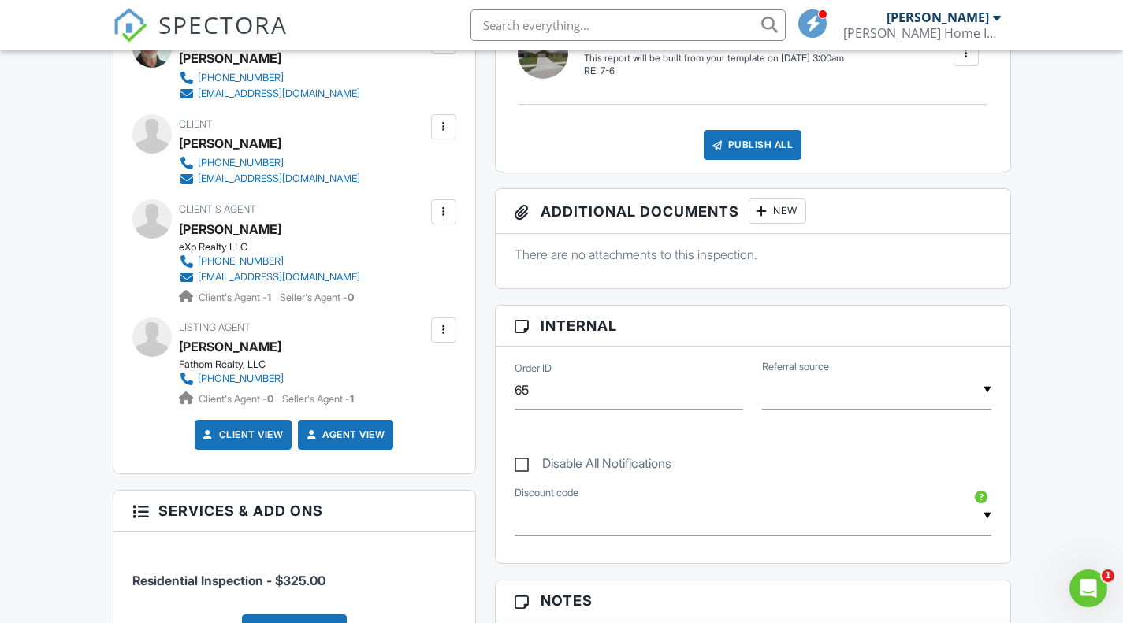
scroll to position [473, 0]
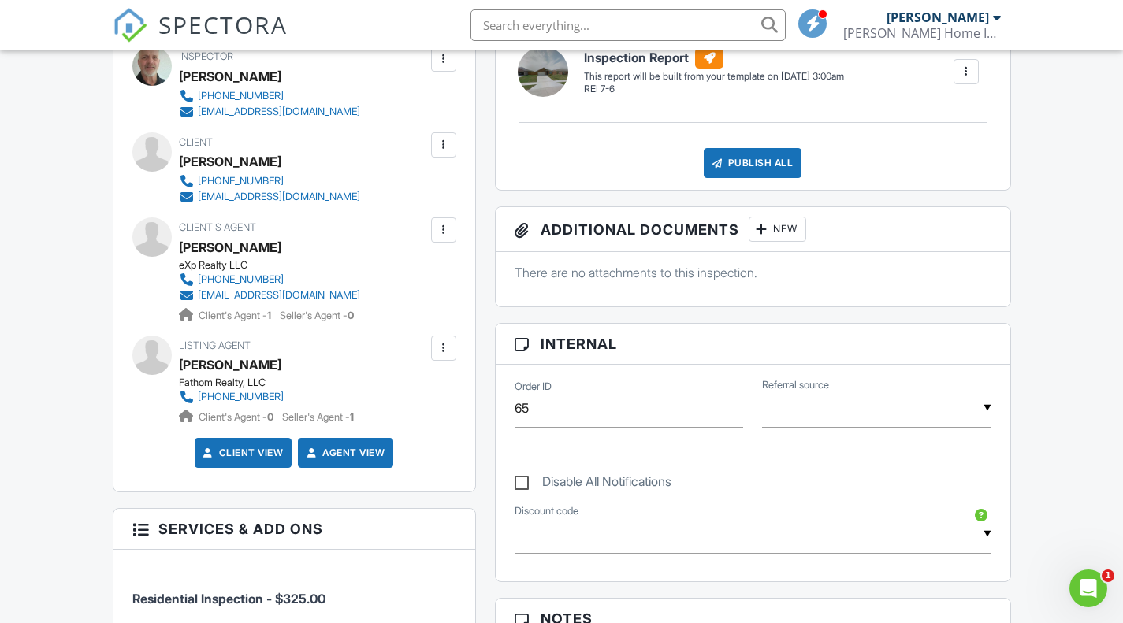
click at [444, 229] on div at bounding box center [444, 230] width 16 height 16
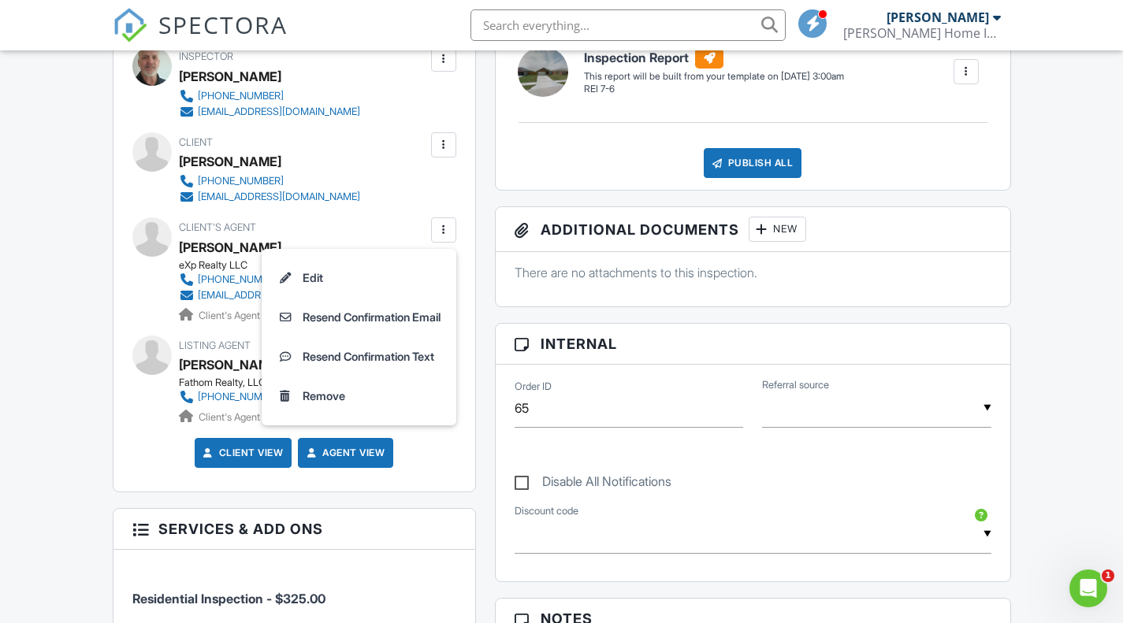
click at [1035, 294] on div "Dashboard Templates Contacts Metrics Automations Advanced Settings Support Cent…" at bounding box center [561, 620] width 1123 height 2084
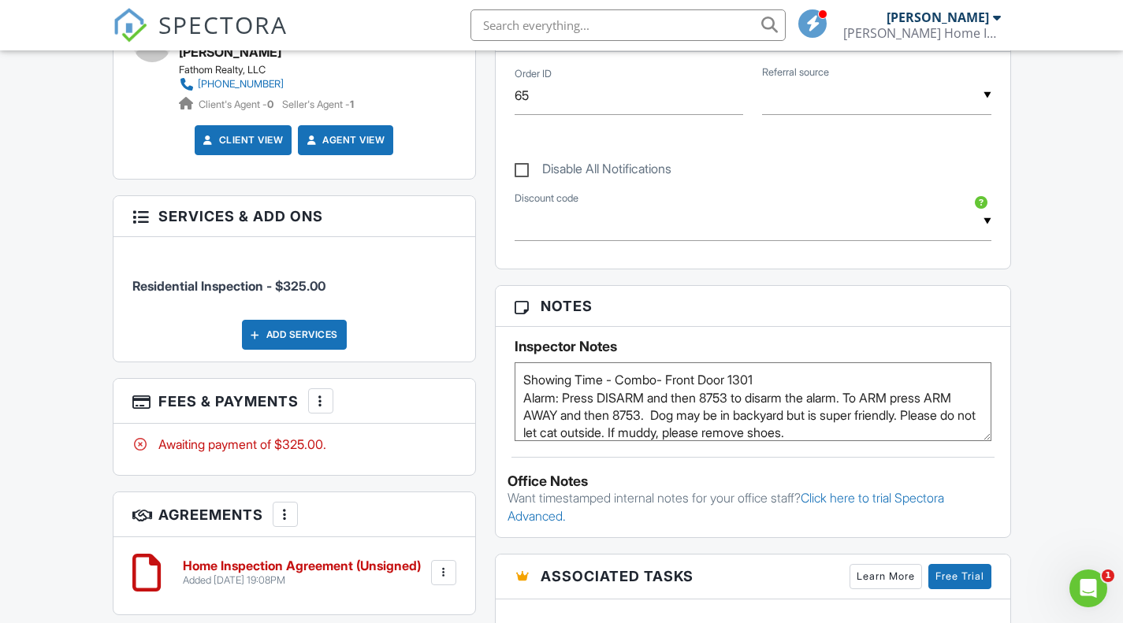
scroll to position [946, 0]
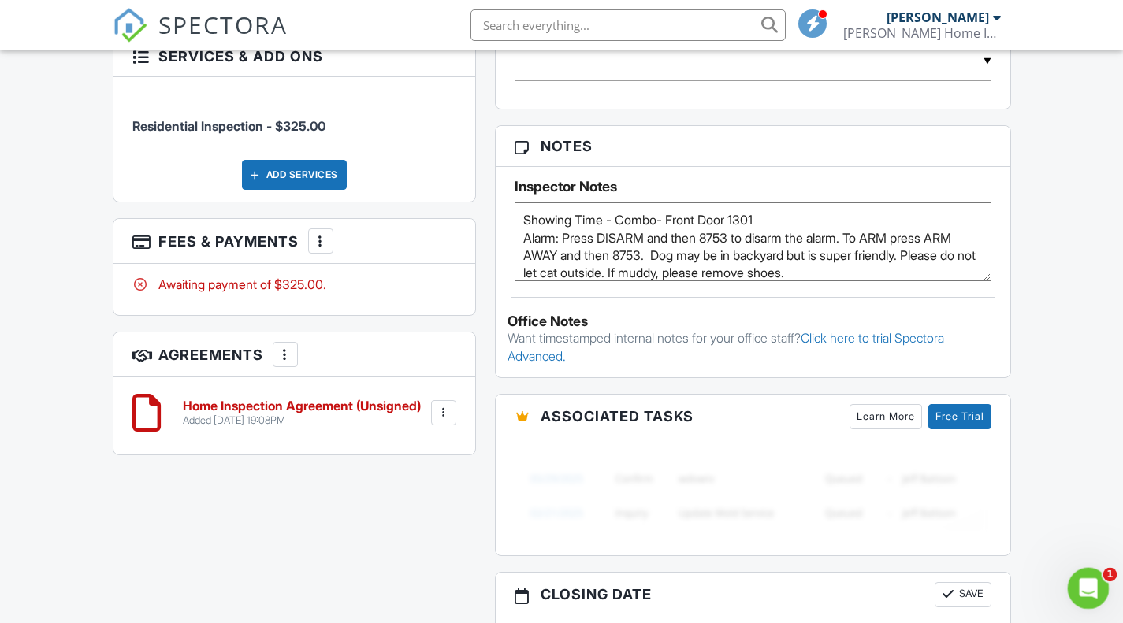
click at [1088, 596] on icon "Open Intercom Messenger" at bounding box center [1086, 587] width 26 height 26
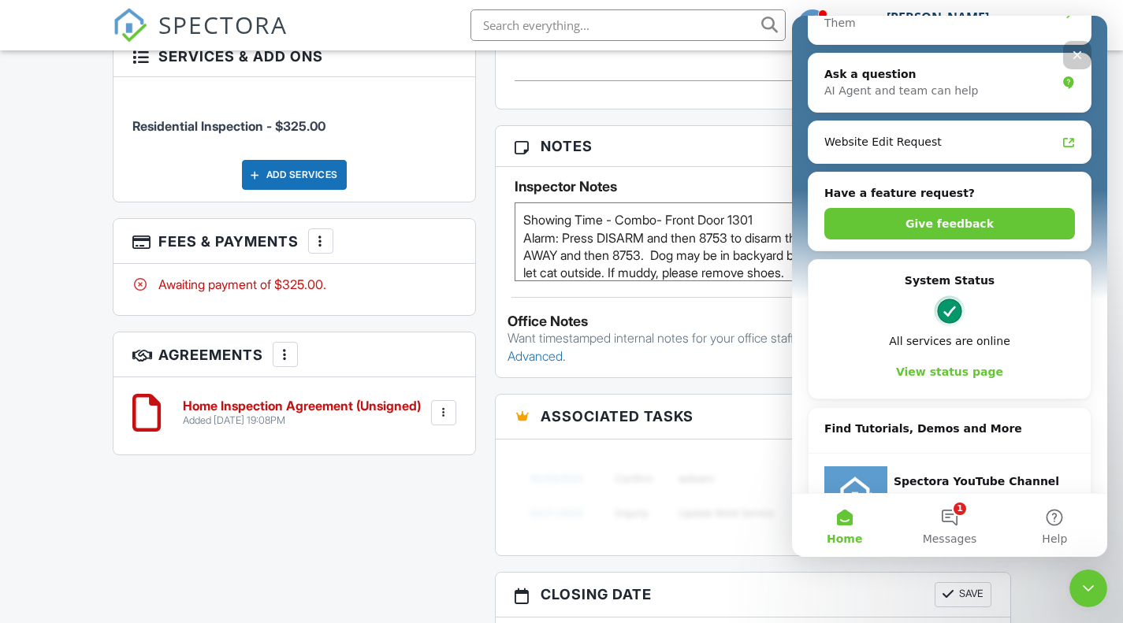
scroll to position [381, 0]
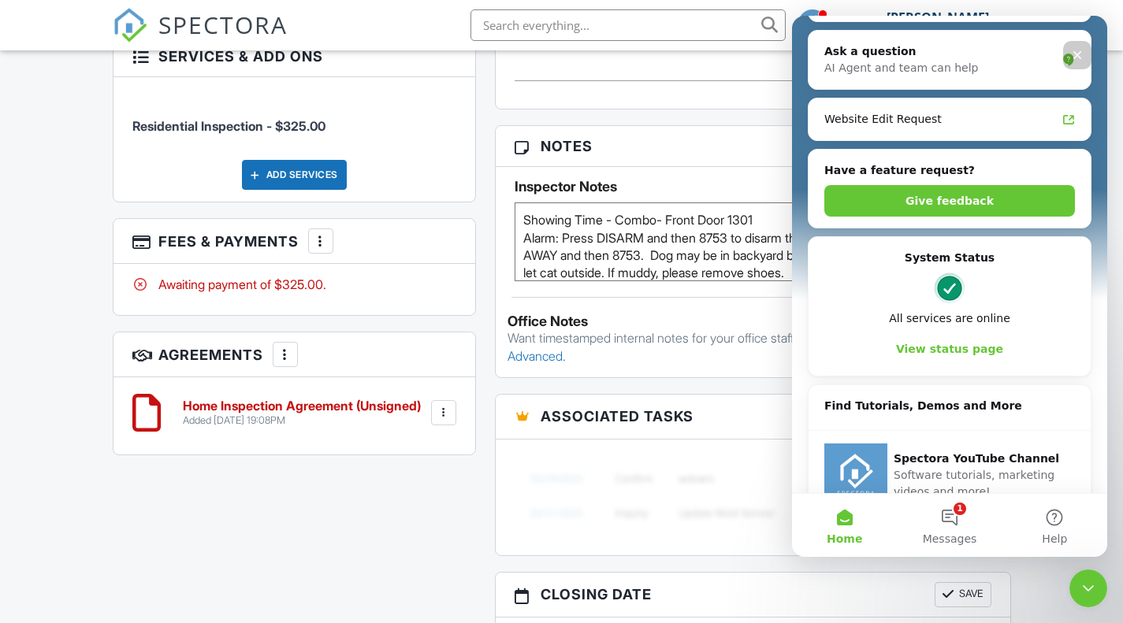
click at [937, 333] on button "View status page" at bounding box center [949, 349] width 251 height 32
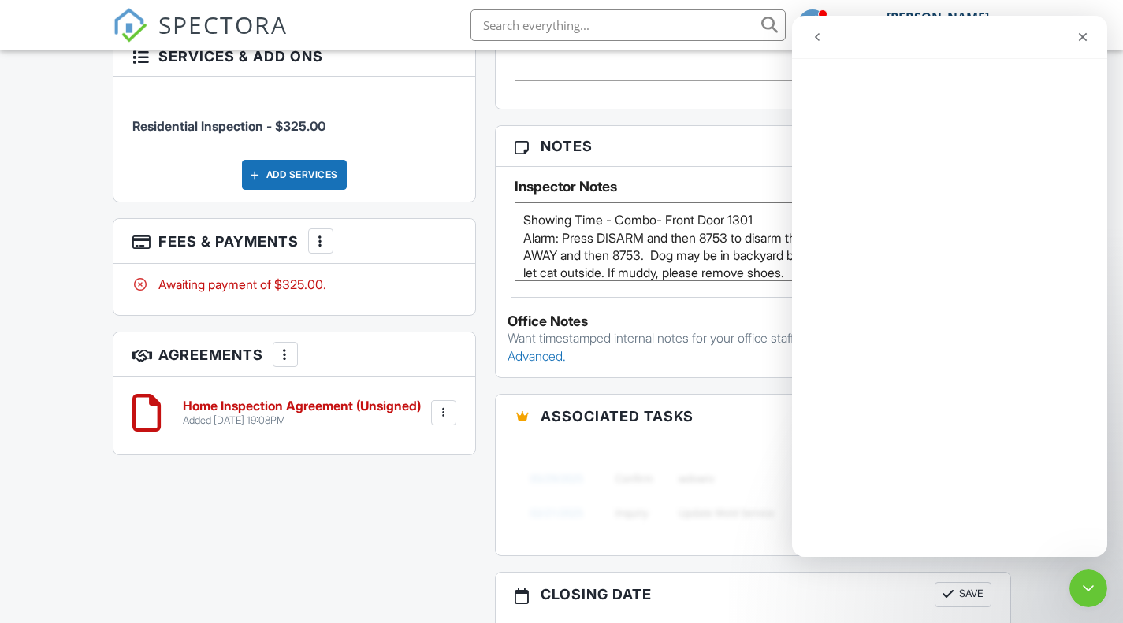
scroll to position [317, 0]
click at [816, 39] on icon "go back" at bounding box center [817, 37] width 5 height 8
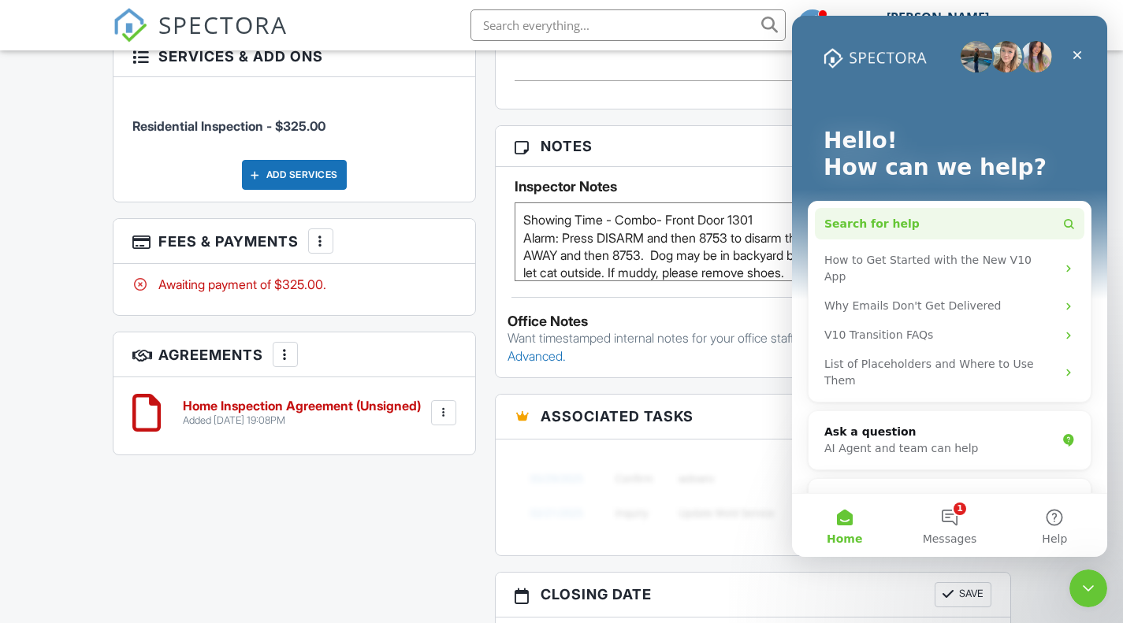
click at [898, 225] on span "Search for help" at bounding box center [871, 224] width 95 height 17
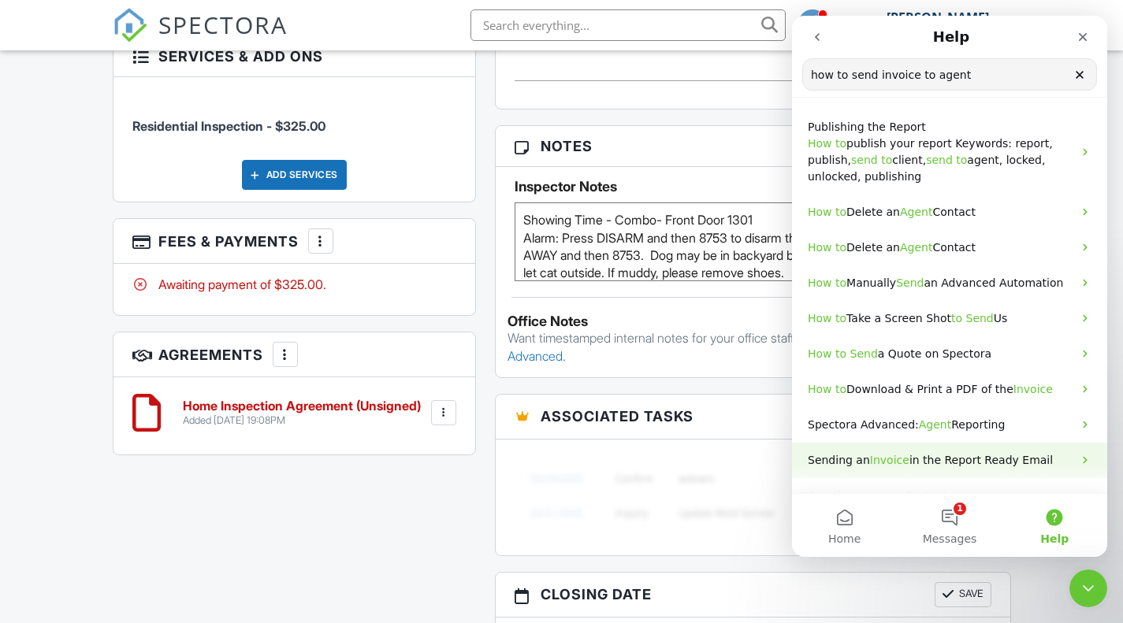
scroll to position [20, 0]
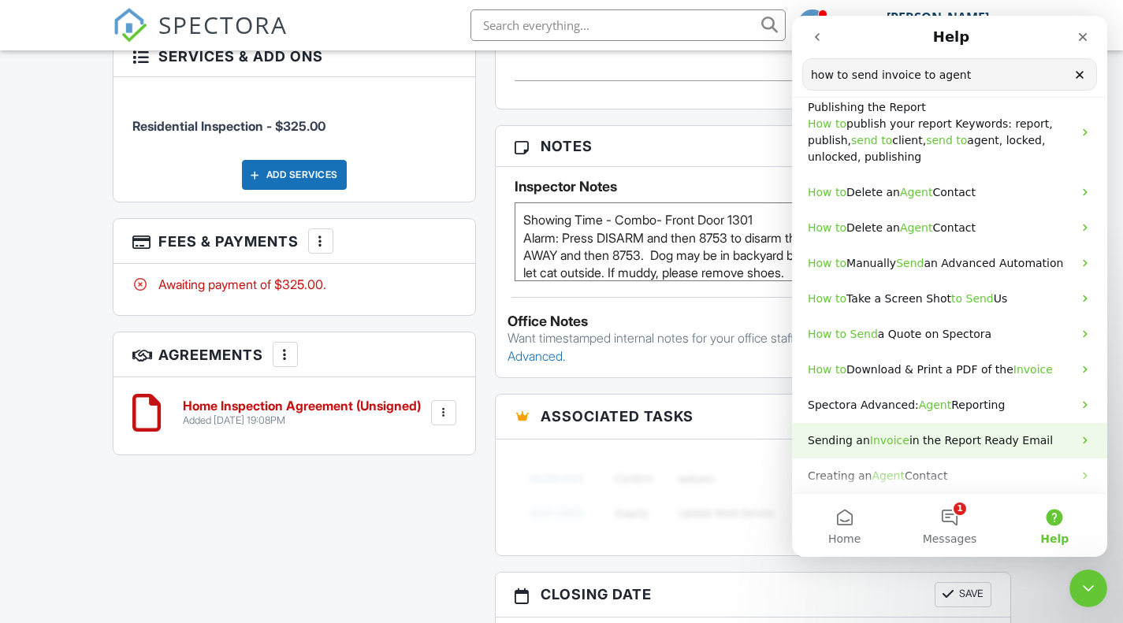
type input "how to send invoice to agent"
click at [884, 440] on span "Invoice" at bounding box center [889, 440] width 39 height 13
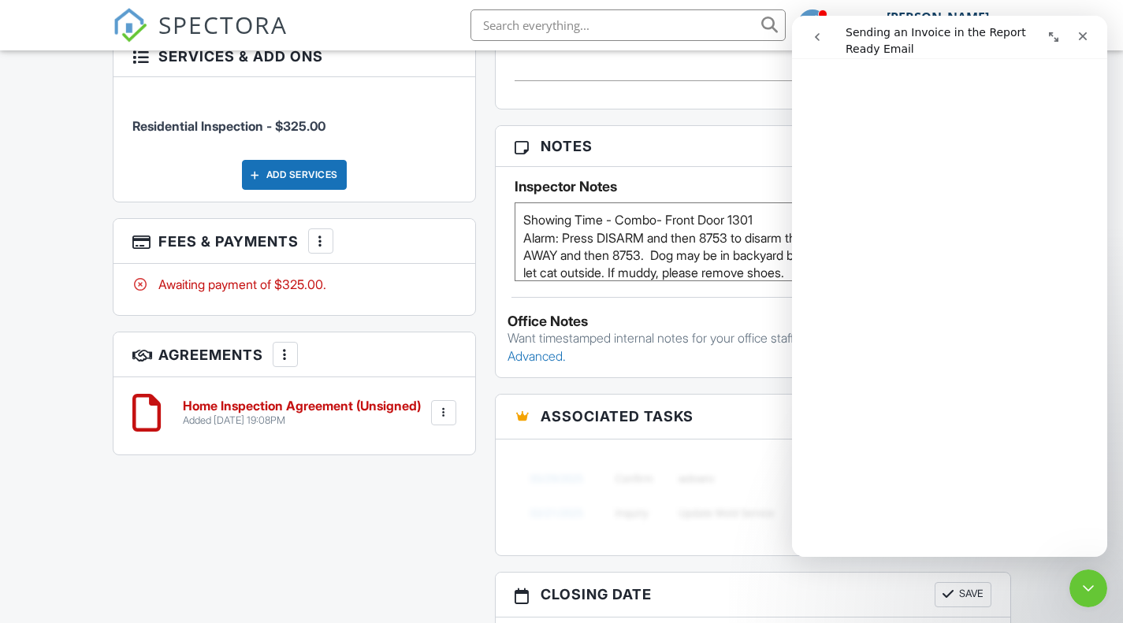
scroll to position [0, 0]
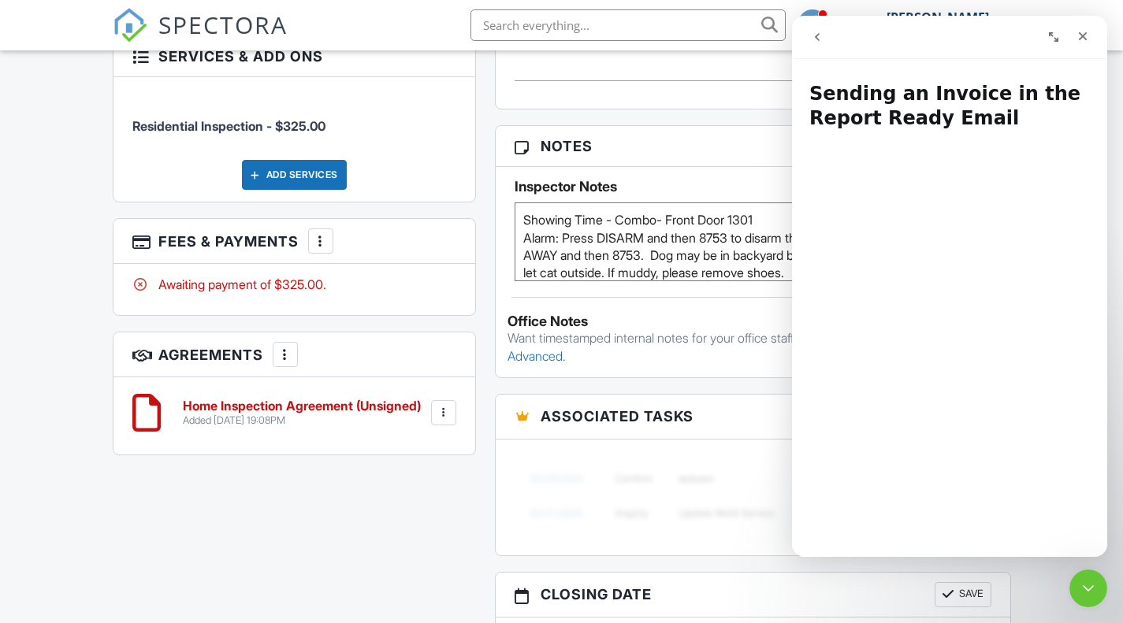
click at [814, 39] on icon "go back" at bounding box center [817, 37] width 13 height 13
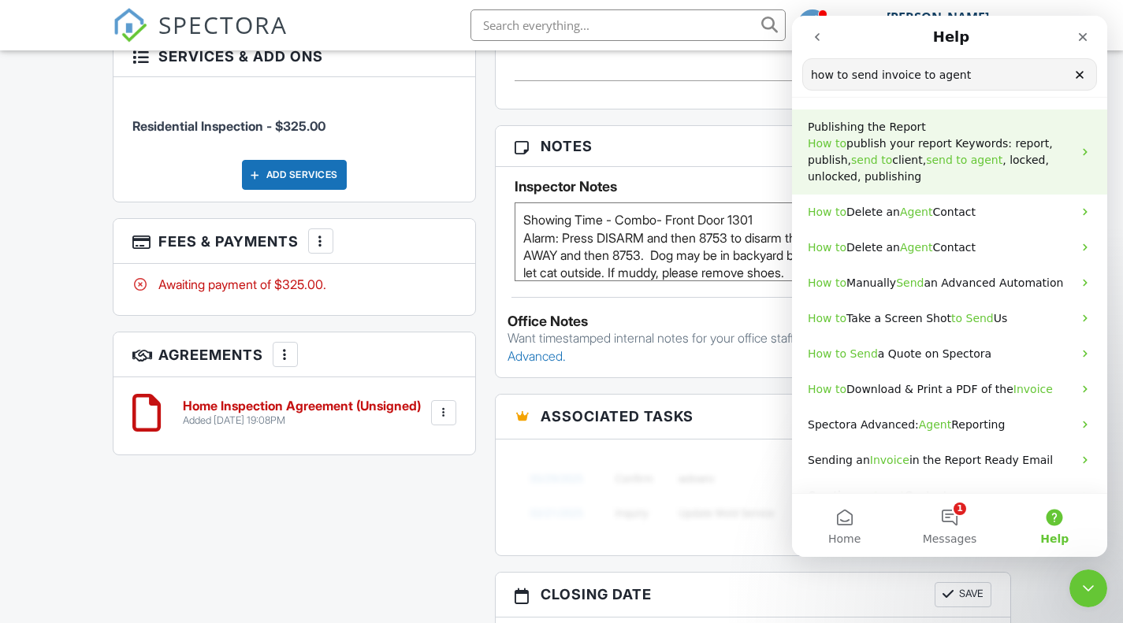
click at [868, 147] on span "publish your report Keywords: report, publish," at bounding box center [930, 151] width 245 height 29
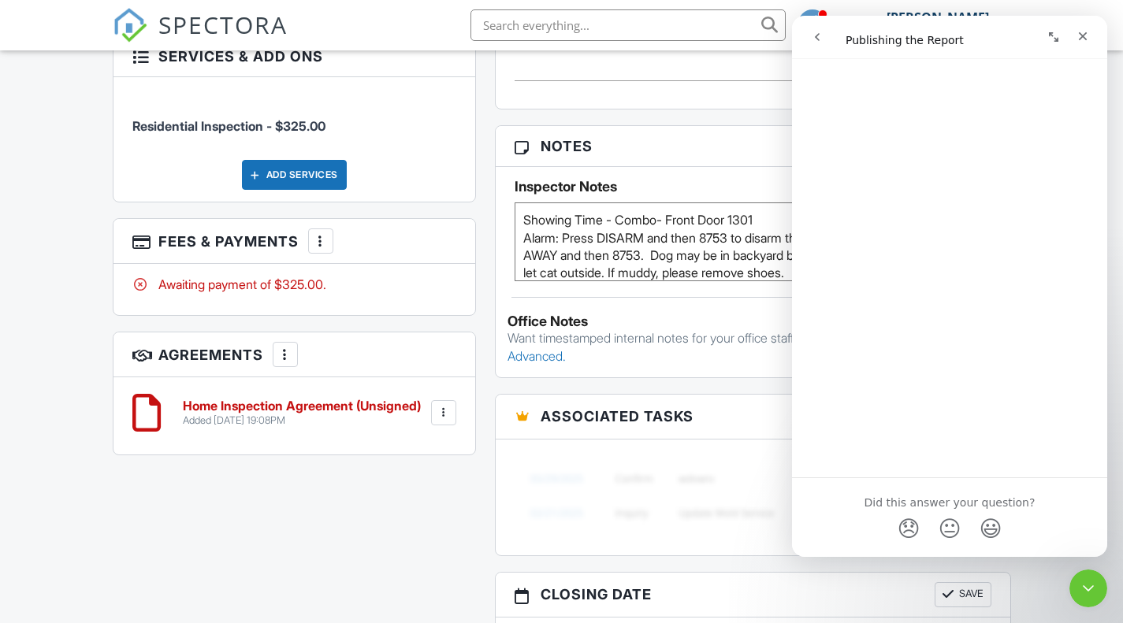
scroll to position [2454, 0]
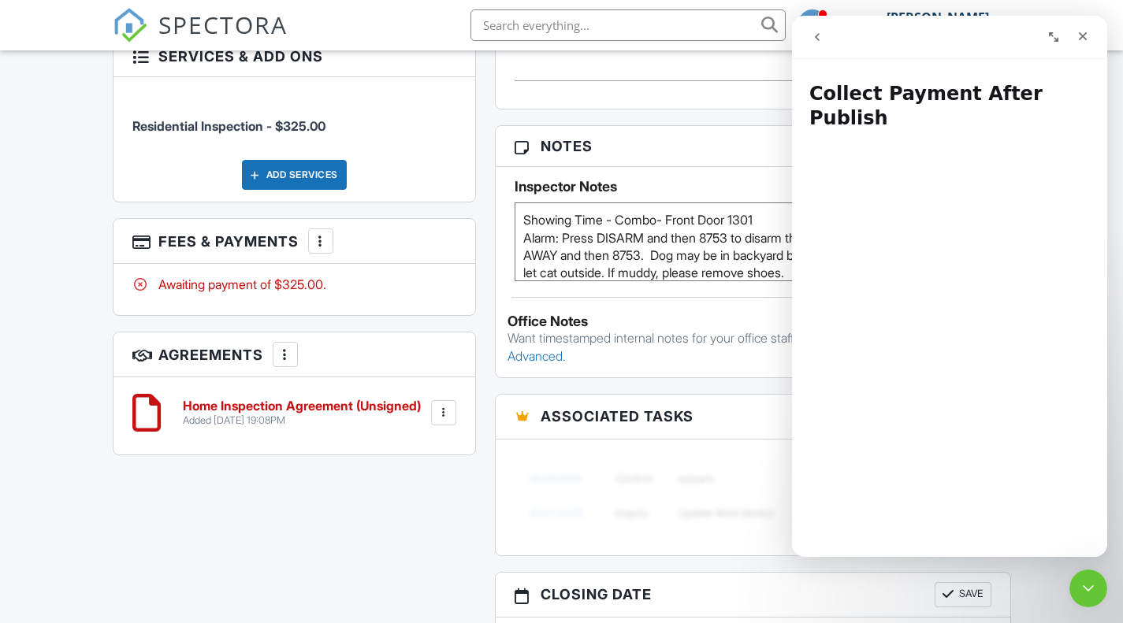
click at [815, 35] on icon "go back" at bounding box center [817, 37] width 13 height 13
click at [1087, 35] on icon "Close" at bounding box center [1082, 36] width 13 height 13
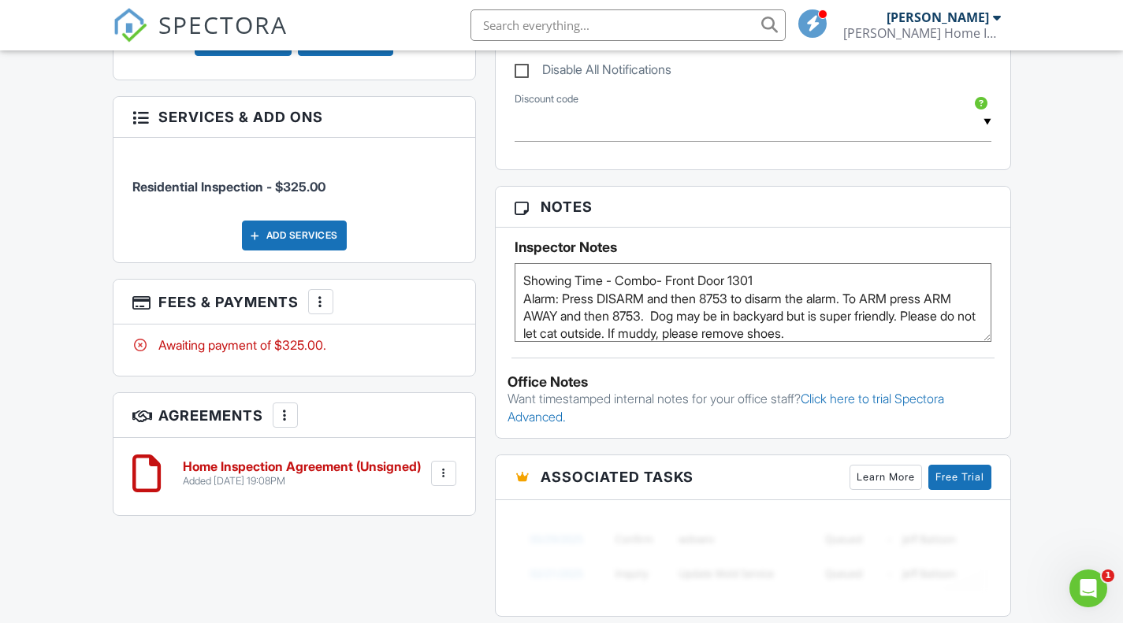
scroll to position [946, 0]
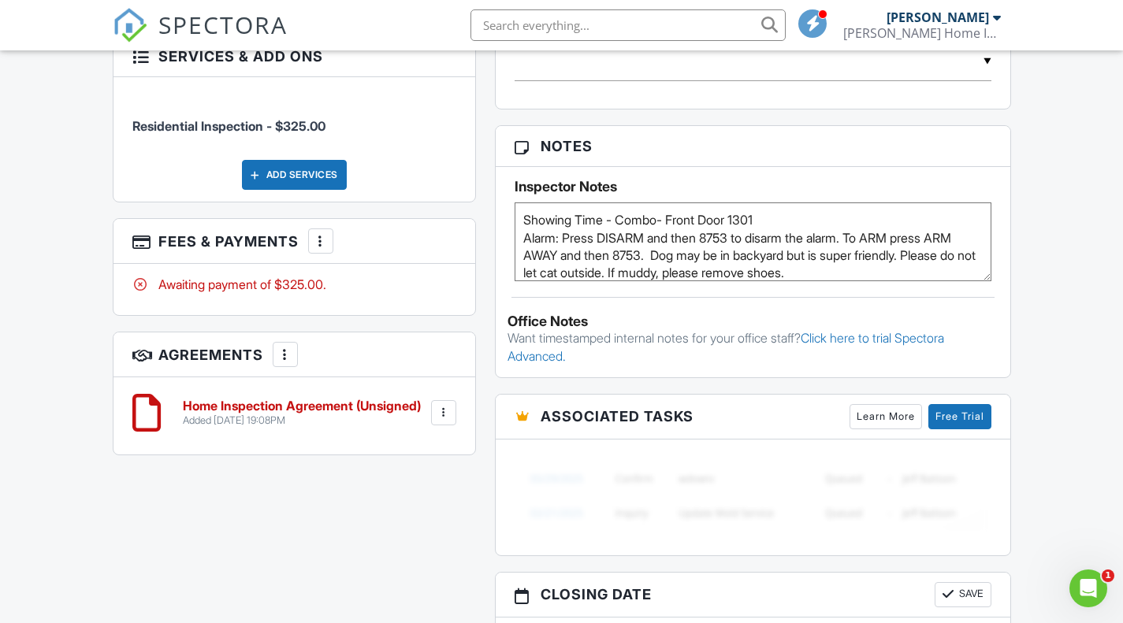
click at [442, 411] on div at bounding box center [444, 413] width 16 height 16
click at [393, 453] on li "Edit" at bounding box center [402, 456] width 90 height 39
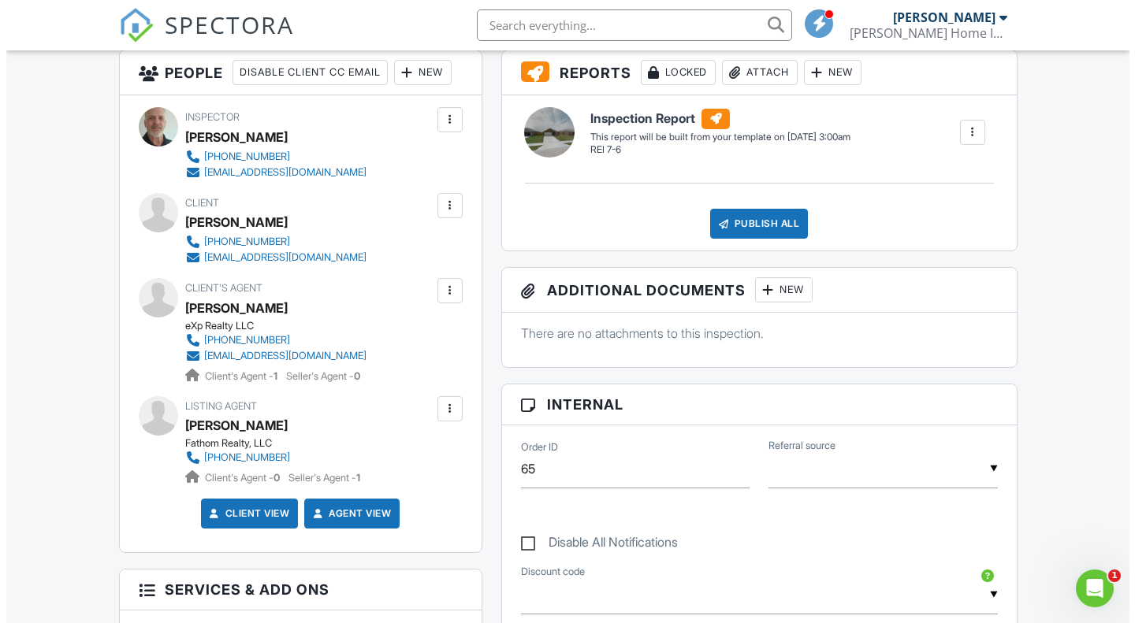
scroll to position [394, 0]
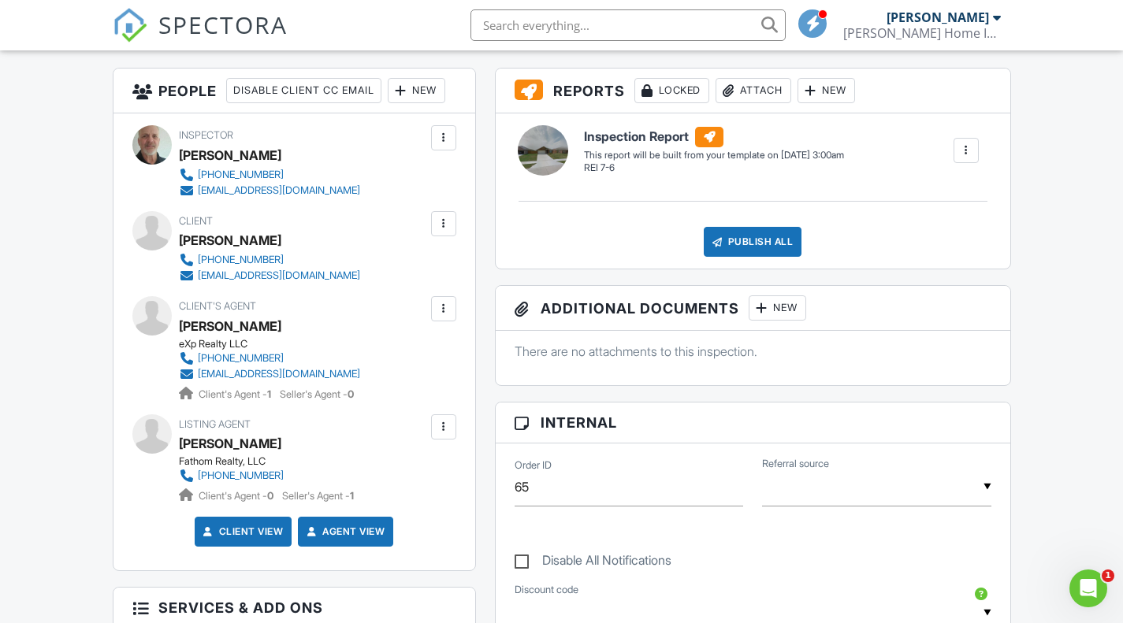
click at [446, 221] on div at bounding box center [444, 224] width 16 height 16
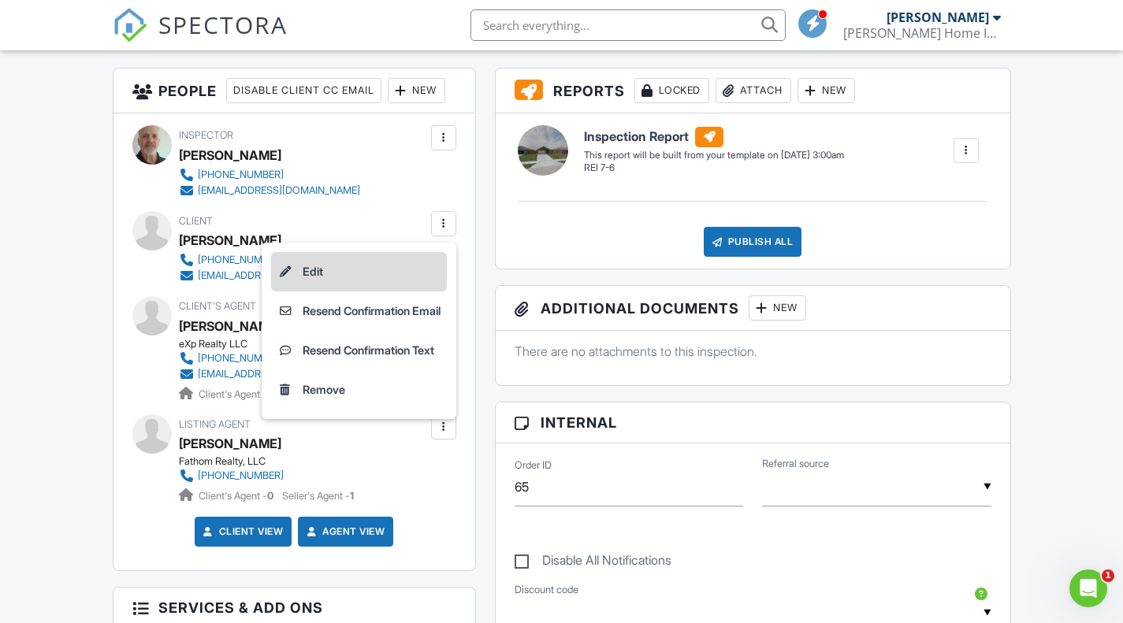
click at [300, 269] on li "Edit" at bounding box center [359, 271] width 176 height 39
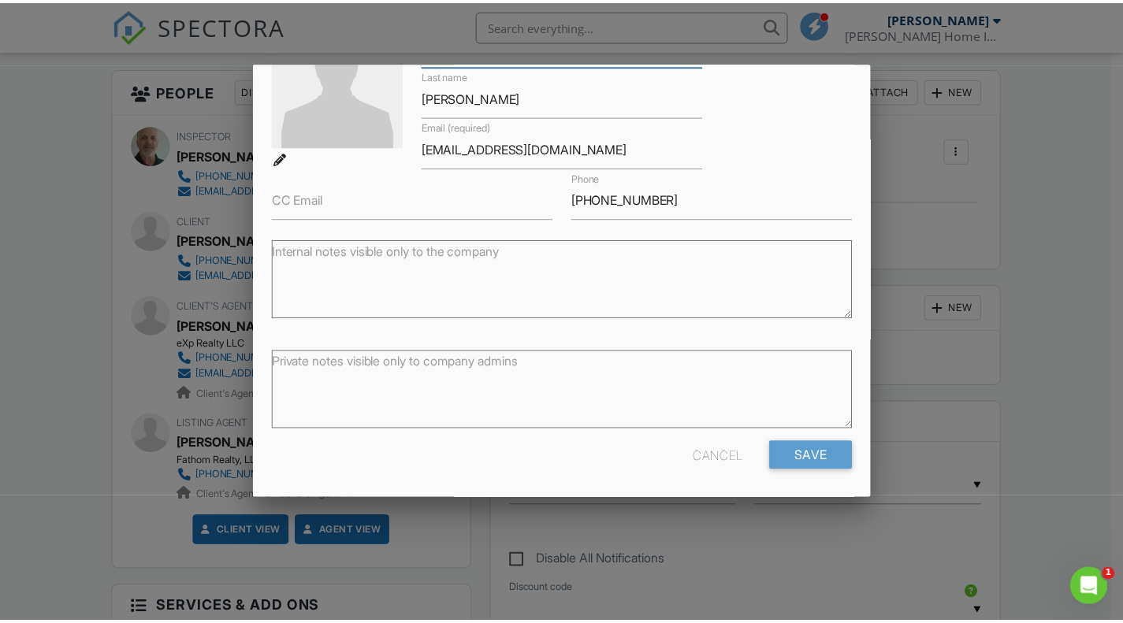
scroll to position [131, 0]
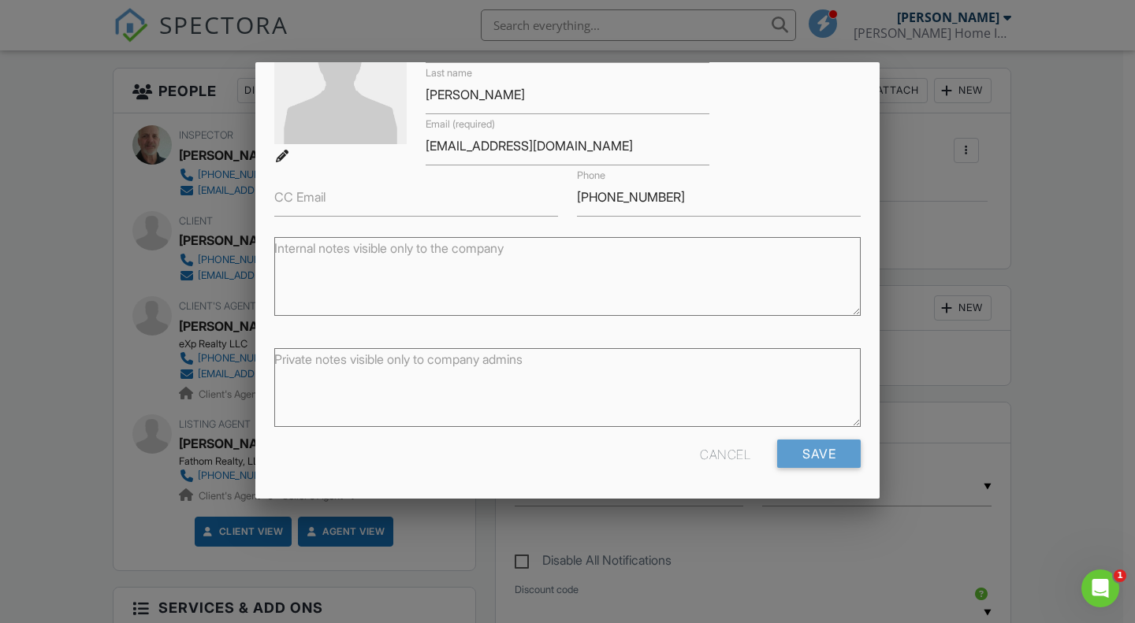
click at [712, 455] on div "Cancel" at bounding box center [725, 454] width 50 height 28
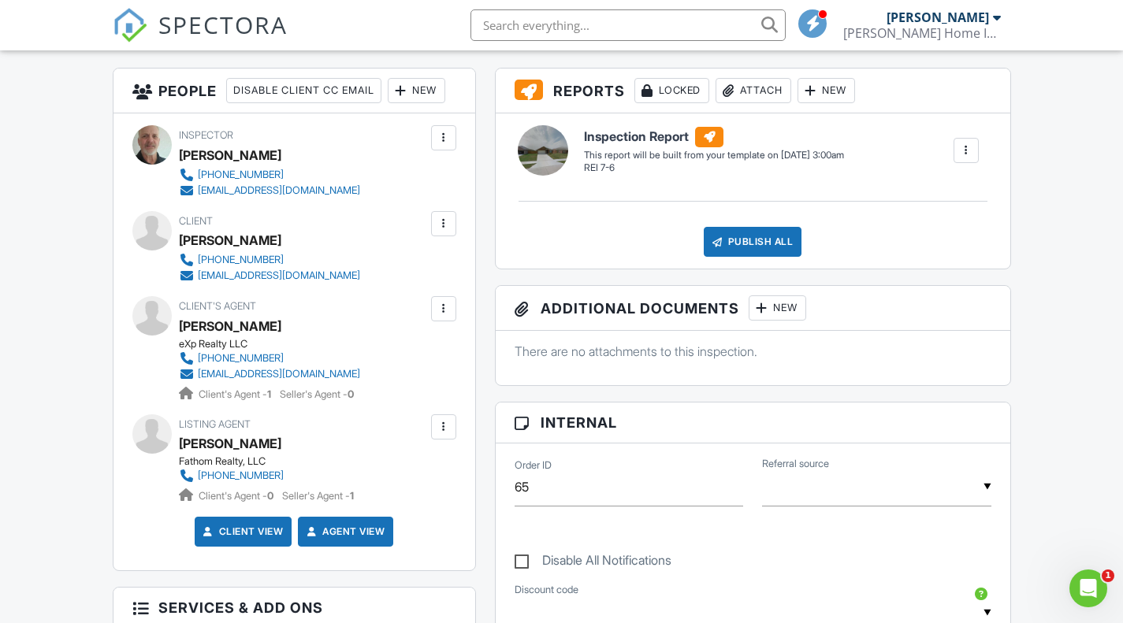
click at [249, 373] on div "[EMAIL_ADDRESS][DOMAIN_NAME]" at bounding box center [279, 374] width 162 height 13
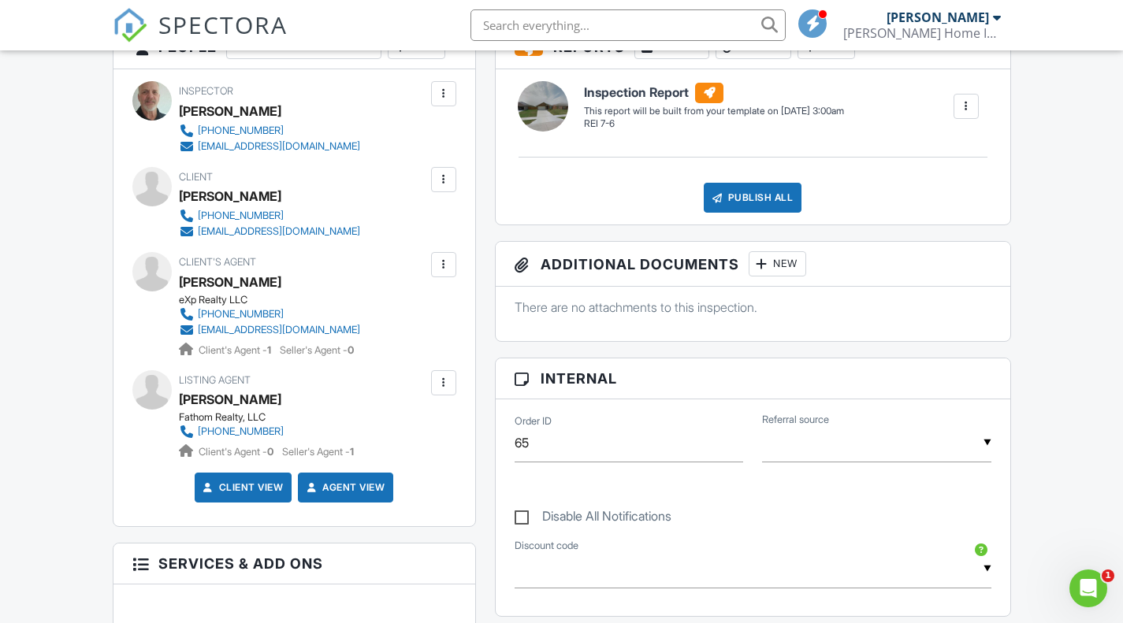
scroll to position [442, 0]
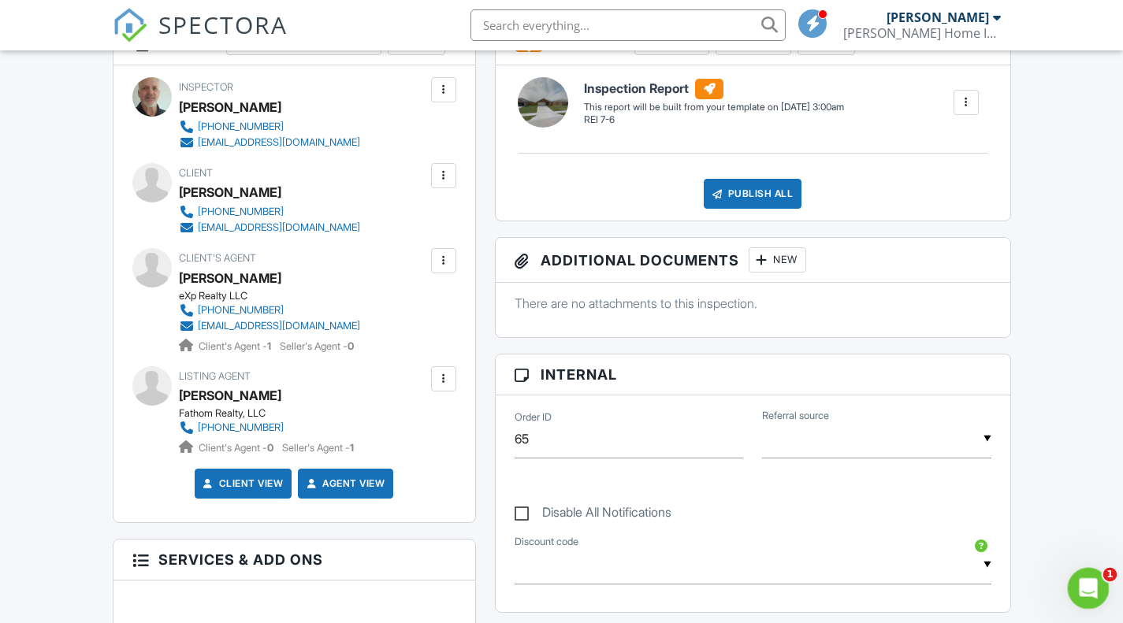
click at [1071, 582] on div "Open Intercom Messenger" at bounding box center [1086, 586] width 52 height 52
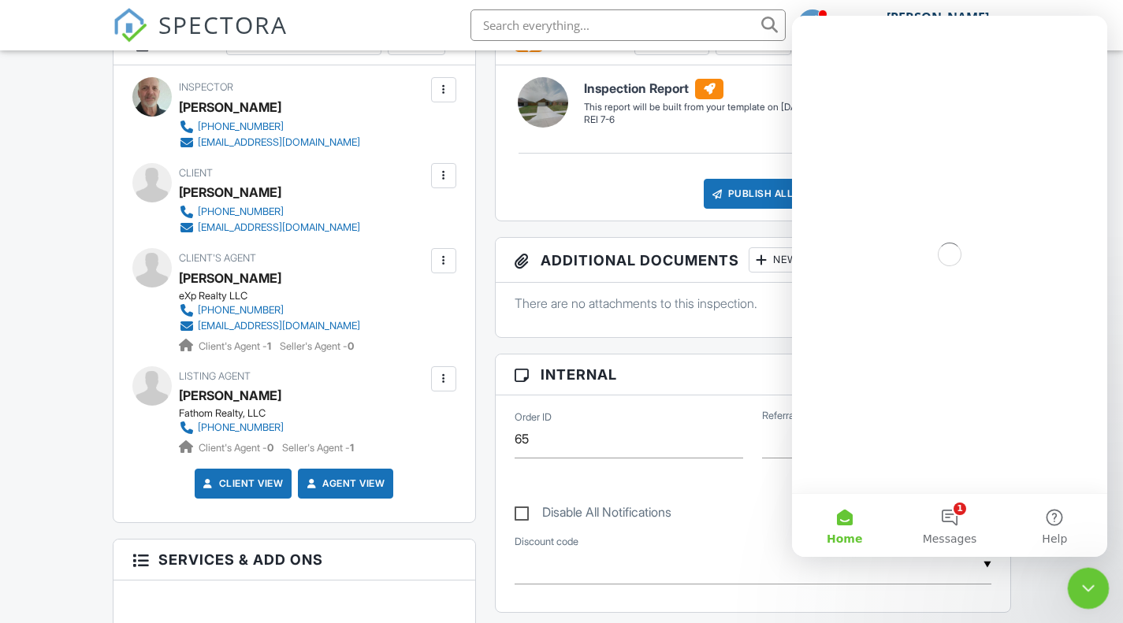
scroll to position [0, 0]
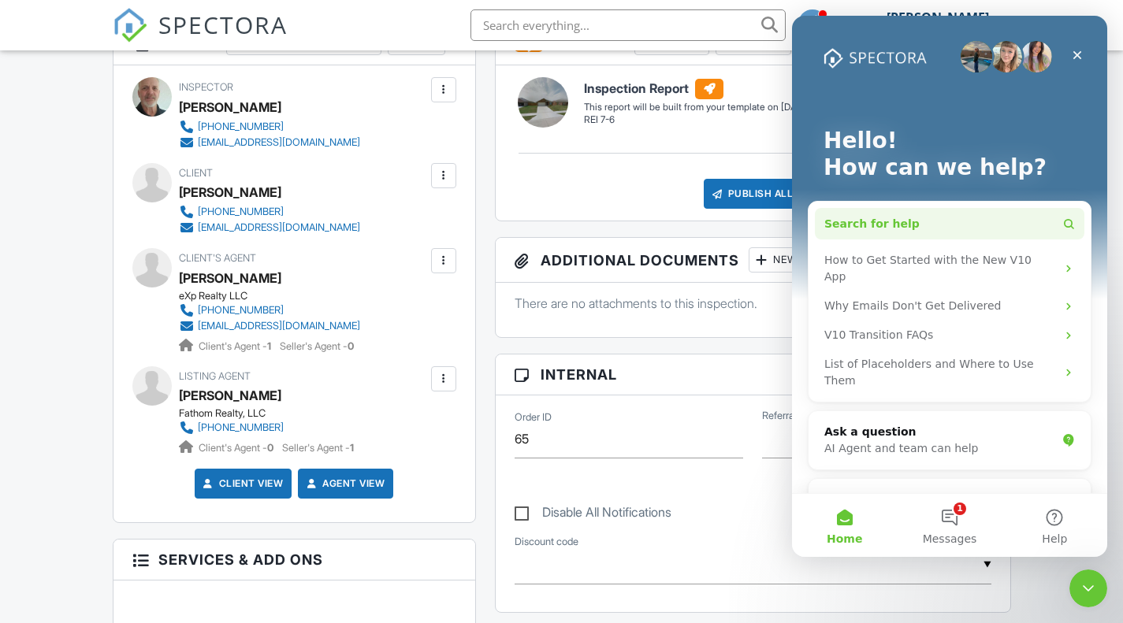
click at [862, 223] on span "Search for help" at bounding box center [871, 224] width 95 height 17
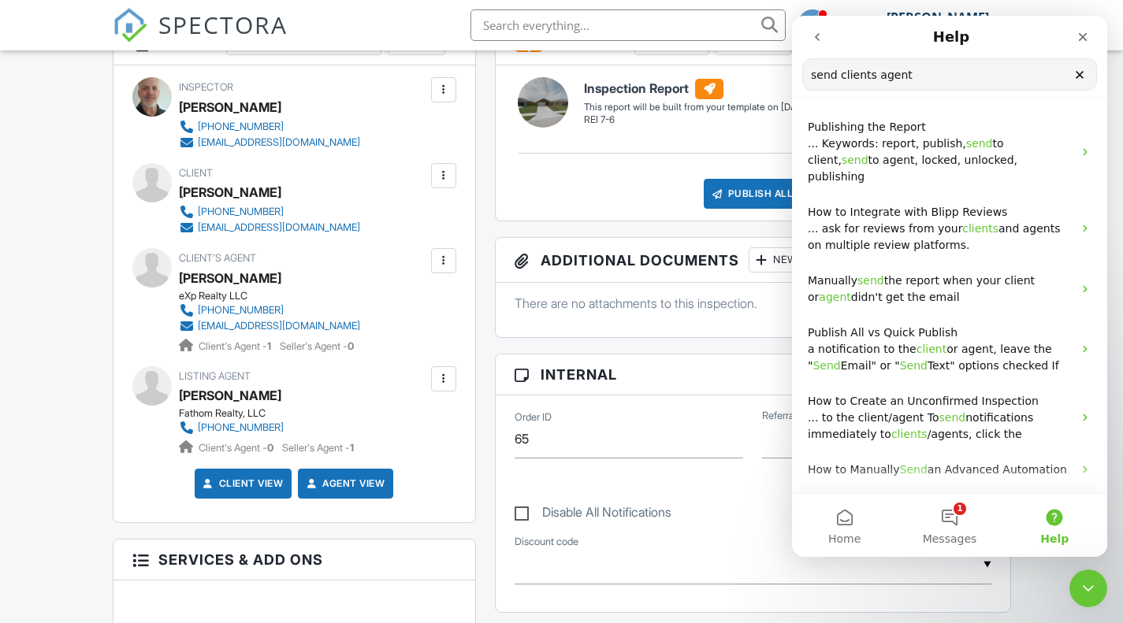
drag, startPoint x: 834, startPoint y: 80, endPoint x: 950, endPoint y: 78, distance: 115.1
click at [950, 78] on input "send clients agent" at bounding box center [949, 74] width 293 height 31
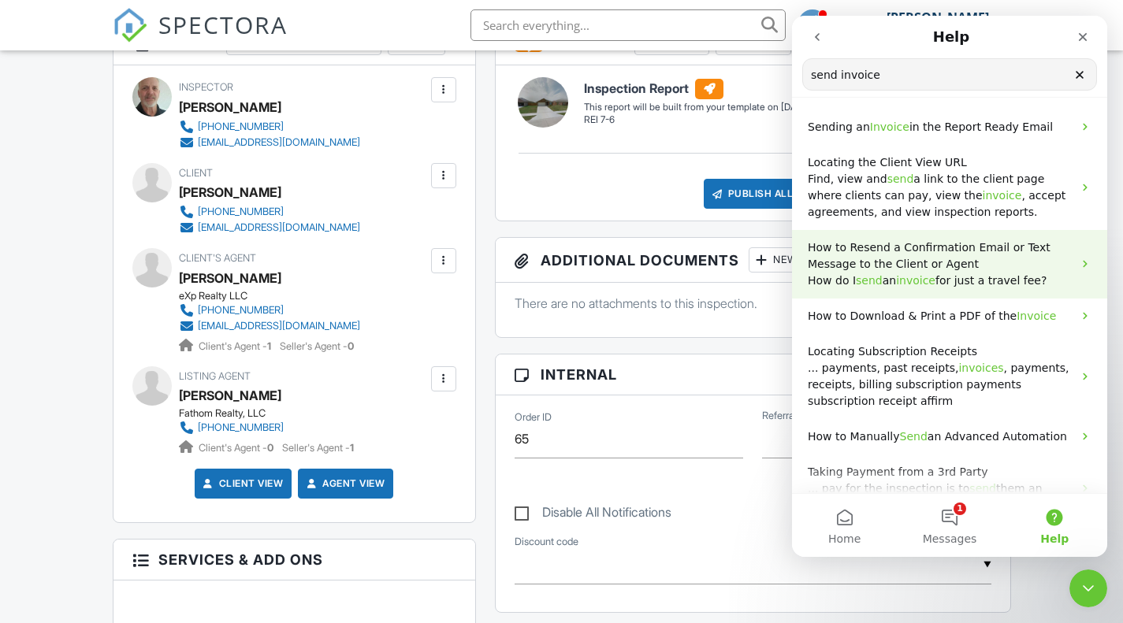
type input "send invoice"
click at [898, 247] on span "How to Resend a Confirmation Email or Text Message to the Client or Agent" at bounding box center [929, 255] width 243 height 29
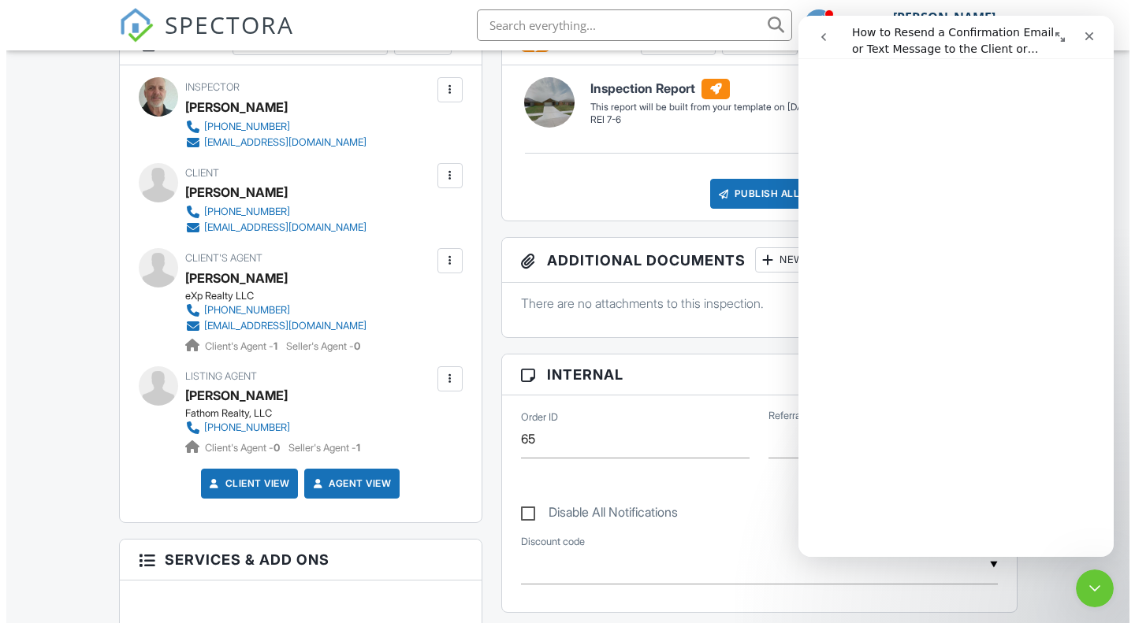
scroll to position [552, 0]
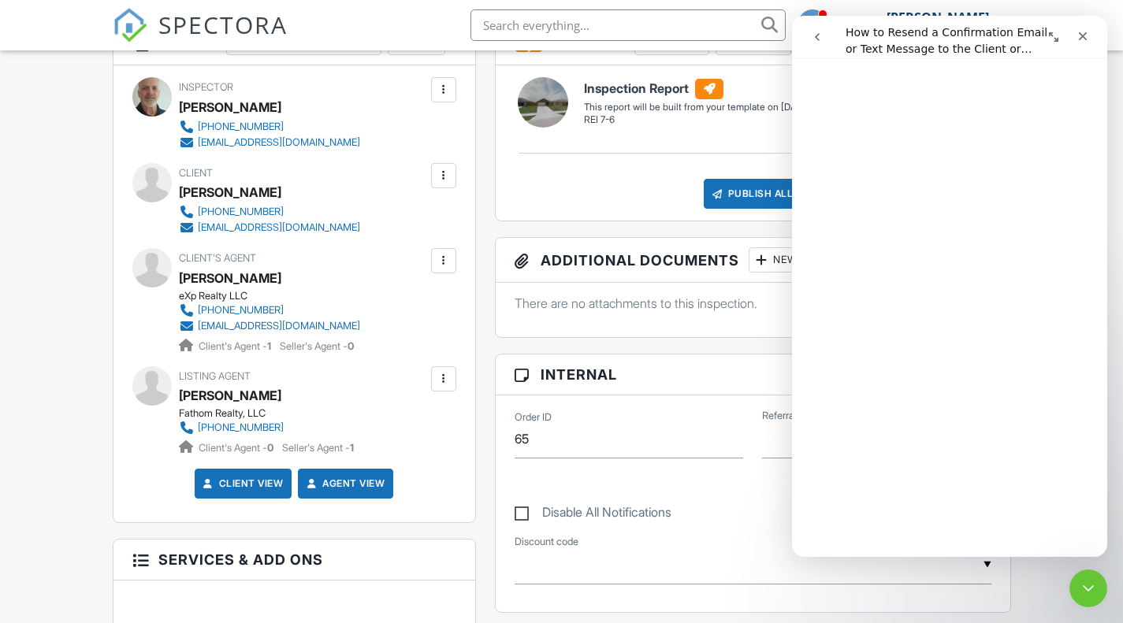
click at [436, 171] on div at bounding box center [443, 175] width 25 height 25
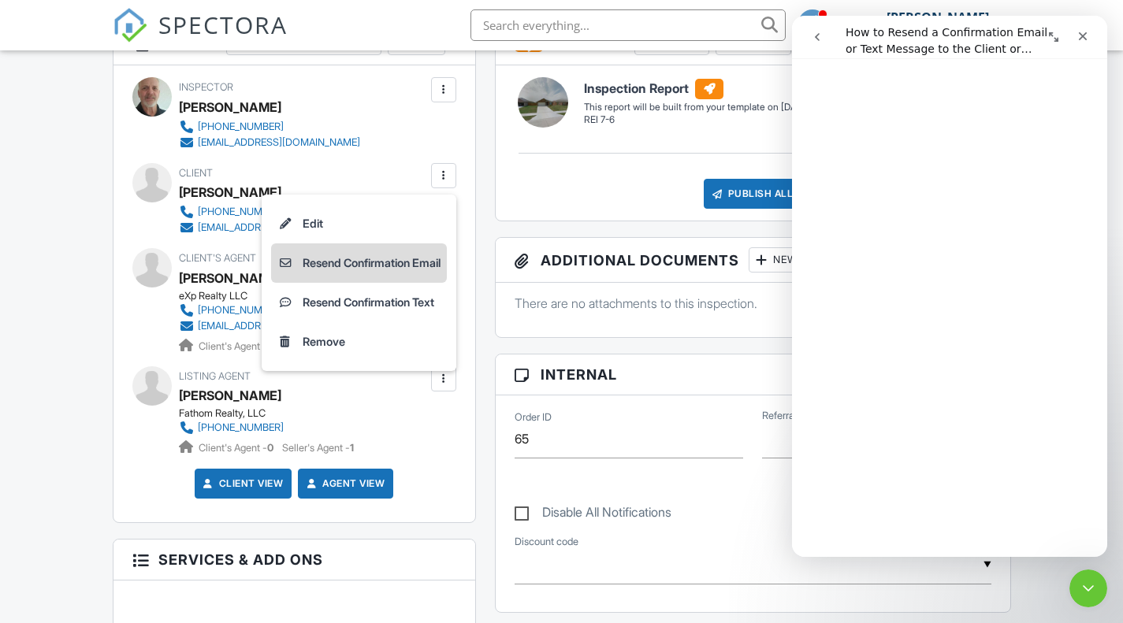
click at [353, 258] on li "Resend Confirmation Email" at bounding box center [359, 262] width 176 height 39
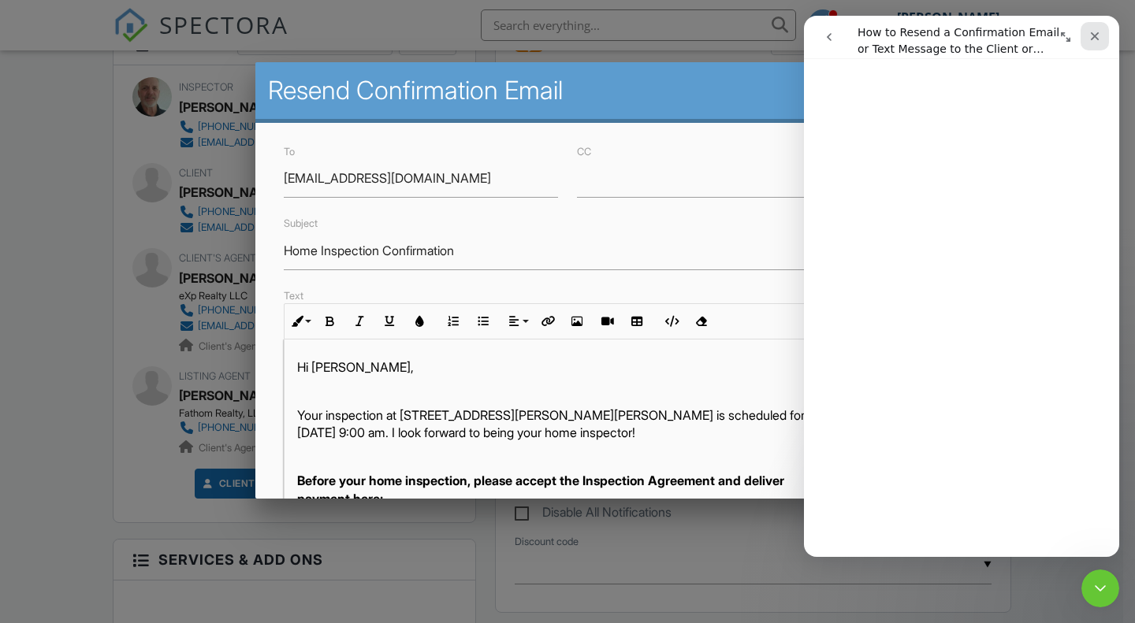
click at [1089, 35] on icon "Close" at bounding box center [1094, 36] width 13 height 13
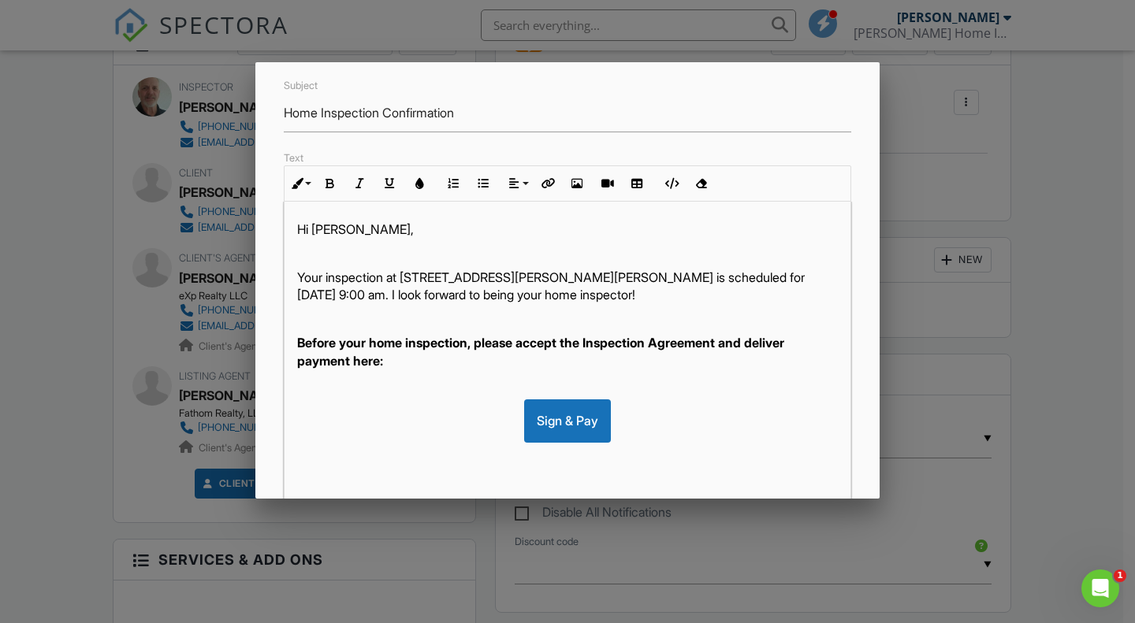
scroll to position [0, 0]
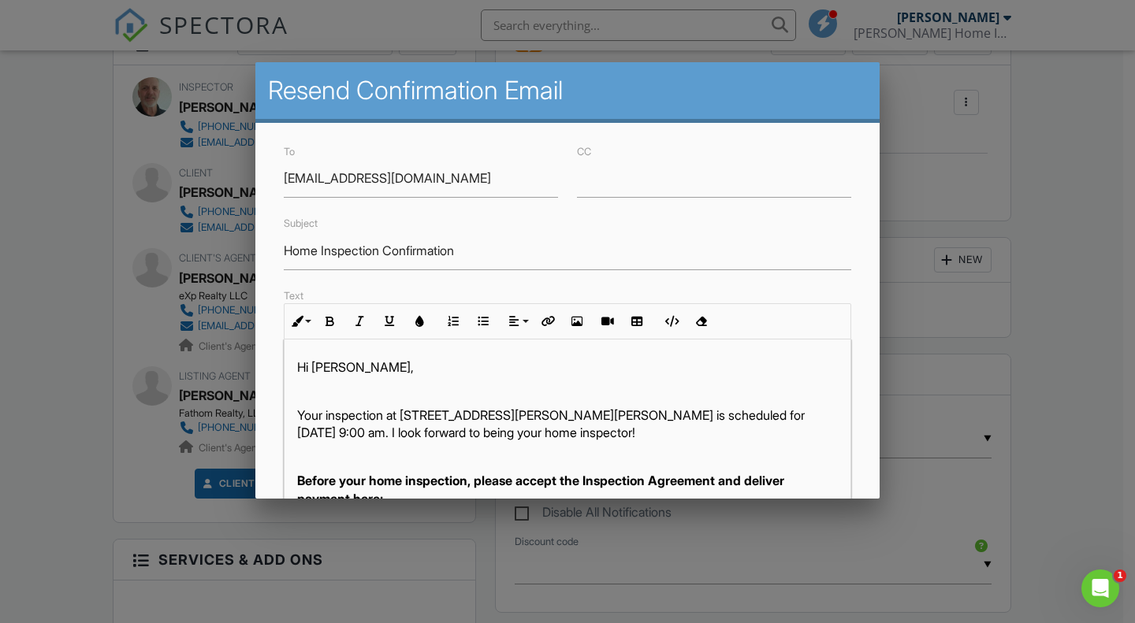
click at [1045, 136] on div at bounding box center [567, 310] width 1135 height 779
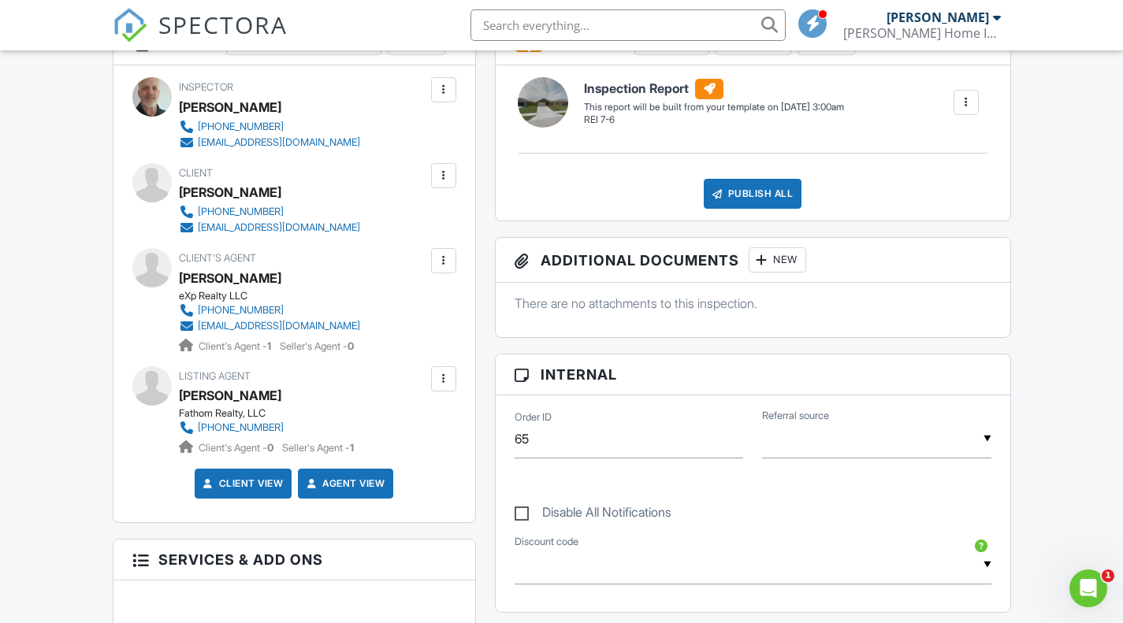
click at [441, 258] on div at bounding box center [444, 261] width 16 height 16
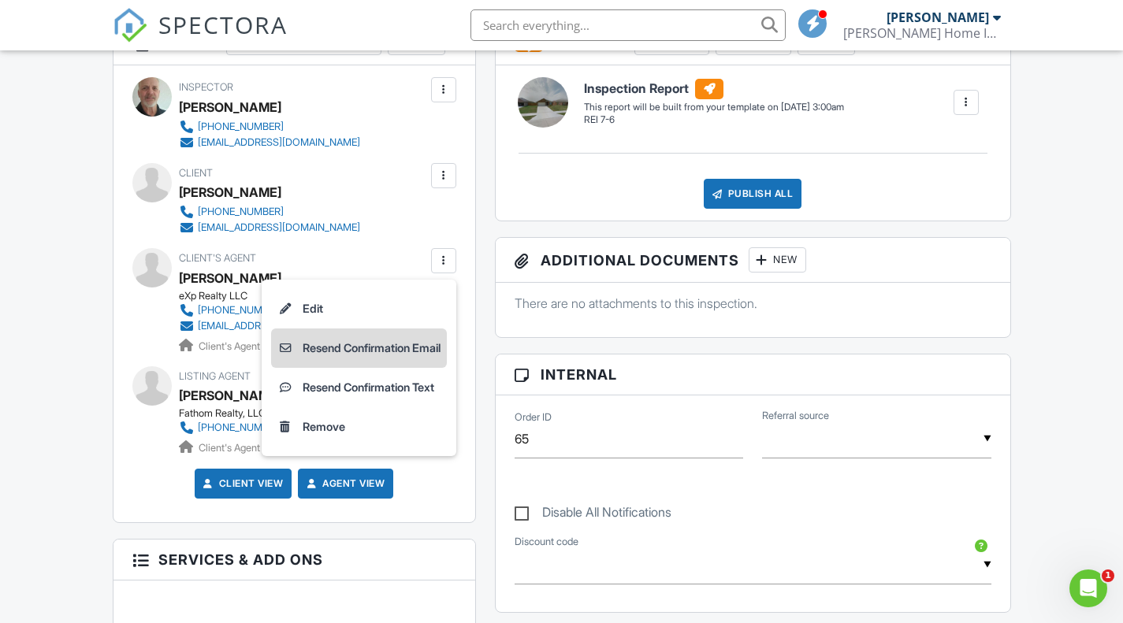
click at [346, 347] on li "Resend Confirmation Email" at bounding box center [359, 348] width 176 height 39
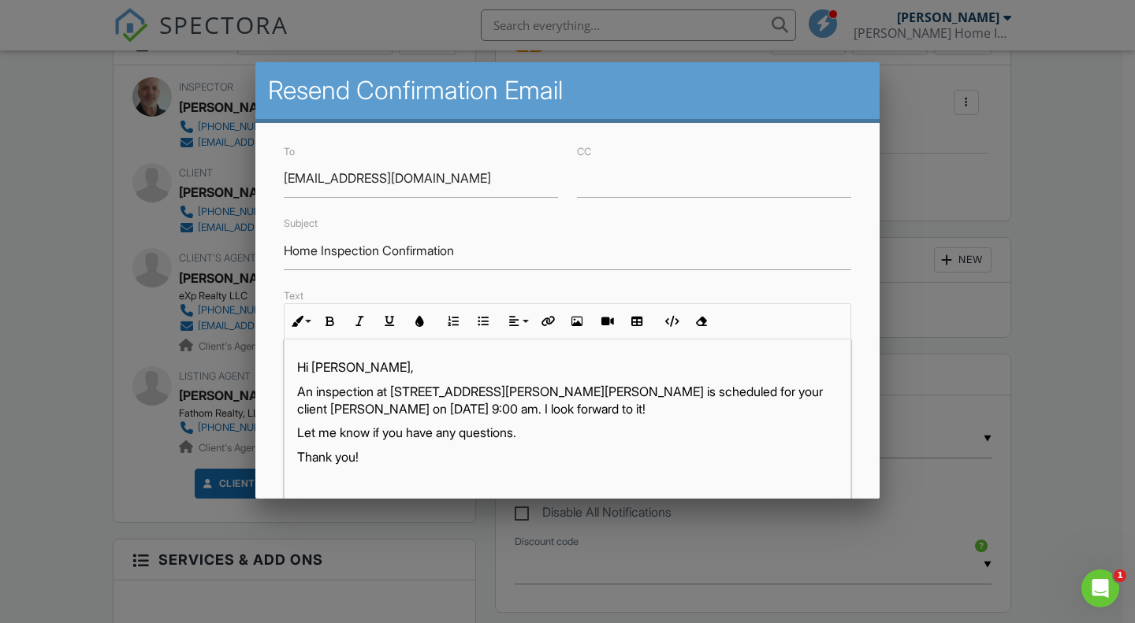
click at [1087, 153] on div at bounding box center [567, 310] width 1135 height 779
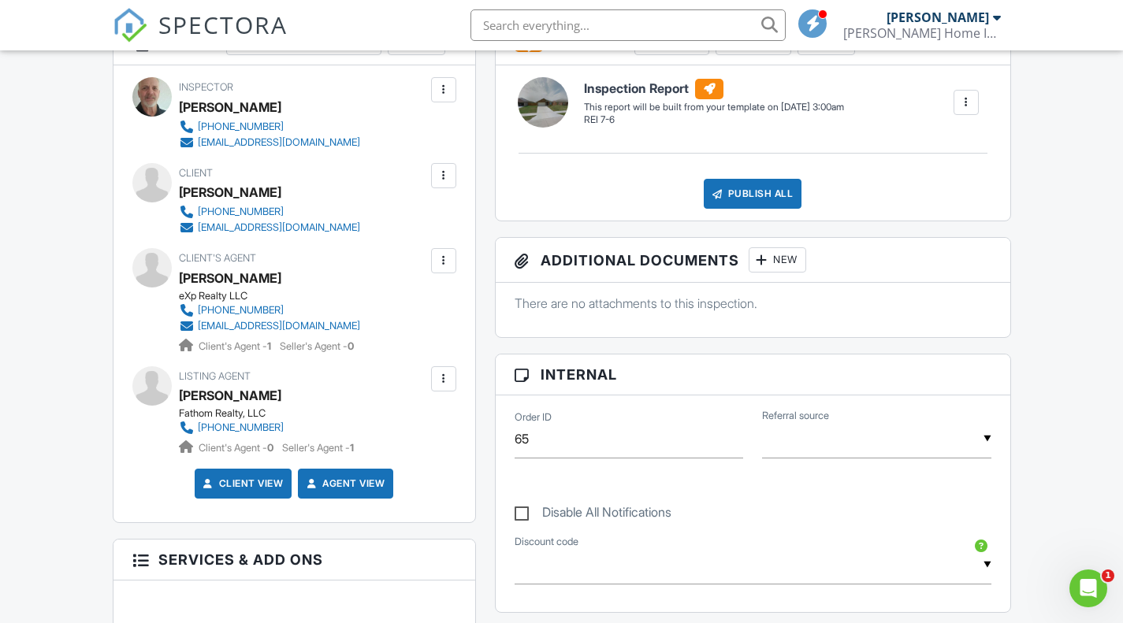
click at [229, 273] on div "[PERSON_NAME]" at bounding box center [230, 278] width 102 height 24
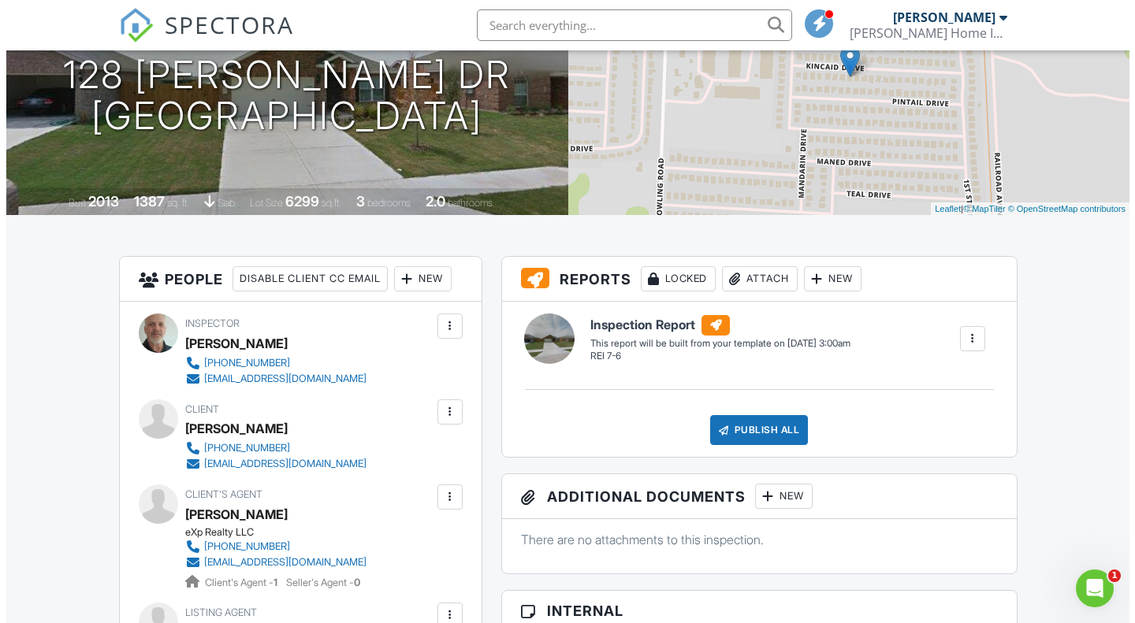
scroll to position [284, 0]
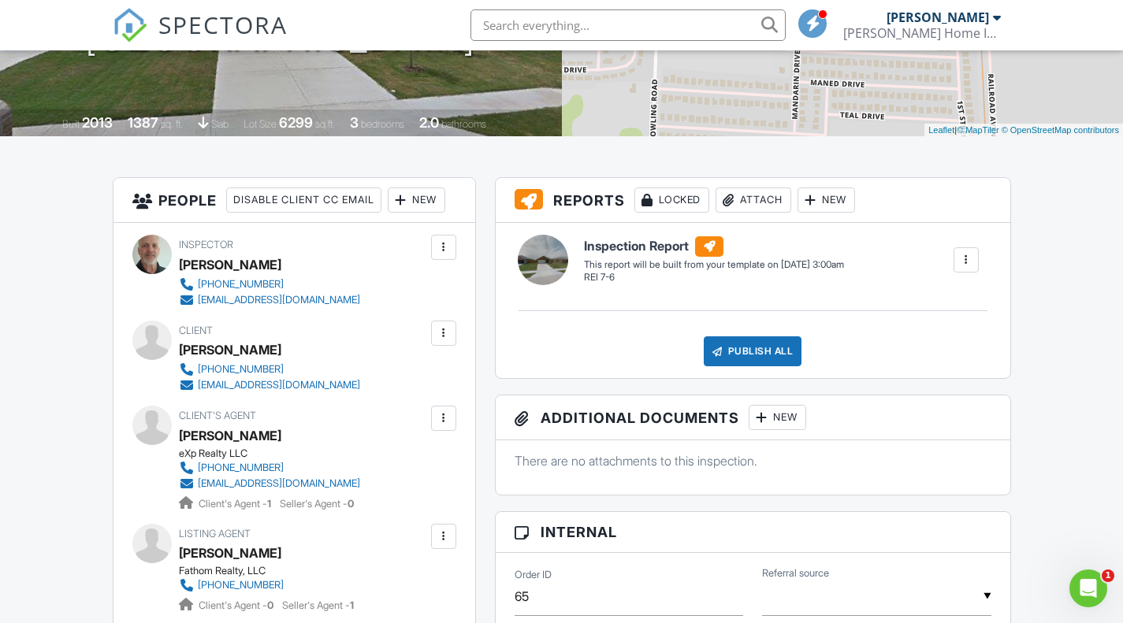
click at [442, 418] on div at bounding box center [444, 419] width 16 height 16
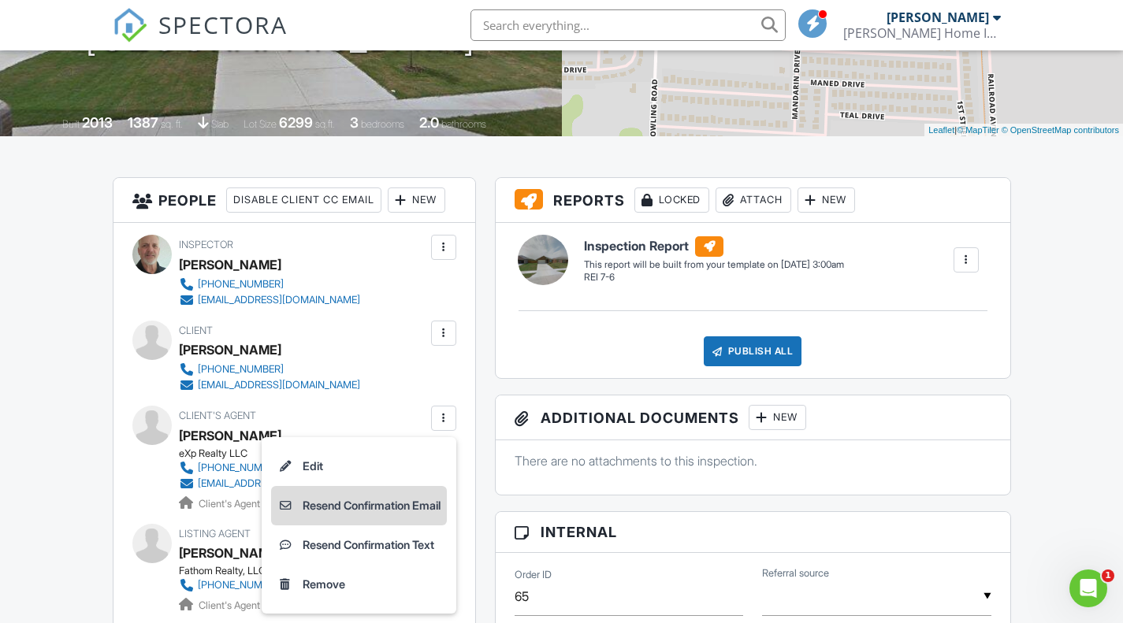
click at [339, 501] on li "Resend Confirmation Email" at bounding box center [359, 505] width 176 height 39
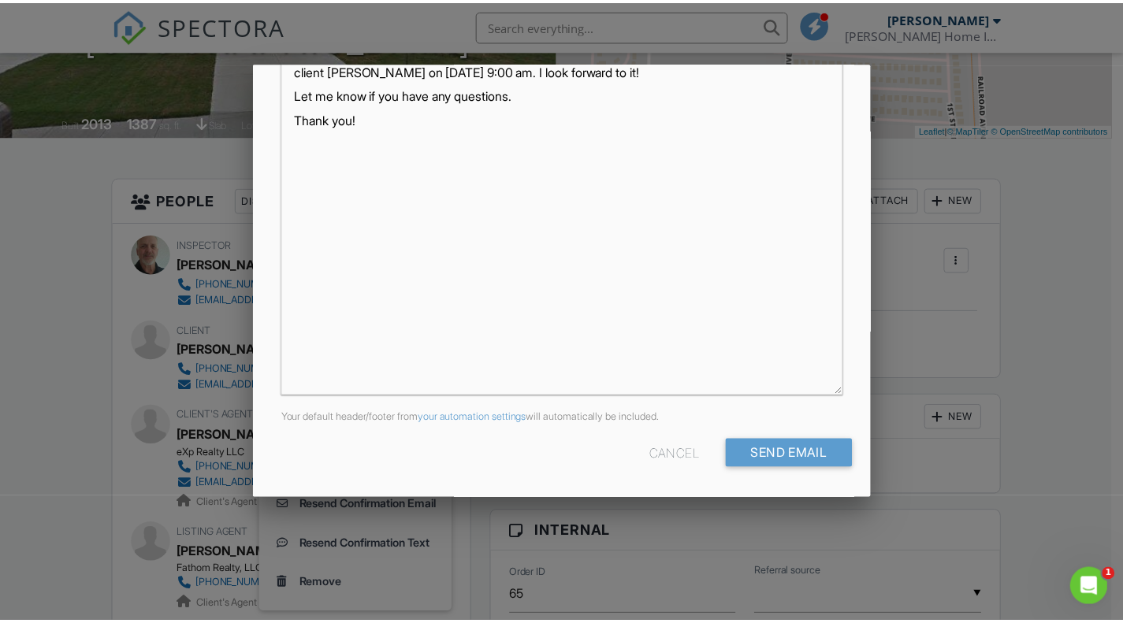
scroll to position [0, 0]
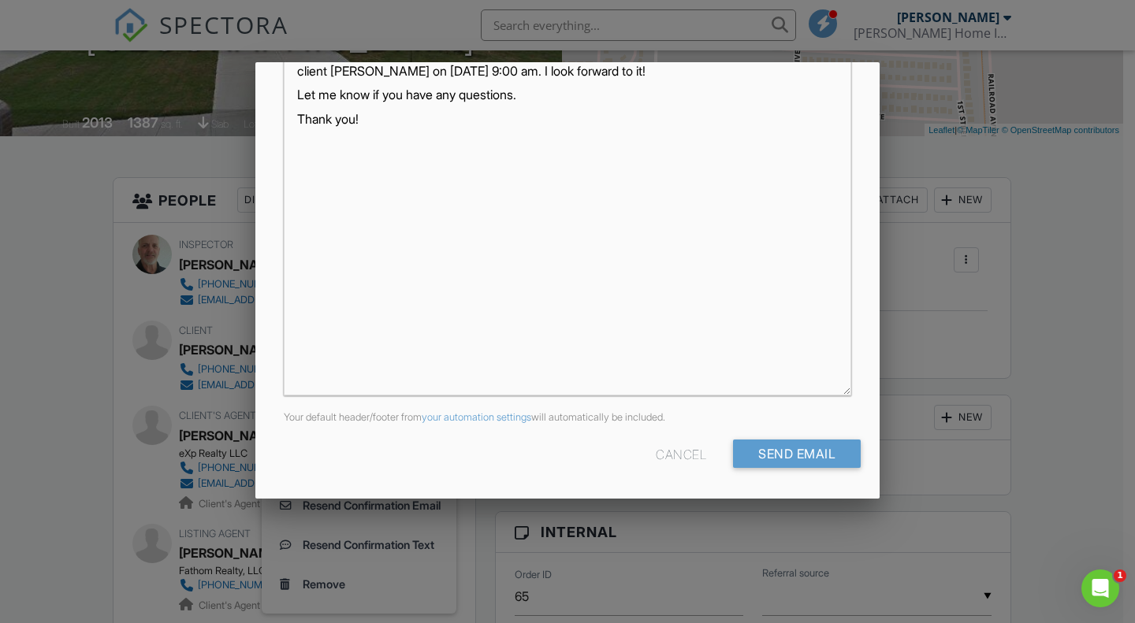
click at [1064, 374] on div at bounding box center [567, 310] width 1135 height 779
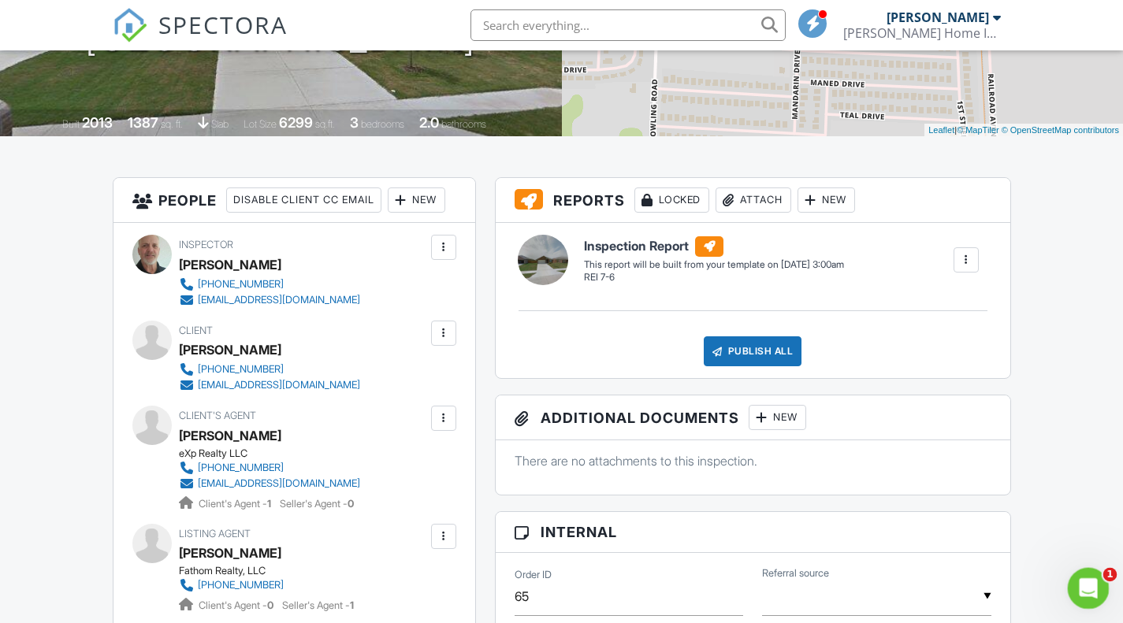
click at [1080, 586] on icon "Open Intercom Messenger" at bounding box center [1086, 587] width 26 height 26
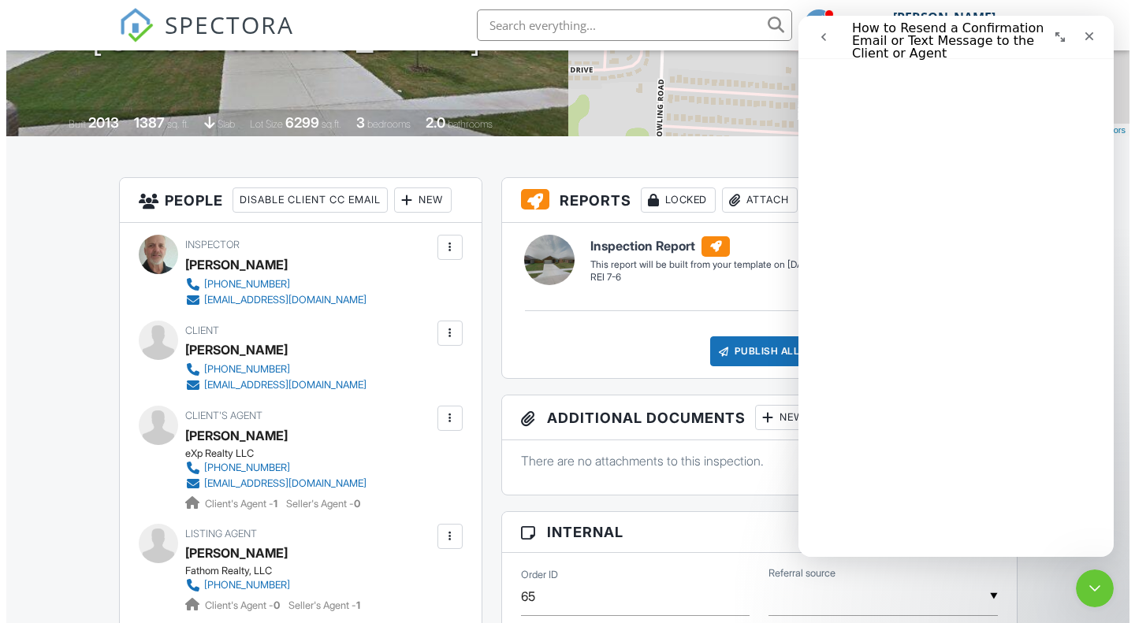
scroll to position [363, 0]
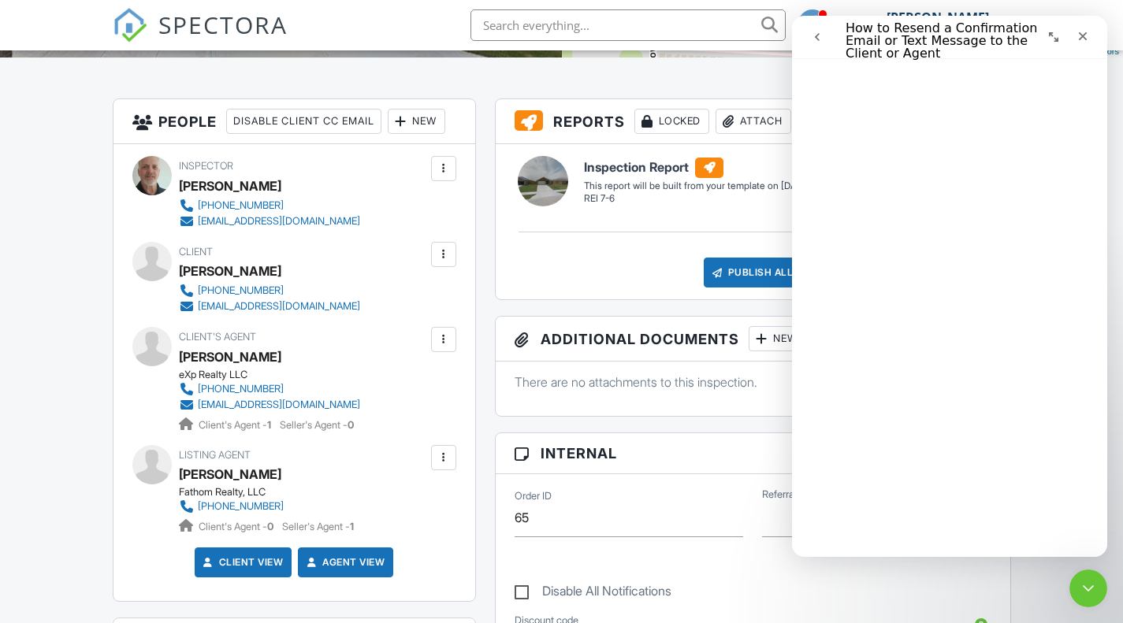
click at [439, 332] on div at bounding box center [444, 340] width 16 height 16
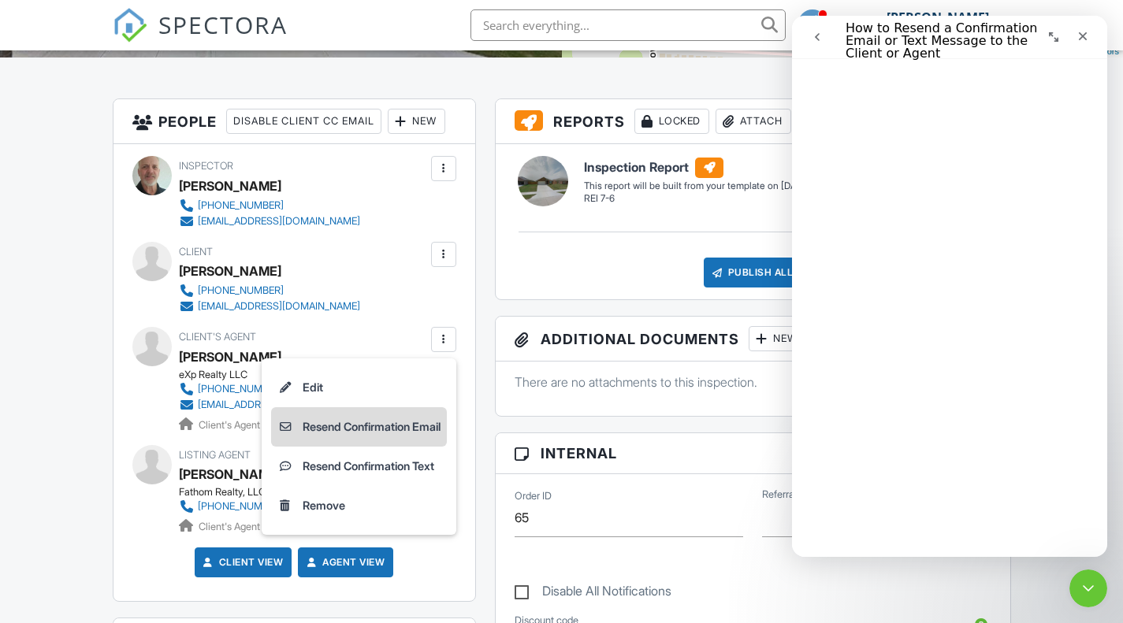
click at [304, 422] on li "Resend Confirmation Email" at bounding box center [359, 426] width 176 height 39
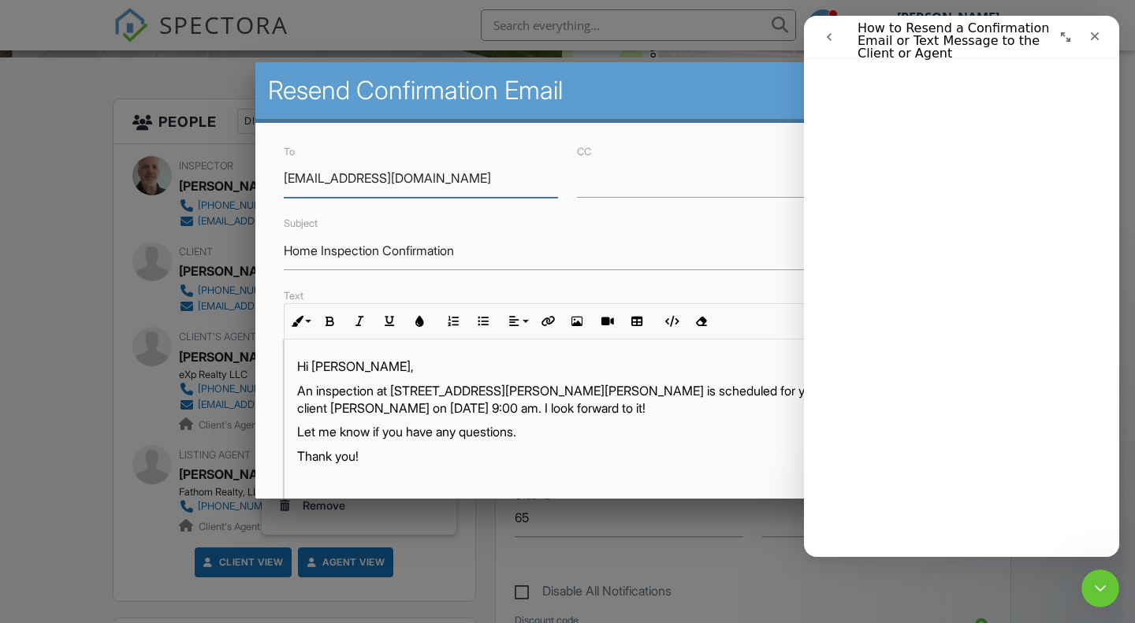
scroll to position [0, 0]
click at [734, 85] on h2 "Resend Confirmation Email" at bounding box center [567, 91] width 599 height 32
click at [732, 556] on div at bounding box center [567, 310] width 1135 height 779
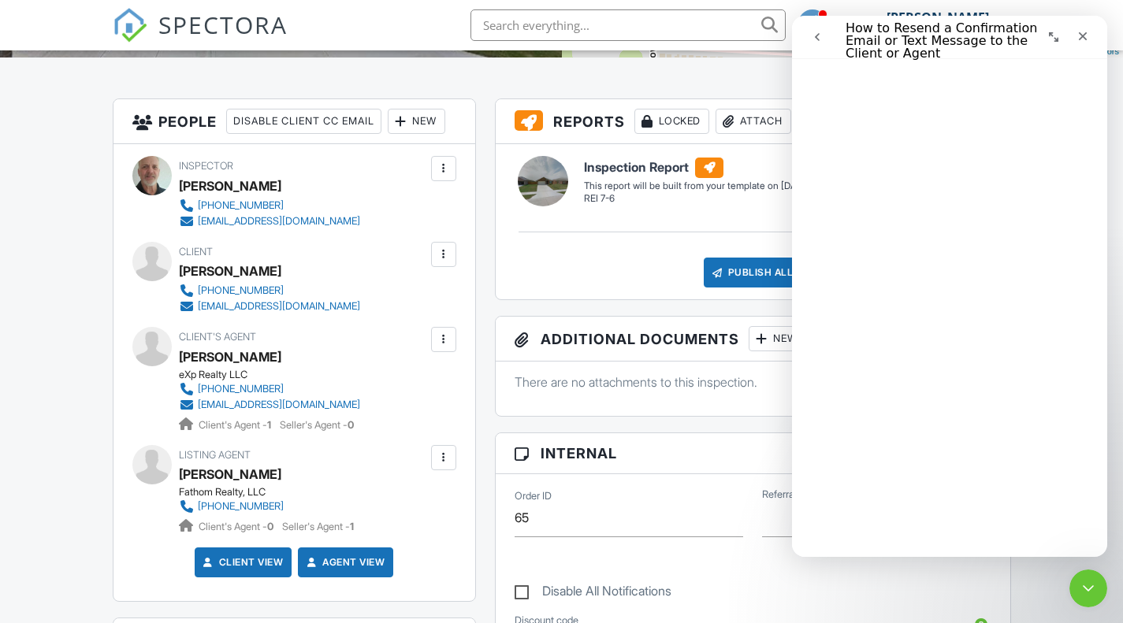
click at [790, 586] on div "Disable All Notifications" at bounding box center [753, 582] width 496 height 59
click at [404, 318] on div "Inspector David Fulfer 817-680-4731 fulferhomeinspections@gmail.com Make Invisi…" at bounding box center [294, 372] width 362 height 456
click at [1085, 37] on icon "Close" at bounding box center [1082, 36] width 13 height 13
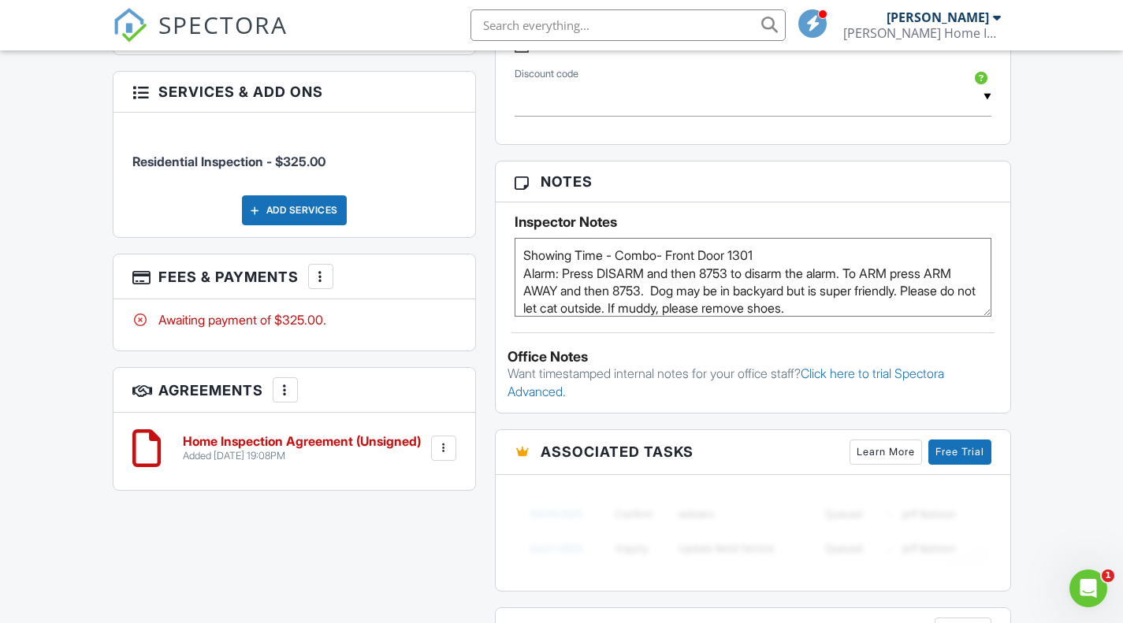
scroll to position [915, 0]
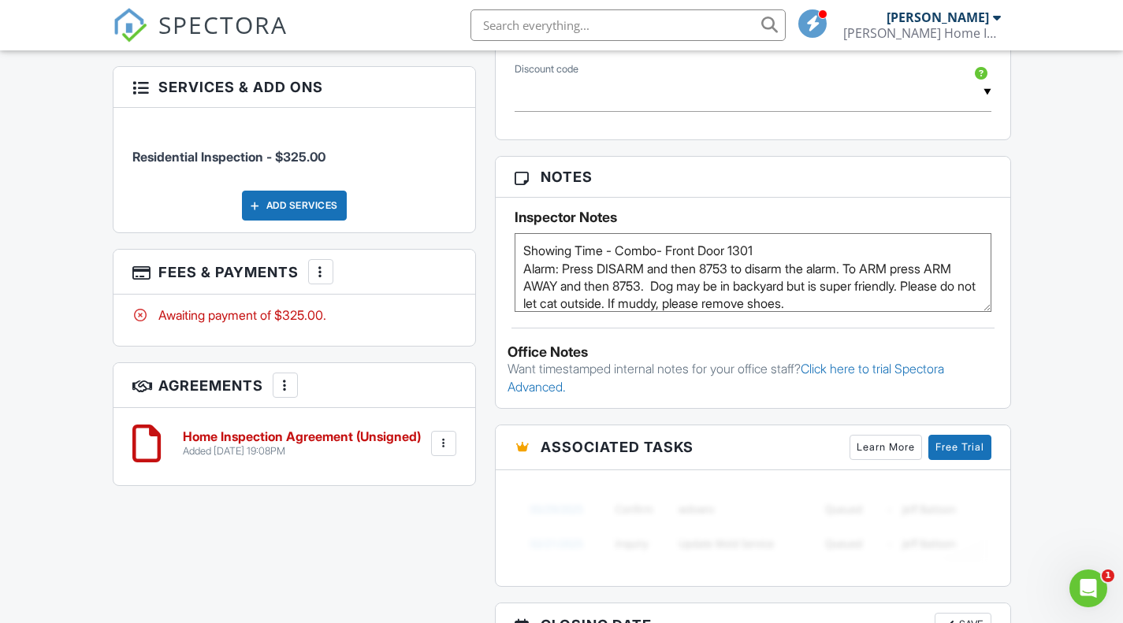
click at [438, 439] on div at bounding box center [444, 444] width 16 height 16
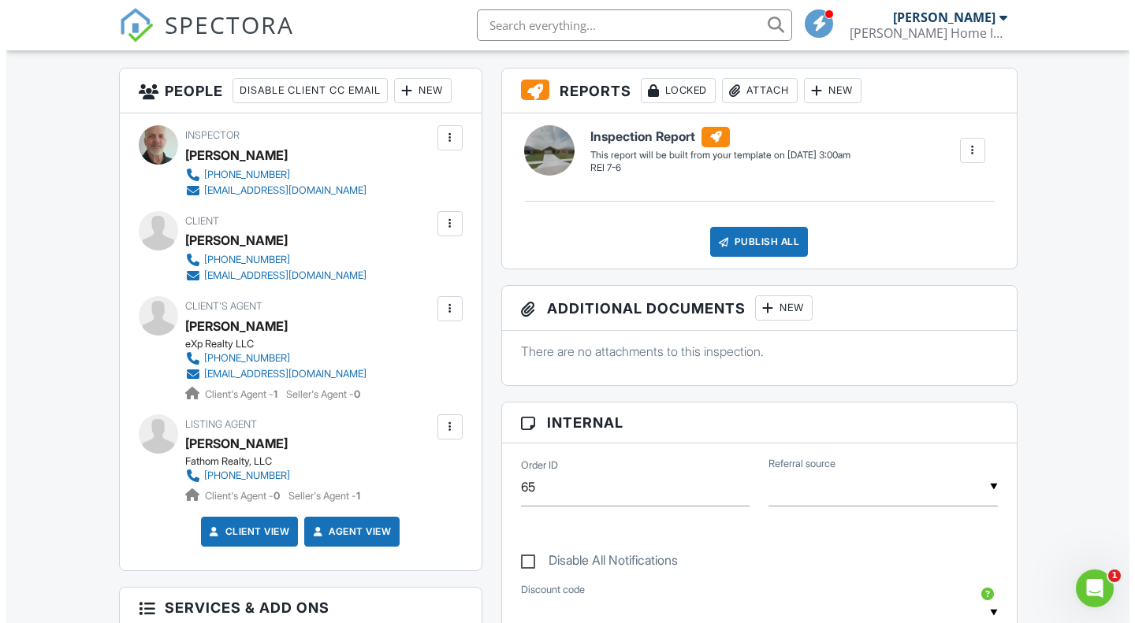
scroll to position [363, 0]
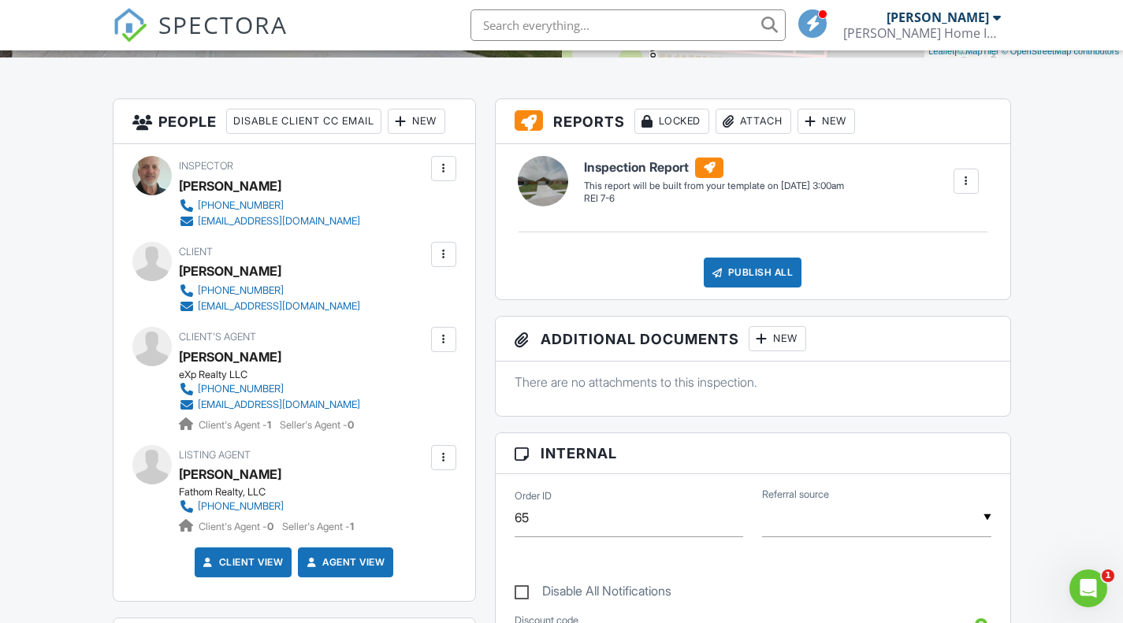
click at [445, 253] on div at bounding box center [444, 255] width 16 height 16
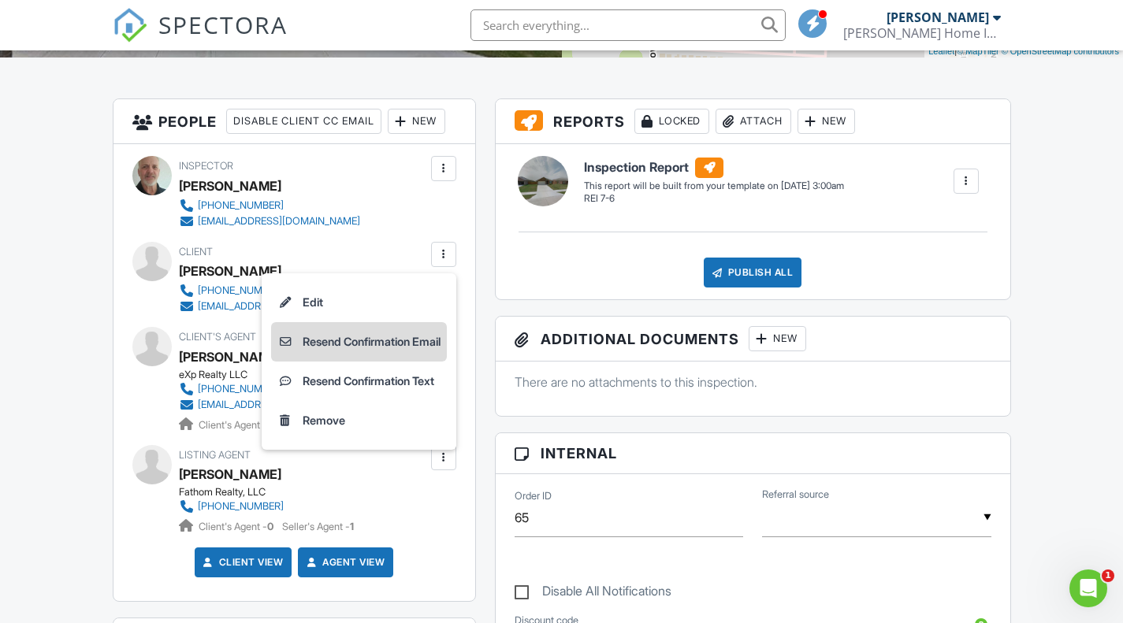
click at [402, 341] on li "Resend Confirmation Email" at bounding box center [359, 341] width 176 height 39
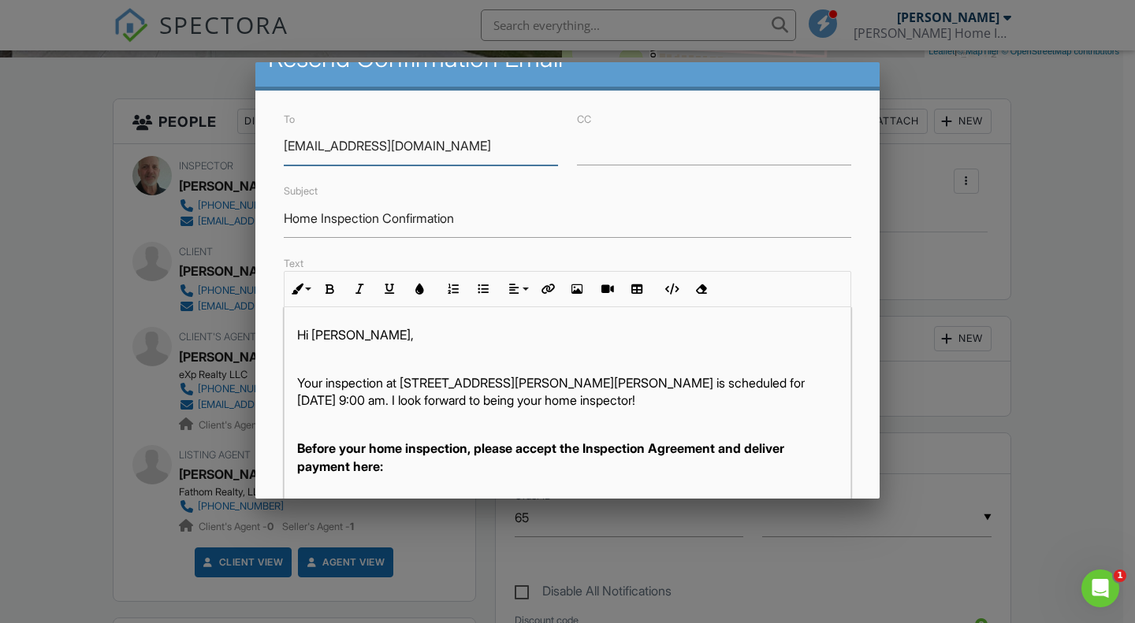
scroll to position [0, 0]
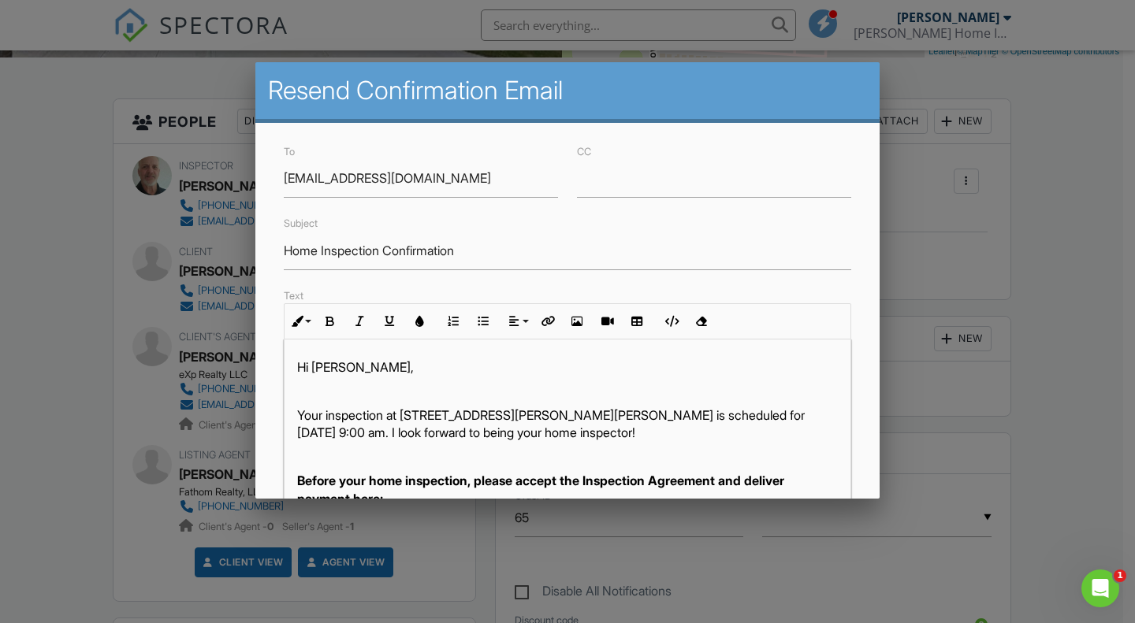
click at [1083, 422] on div at bounding box center [567, 310] width 1135 height 779
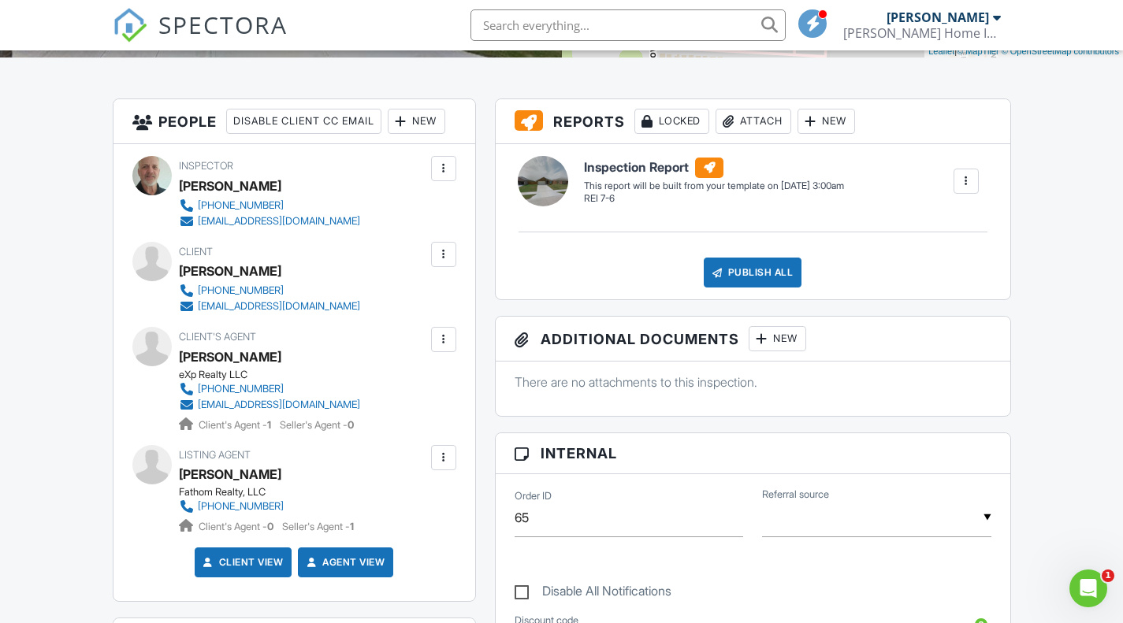
click at [442, 339] on div at bounding box center [444, 340] width 16 height 16
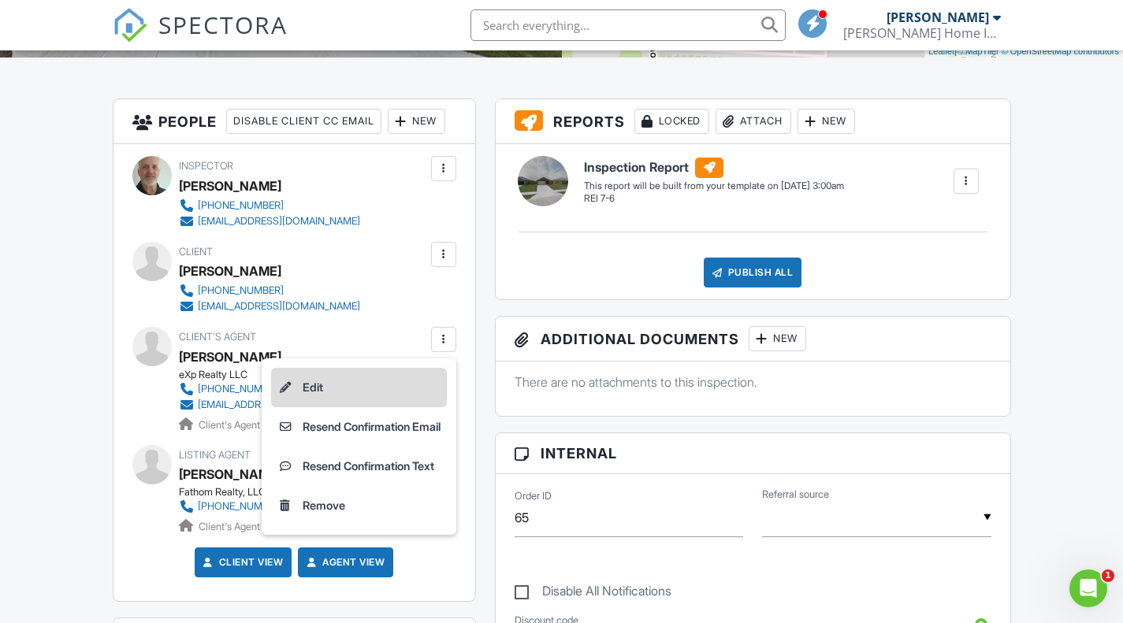
click at [304, 383] on li "Edit" at bounding box center [359, 387] width 176 height 39
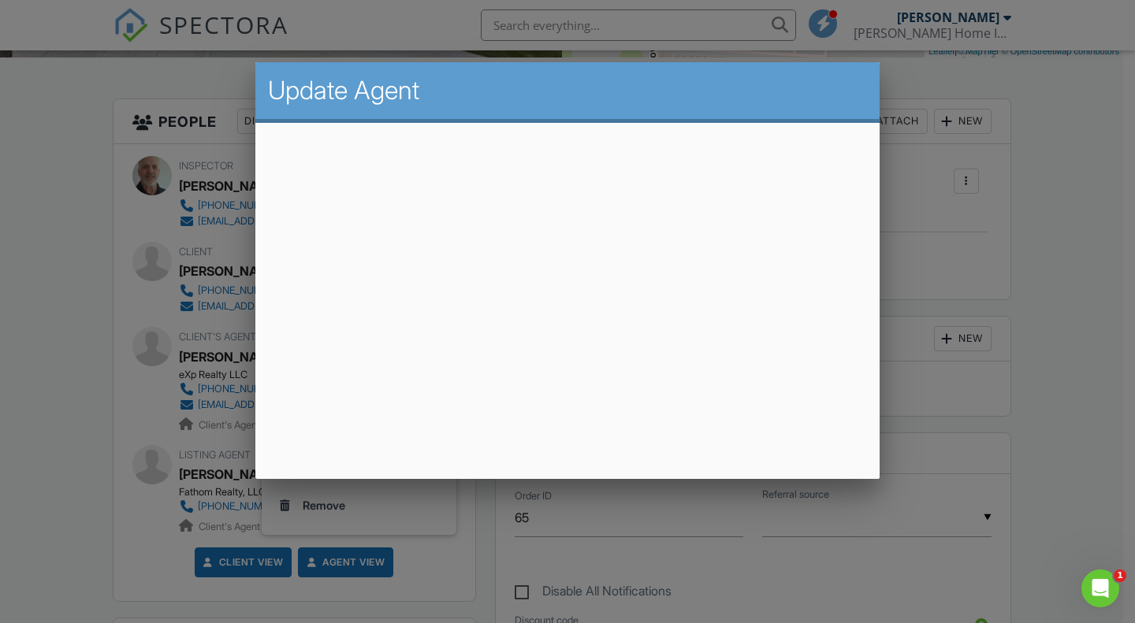
click at [1038, 205] on div at bounding box center [567, 310] width 1135 height 779
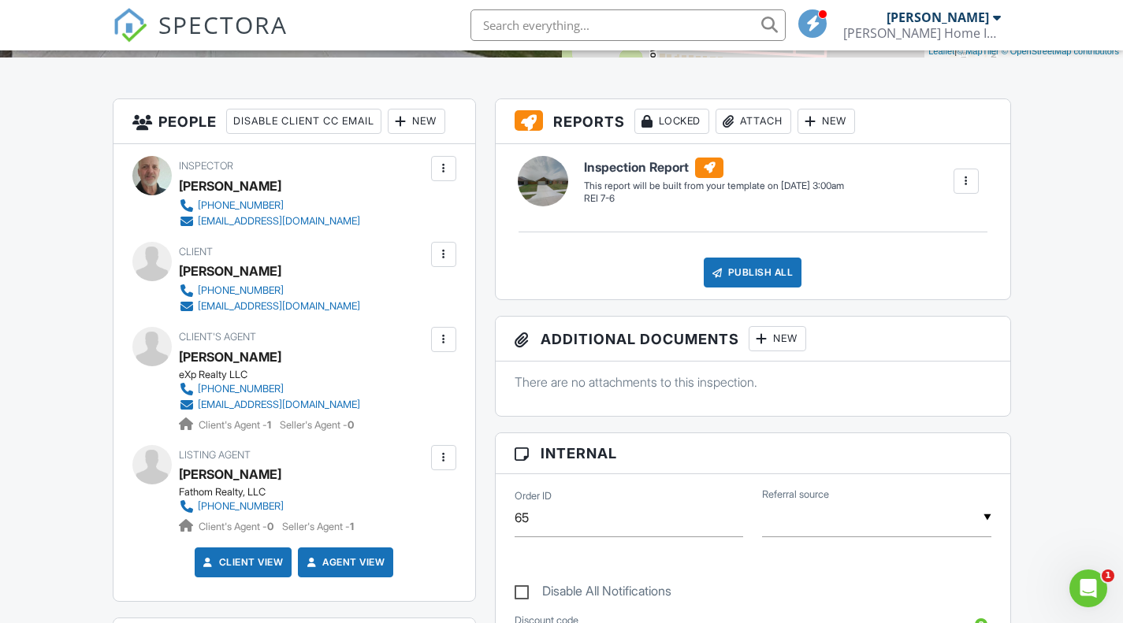
click at [445, 254] on div at bounding box center [444, 255] width 16 height 16
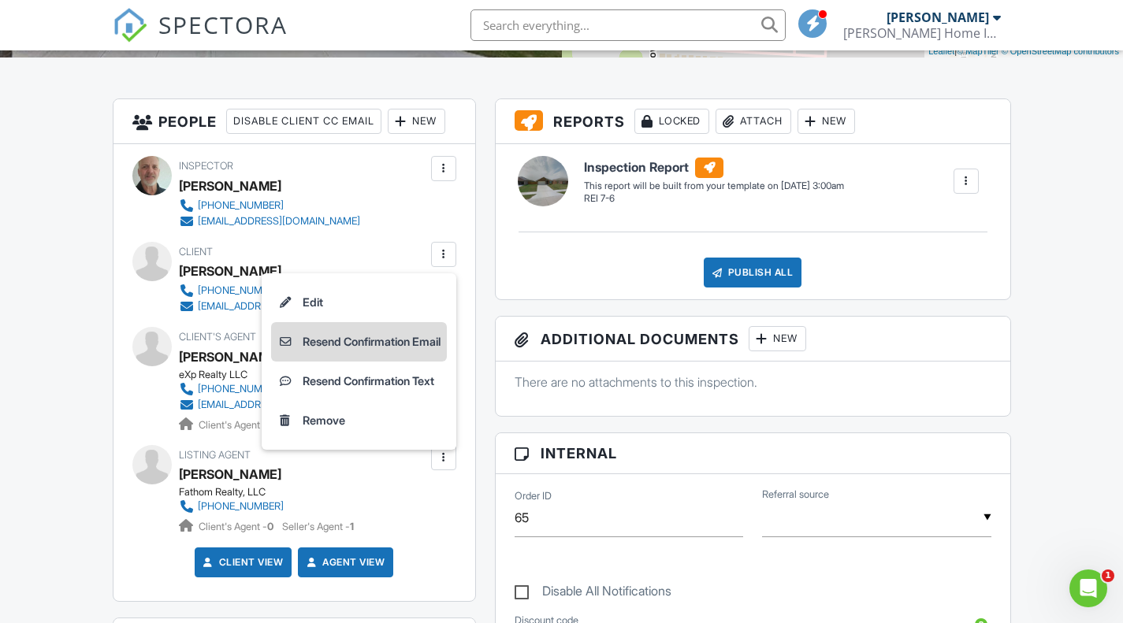
click at [338, 339] on li "Resend Confirmation Email" at bounding box center [359, 341] width 176 height 39
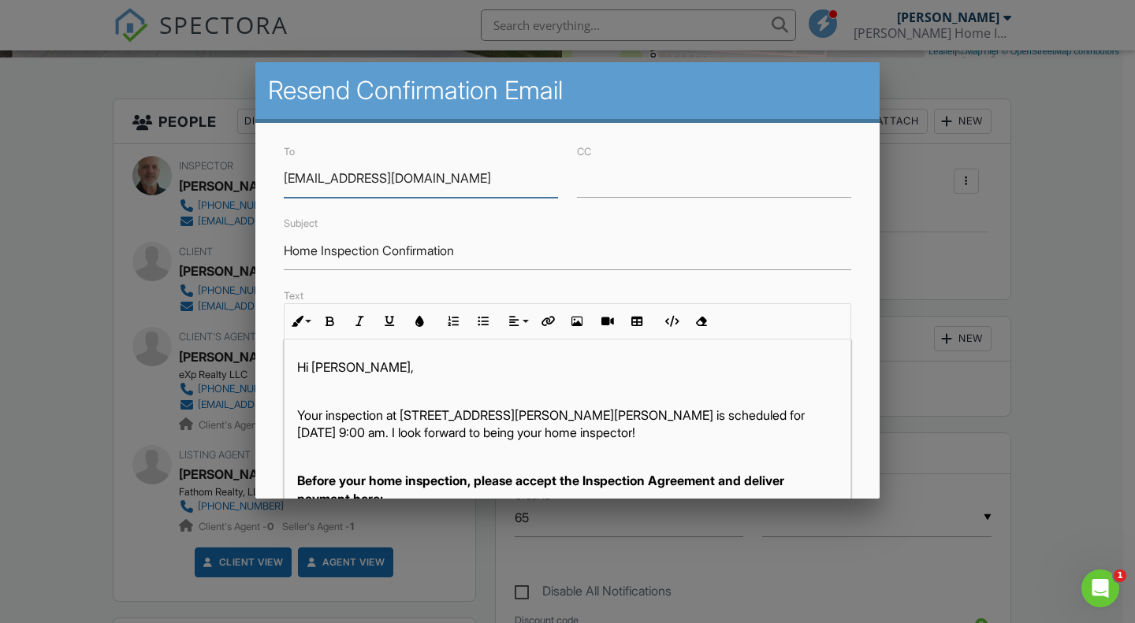
paste input "timtsellsdfw@gmai"
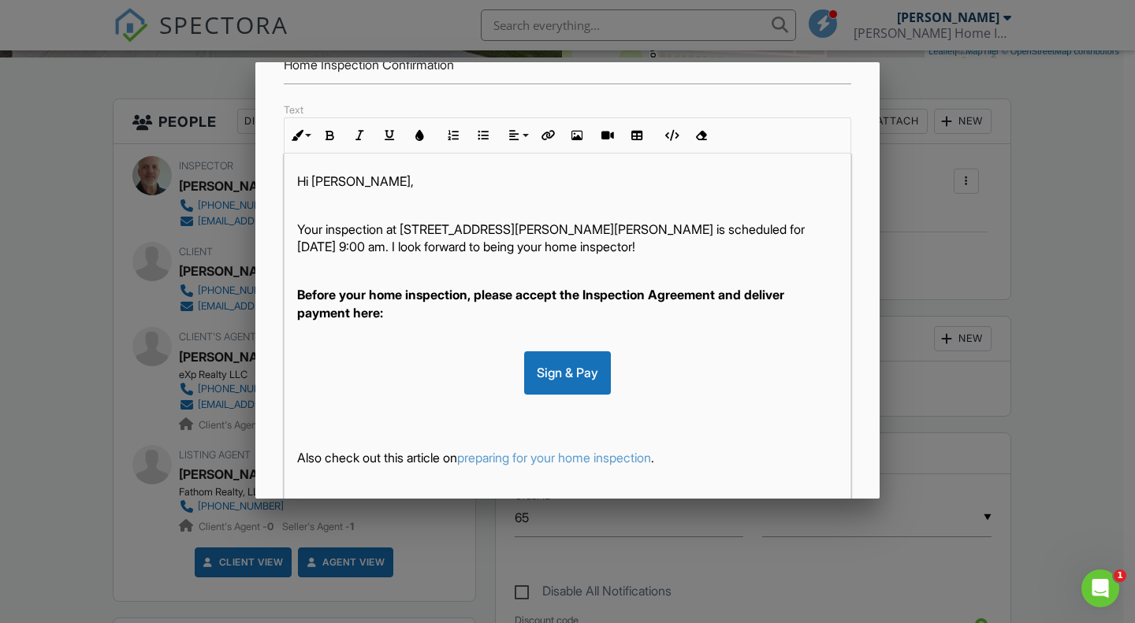
scroll to position [338, 0]
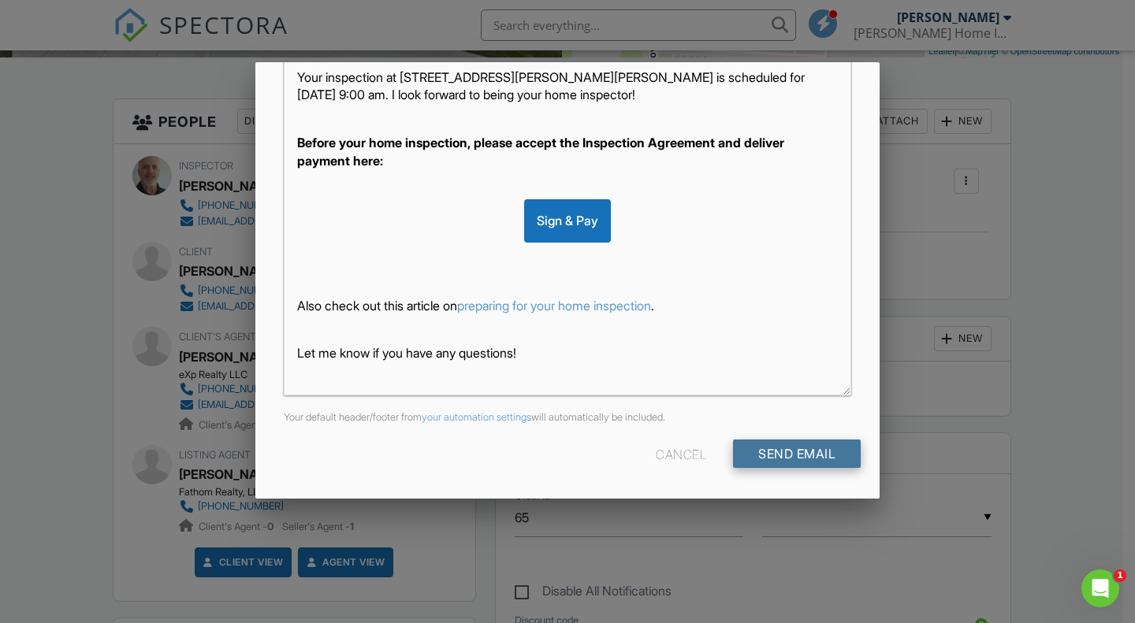
type input "[EMAIL_ADDRESS][DOMAIN_NAME]"
click at [779, 452] on input "Send Email" at bounding box center [797, 454] width 128 height 28
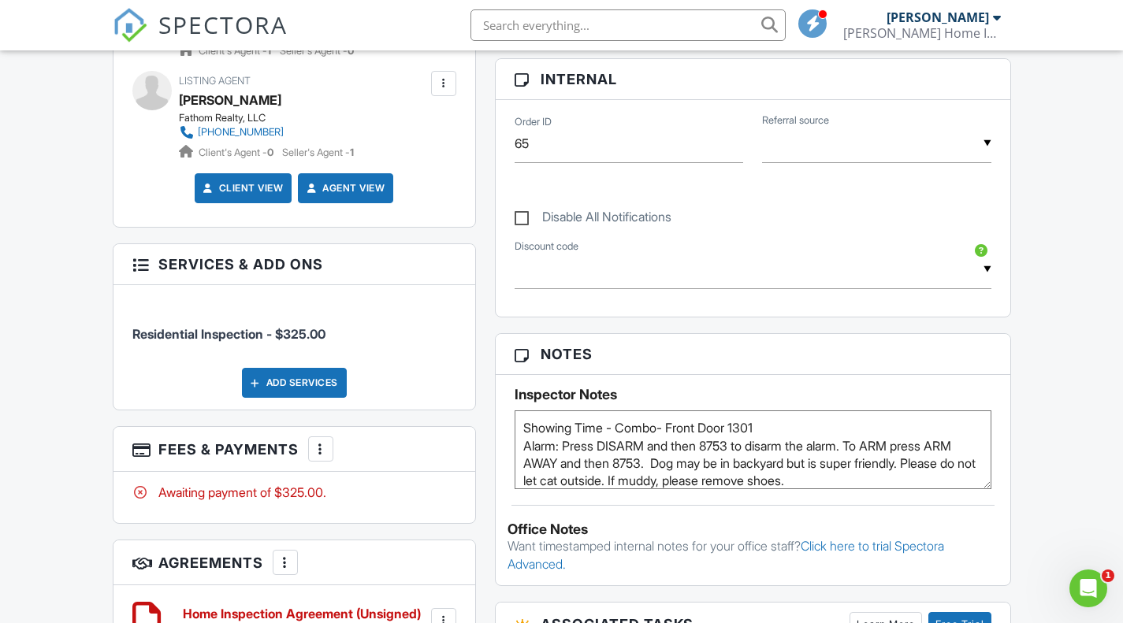
scroll to position [867, 0]
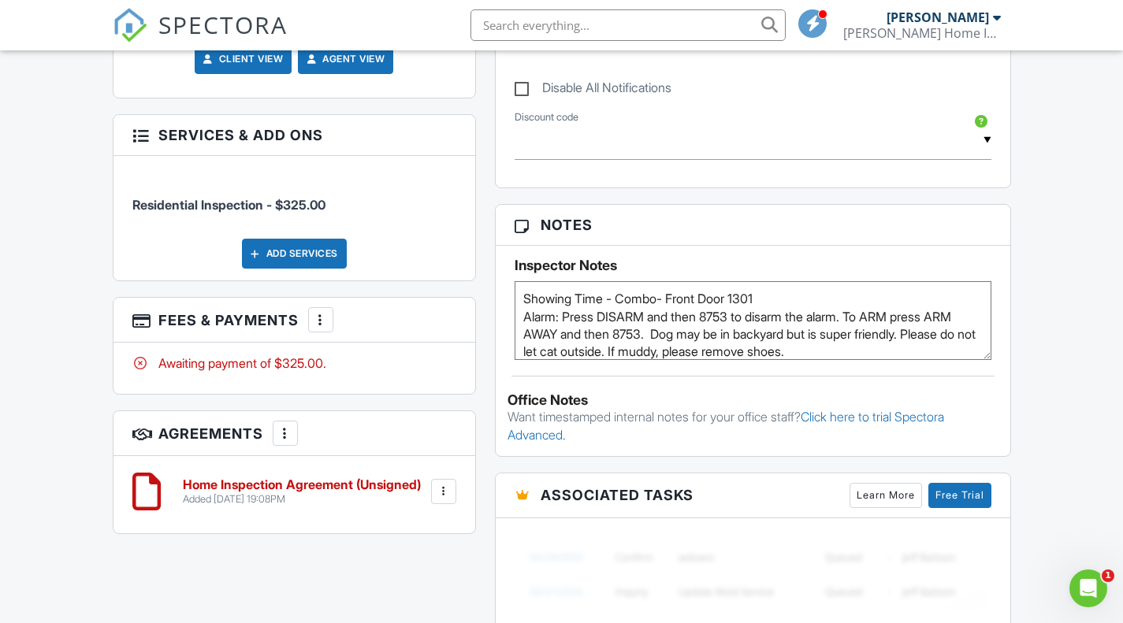
click at [723, 333] on textarea "Showing Time - Combo- Front Door 1301 Alarm: Press DISARM and then 8753 to disa…" at bounding box center [753, 320] width 477 height 79
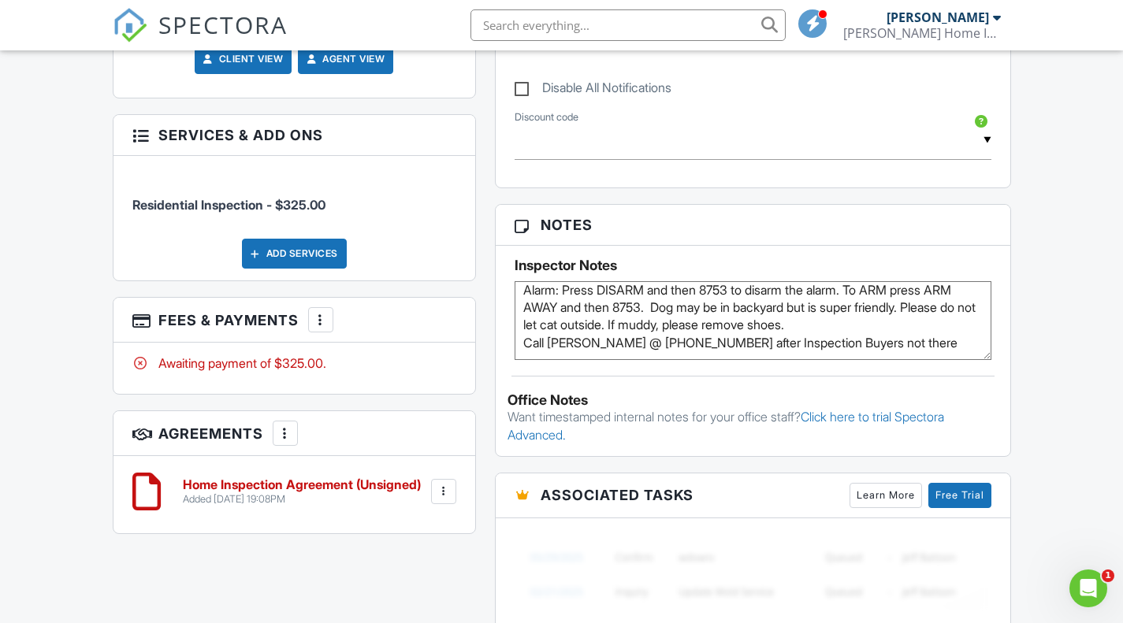
click at [952, 310] on textarea "Showing Time - Combo- Front Door 1301 Alarm: Press DISARM and then 8753 to disa…" at bounding box center [753, 320] width 477 height 79
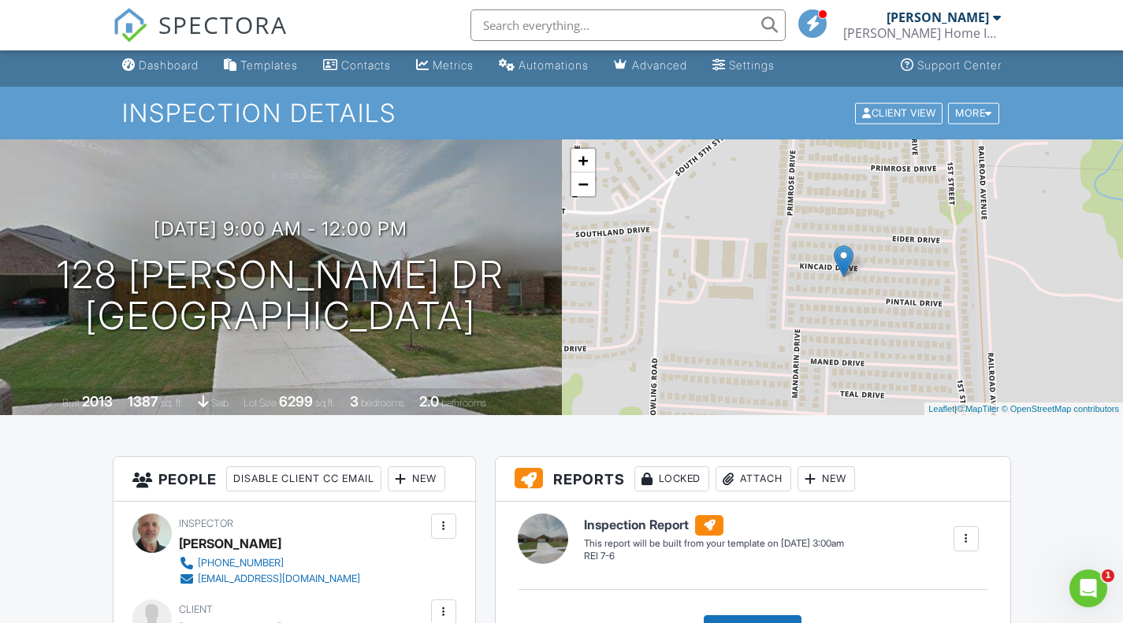
scroll to position [0, 0]
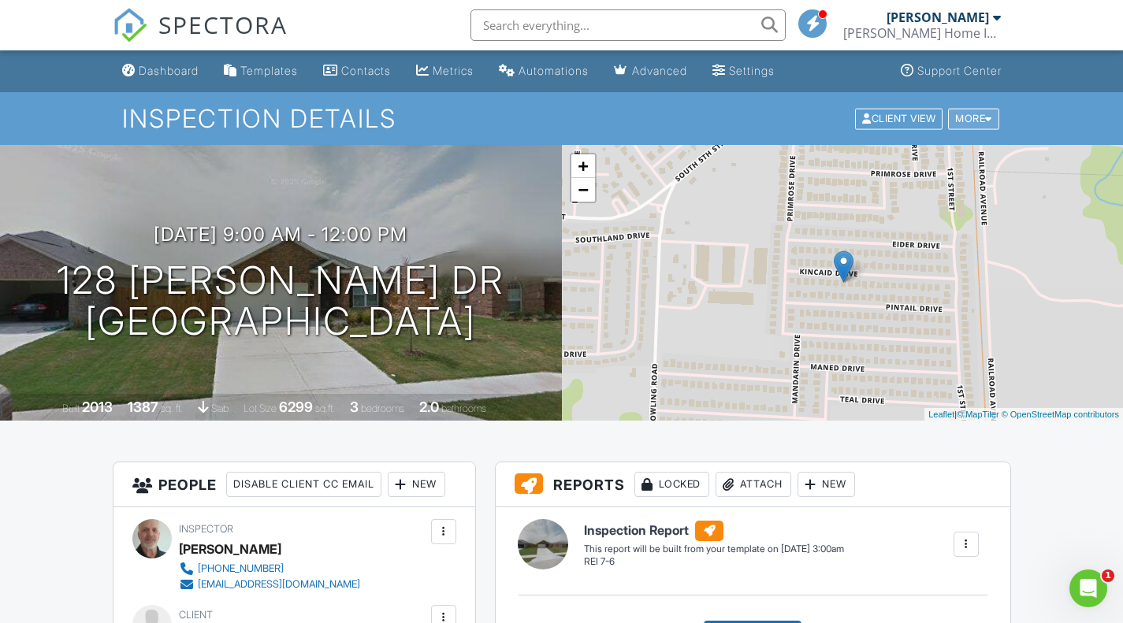
type textarea "Showing Time - Combo- Front Door 1301 Alarm: Press DISARM and then 8753 to disa…"
click at [961, 118] on div "More" at bounding box center [973, 118] width 51 height 21
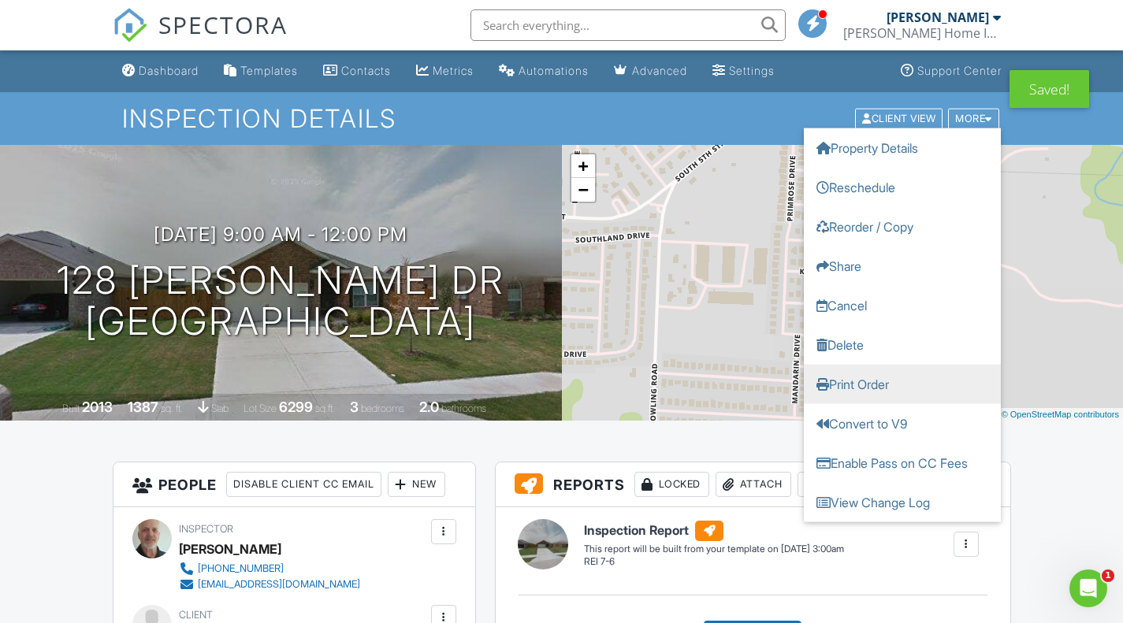
click at [877, 381] on link "Print Order" at bounding box center [902, 383] width 197 height 39
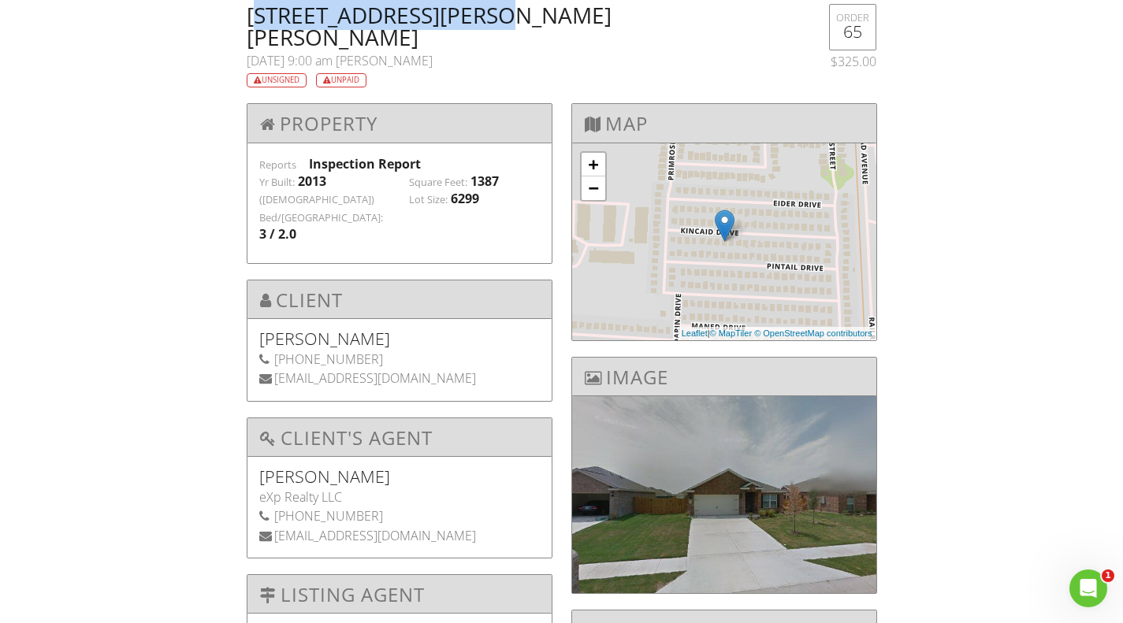
drag, startPoint x: 253, startPoint y: 13, endPoint x: 477, endPoint y: 12, distance: 223.8
click at [477, 12] on h2 "[STREET_ADDRESS][PERSON_NAME][PERSON_NAME]" at bounding box center [508, 26] width 522 height 44
click at [435, 52] on div "[DATE] 9:00 am [PERSON_NAME]" at bounding box center [508, 60] width 522 height 17
drag, startPoint x: 249, startPoint y: 15, endPoint x: 474, endPoint y: 17, distance: 224.6
click at [474, 17] on div "[STREET_ADDRESS][PERSON_NAME][PERSON_NAME] [DATE] 9:00 am [PERSON_NAME] Unsigne…" at bounding box center [507, 46] width 541 height 84
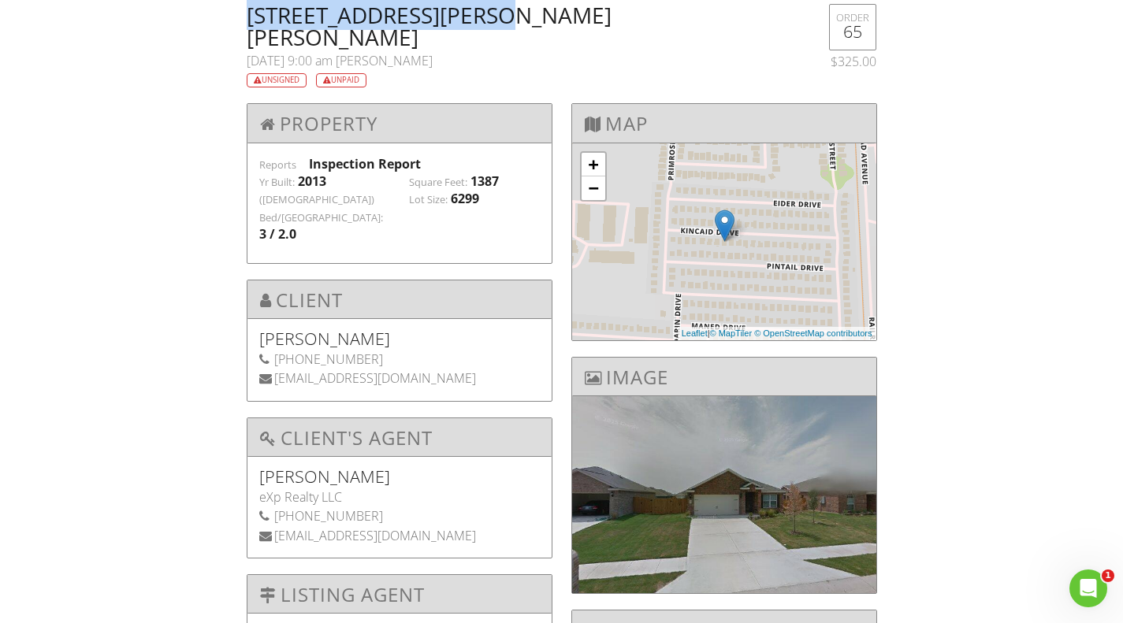
copy h2 "[STREET_ADDRESS][PERSON_NAME][PERSON_NAME]"
click at [632, 69] on div "Unsigned Unpaid" at bounding box center [508, 78] width 522 height 18
